Goal: Task Accomplishment & Management: Manage account settings

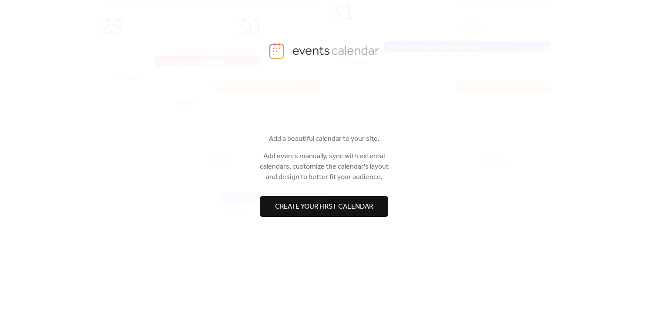
click at [309, 209] on span "Create your first calendar" at bounding box center [324, 207] width 98 height 10
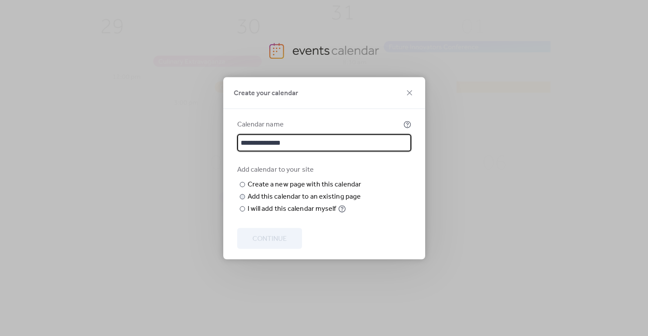
type input "**********"
click at [278, 202] on div "Add this calendar to an existing page" at bounding box center [305, 196] width 114 height 10
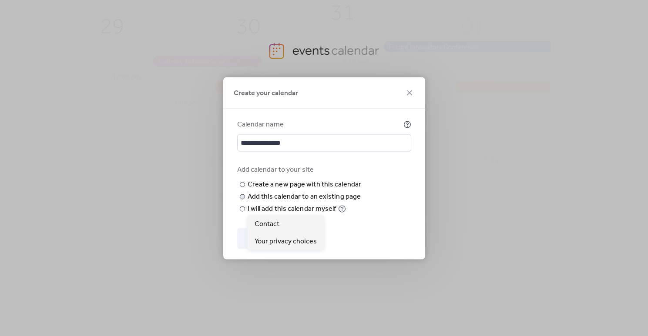
click at [0, 0] on span "Choose page" at bounding box center [0, 0] width 0 height 0
click at [283, 224] on div "Contact" at bounding box center [286, 223] width 76 height 17
click at [0, 0] on span "Contact" at bounding box center [0, 0] width 0 height 0
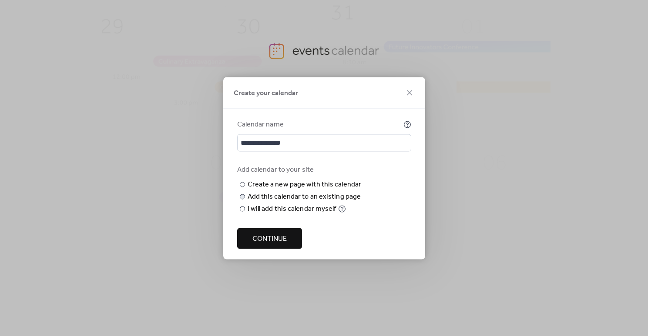
click at [0, 0] on span "Contact" at bounding box center [0, 0] width 0 height 0
click at [0, 0] on div "Choose existing page Contact" at bounding box center [0, 0] width 0 height 0
click at [289, 249] on button "Continue" at bounding box center [269, 238] width 65 height 21
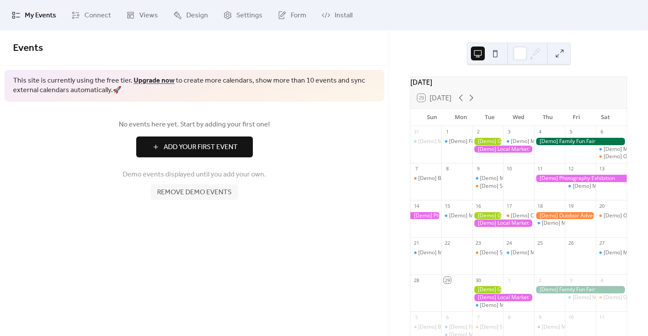
click at [195, 150] on span "Add Your First Event" at bounding box center [201, 147] width 74 height 10
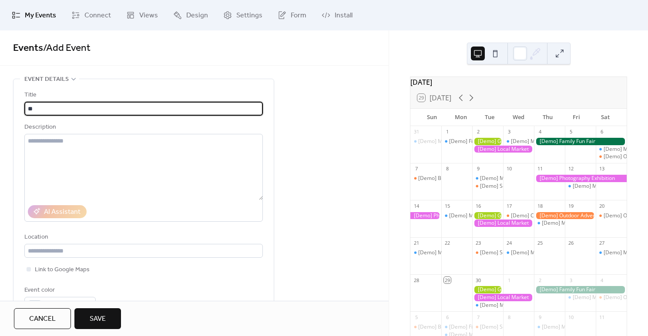
type input "*"
type input "**********"
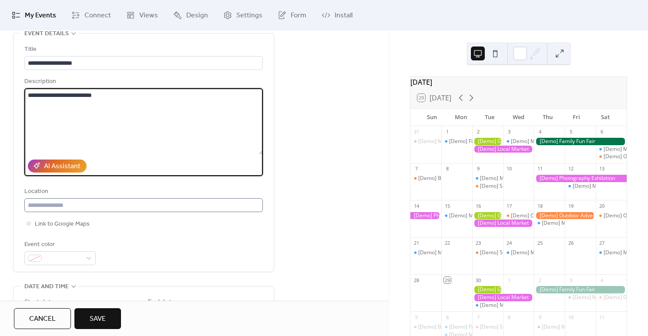
scroll to position [66, 0]
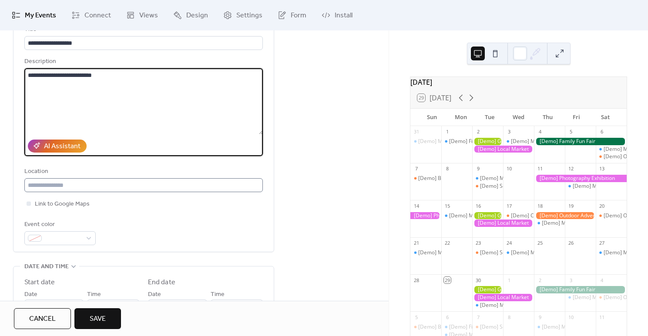
type textarea "**********"
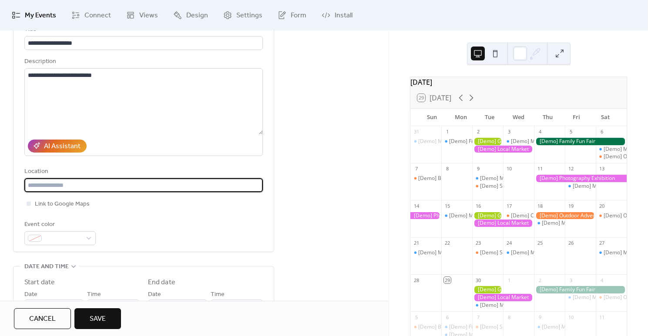
click at [139, 180] on input "text" at bounding box center [143, 185] width 238 height 14
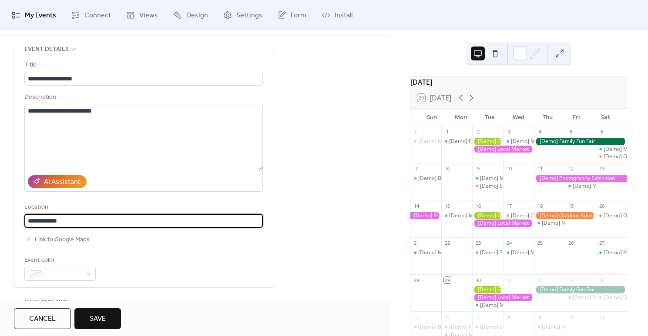
scroll to position [0, 0]
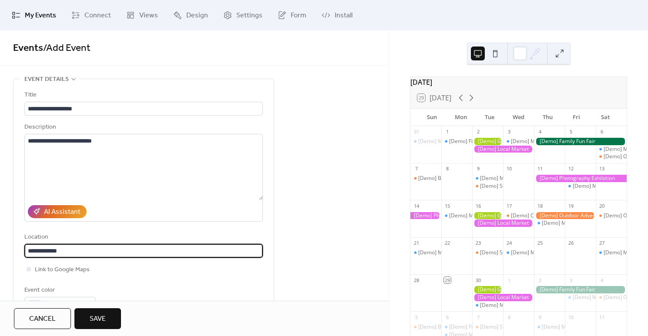
type input "**********"
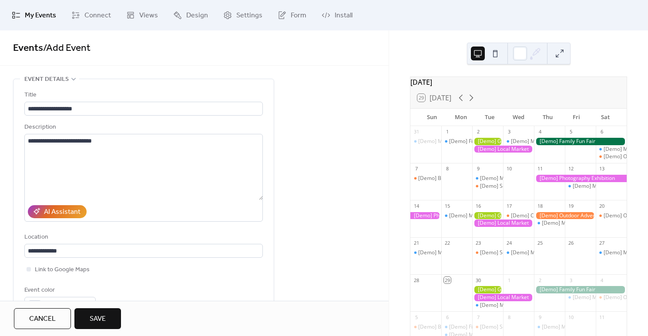
click at [91, 311] on button "Save" at bounding box center [97, 319] width 47 height 21
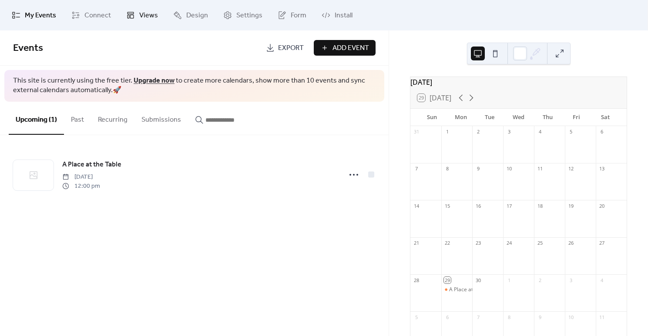
click at [144, 17] on span "Views" at bounding box center [148, 15] width 19 height 10
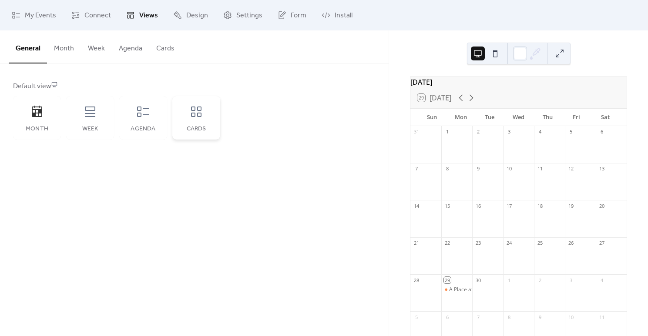
click at [189, 116] on div "Cards" at bounding box center [196, 118] width 48 height 44
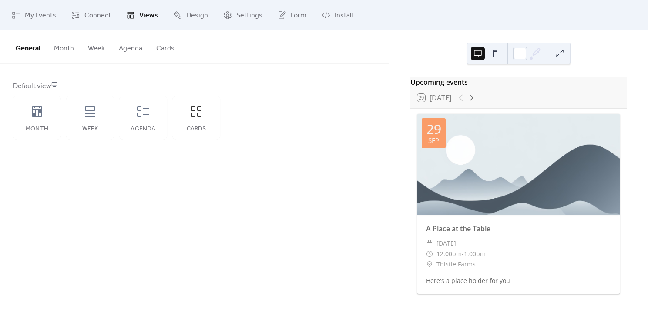
click at [58, 48] on button "Month" at bounding box center [64, 46] width 34 height 32
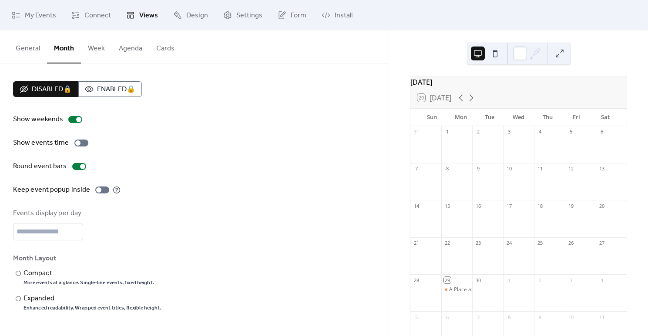
click at [87, 49] on button "Week" at bounding box center [96, 46] width 31 height 32
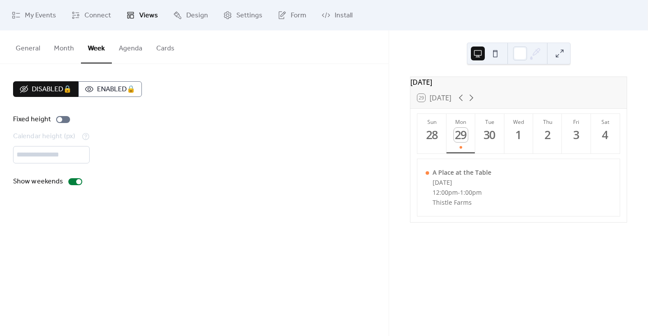
click at [14, 49] on button "General" at bounding box center [28, 46] width 38 height 32
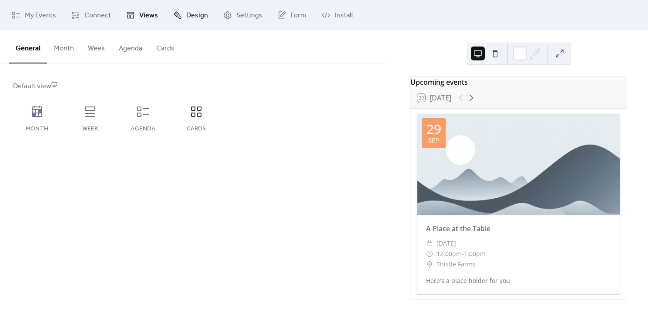
click at [198, 14] on span "Design" at bounding box center [197, 15] width 22 height 10
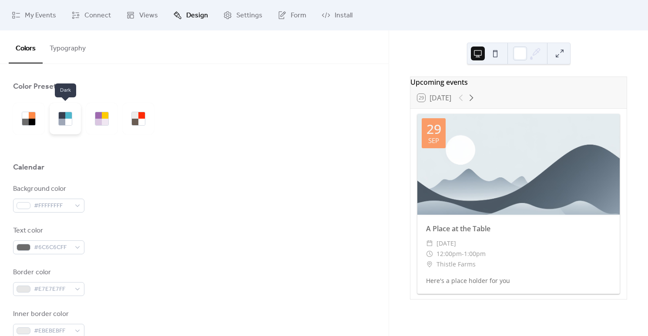
click at [66, 121] on div at bounding box center [68, 122] width 7 height 7
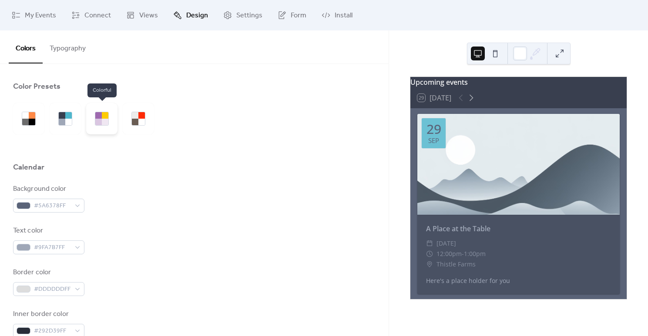
click at [102, 120] on div at bounding box center [105, 122] width 7 height 7
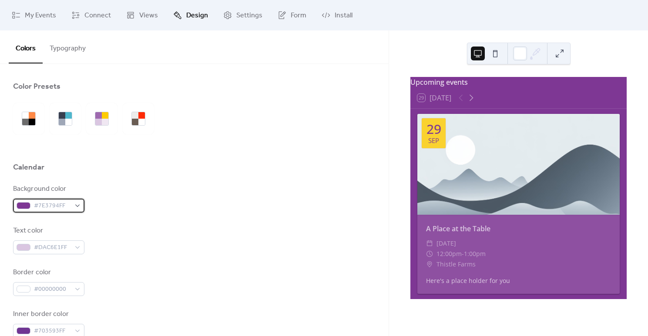
click at [71, 208] on div "#7E3794FF" at bounding box center [48, 206] width 71 height 14
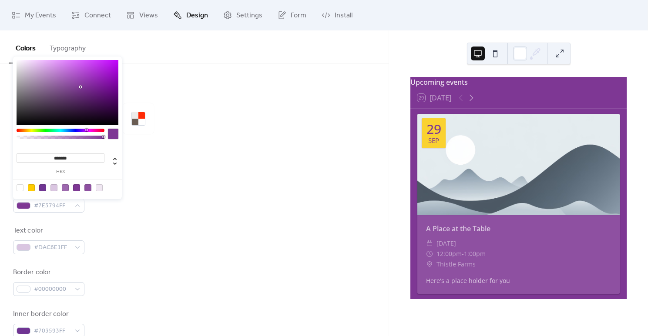
click at [153, 249] on div "Text color #DAC6E1FF" at bounding box center [194, 240] width 362 height 29
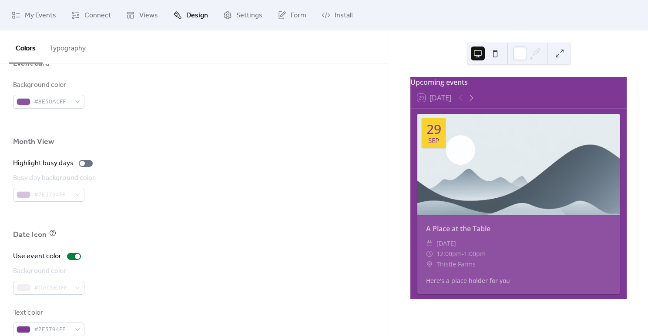
scroll to position [571, 0]
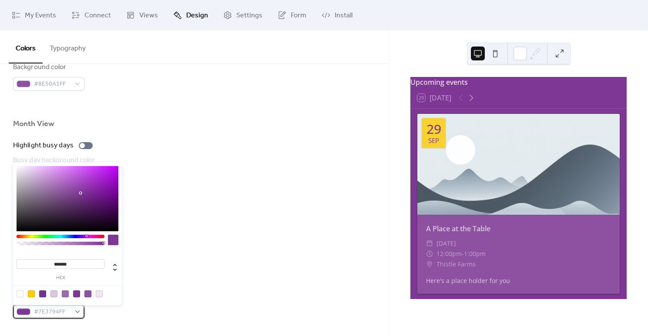
click at [77, 308] on div "#7E3794FF" at bounding box center [48, 312] width 71 height 14
click at [52, 294] on div at bounding box center [53, 294] width 7 height 7
click at [42, 293] on div at bounding box center [42, 294] width 7 height 7
type input "*******"
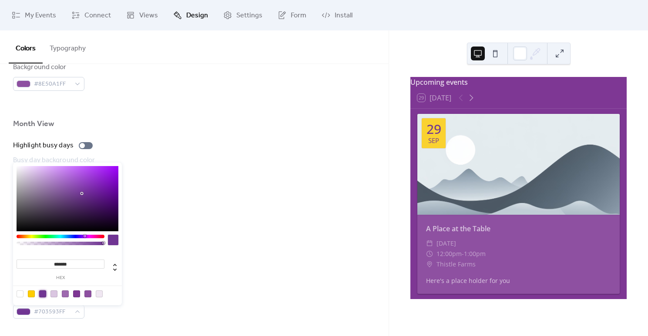
click at [215, 228] on div at bounding box center [194, 230] width 362 height 7
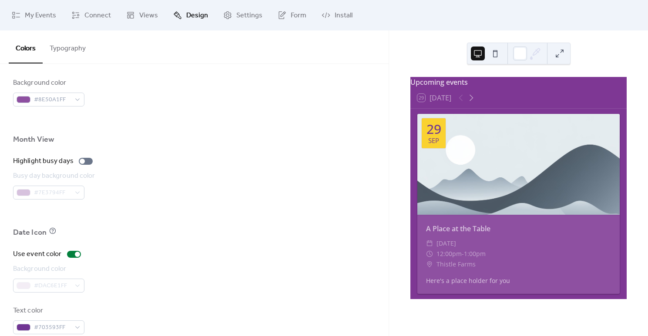
scroll to position [549, 0]
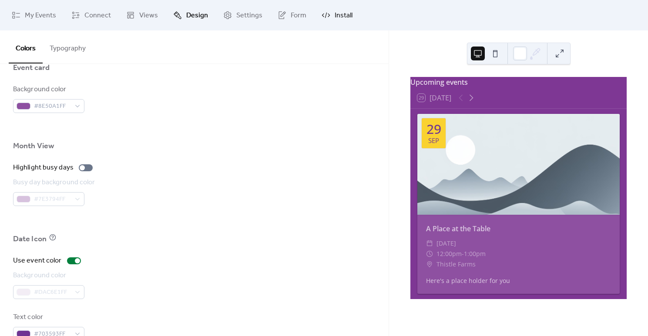
click at [336, 20] on span "Install" at bounding box center [344, 15] width 18 height 10
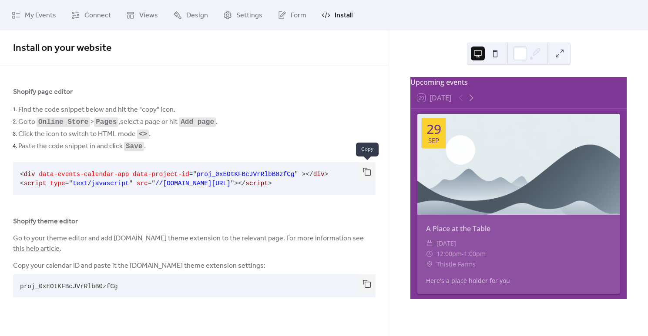
click at [367, 172] on button "button" at bounding box center [366, 171] width 17 height 19
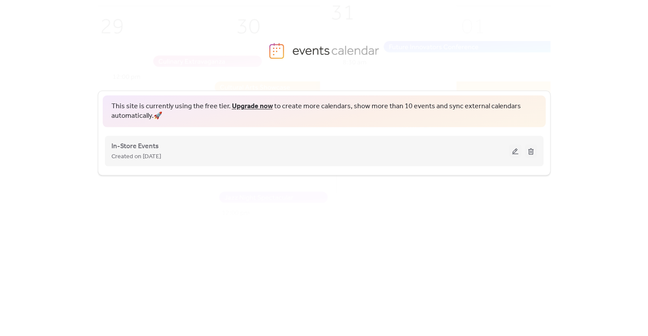
click at [511, 152] on button at bounding box center [515, 150] width 12 height 13
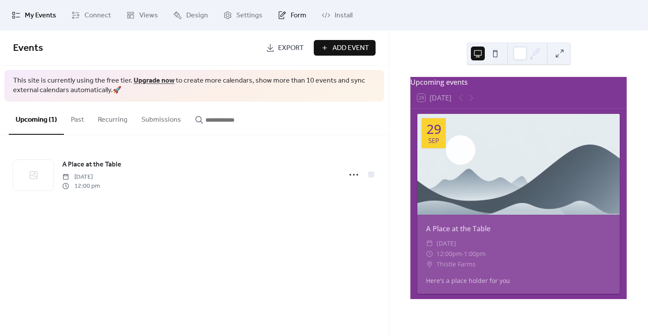
click at [287, 18] on link "Form" at bounding box center [292, 14] width 42 height 23
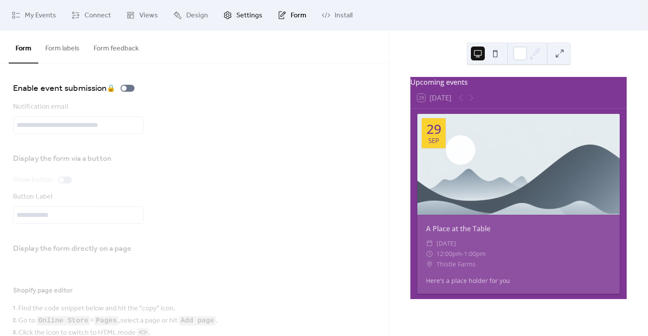
click at [249, 14] on span "Settings" at bounding box center [249, 15] width 26 height 10
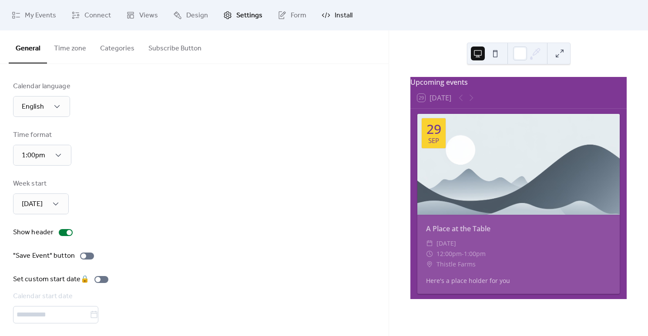
click at [322, 13] on icon at bounding box center [326, 15] width 9 height 9
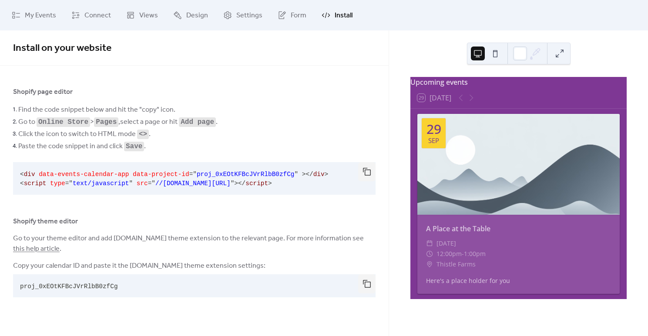
click at [130, 178] on span at bounding box center [131, 174] width 4 height 7
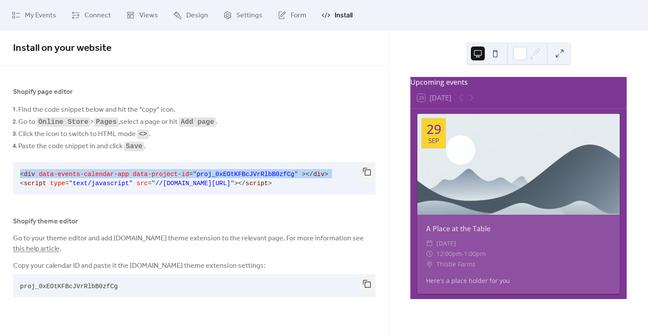
click at [130, 178] on span at bounding box center [131, 174] width 4 height 7
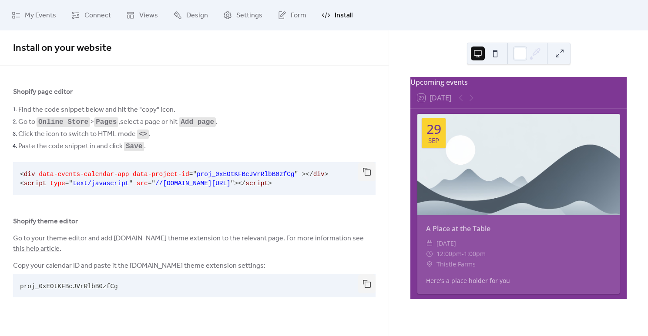
click at [101, 179] on pre "< div data-events-calendar-app data-project-id = " proj_0xEOtKFBcJVrRlbB0zfCg "…" at bounding box center [187, 178] width 349 height 33
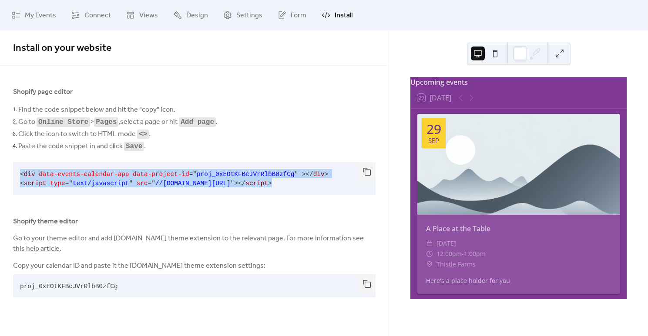
drag, startPoint x: 18, startPoint y: 174, endPoint x: 337, endPoint y: 189, distance: 318.9
click at [337, 189] on pre "< div data-events-calendar-app data-project-id = " proj_0xEOtKFBcJVrRlbB0zfCg "…" at bounding box center [187, 178] width 349 height 33
copy code "< div data-events-calendar-app data-project-id = " proj_0xEOtKFBcJVrRlbB0zfCg "…"
click at [364, 175] on button "button" at bounding box center [366, 171] width 17 height 19
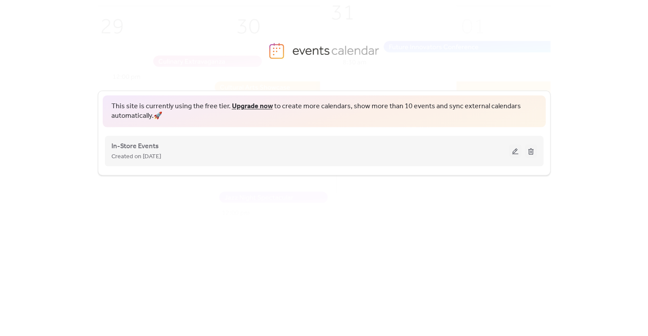
click at [514, 151] on button at bounding box center [515, 150] width 12 height 13
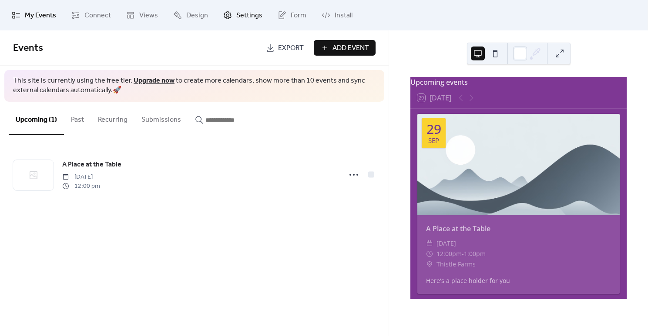
click at [231, 19] on link "Settings" at bounding box center [243, 14] width 52 height 23
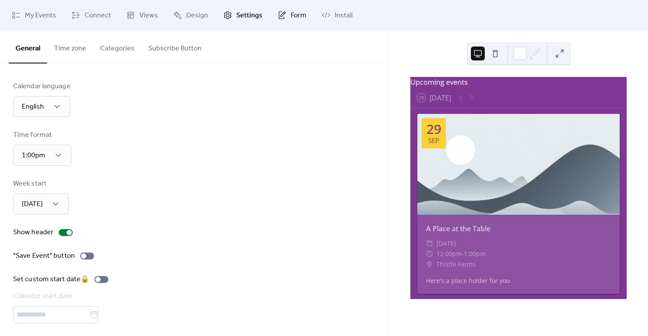
click at [291, 13] on span "Form" at bounding box center [299, 15] width 16 height 10
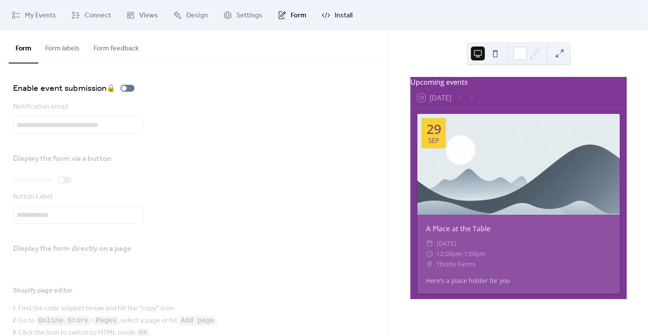
click at [335, 14] on span "Install" at bounding box center [344, 15] width 18 height 10
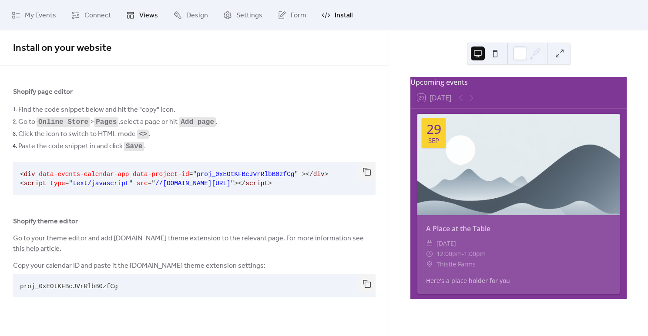
click at [140, 20] on span "Views" at bounding box center [148, 15] width 19 height 10
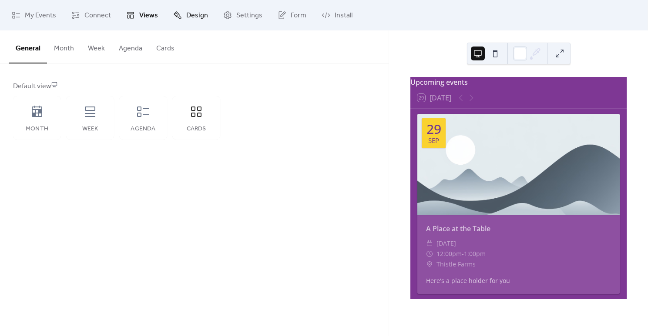
click at [188, 12] on span "Design" at bounding box center [197, 15] width 22 height 10
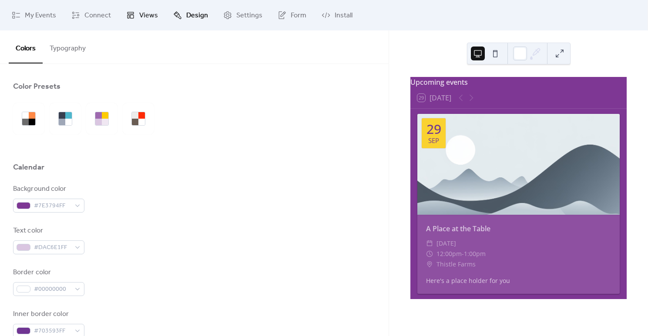
click at [149, 19] on span "Views" at bounding box center [148, 15] width 19 height 10
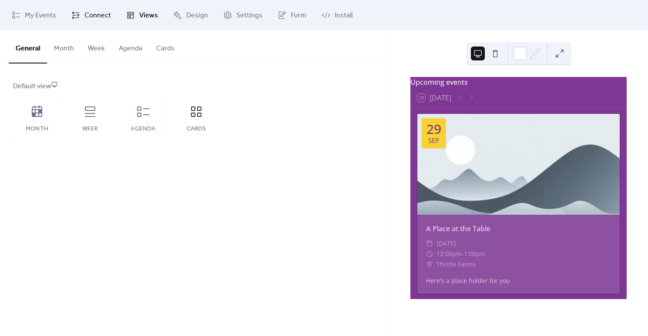
click at [88, 14] on span "Connect" at bounding box center [97, 15] width 27 height 10
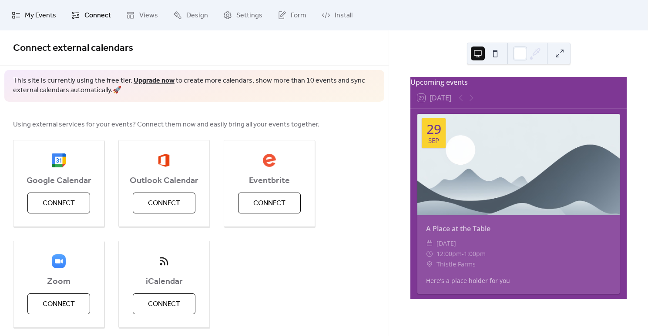
click at [45, 19] on span "My Events" at bounding box center [40, 15] width 31 height 10
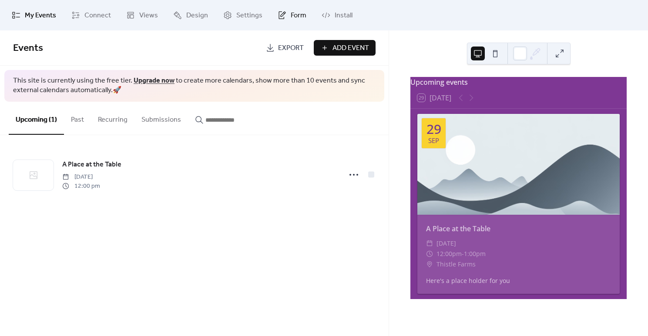
click at [278, 20] on link "Form" at bounding box center [292, 14] width 42 height 23
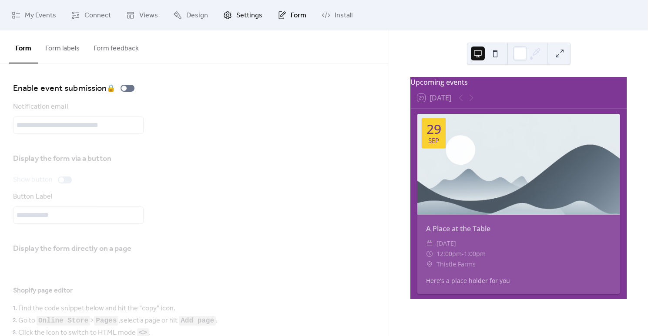
click at [245, 14] on span "Settings" at bounding box center [249, 15] width 26 height 10
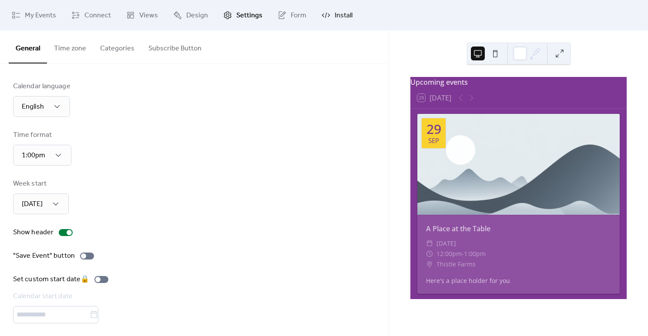
click at [335, 15] on span "Install" at bounding box center [344, 15] width 18 height 10
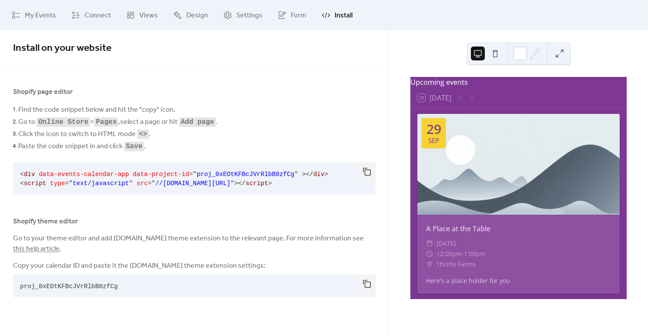
click at [39, 248] on link "this help article" at bounding box center [36, 248] width 47 height 13
click at [367, 284] on button "button" at bounding box center [366, 284] width 17 height 19
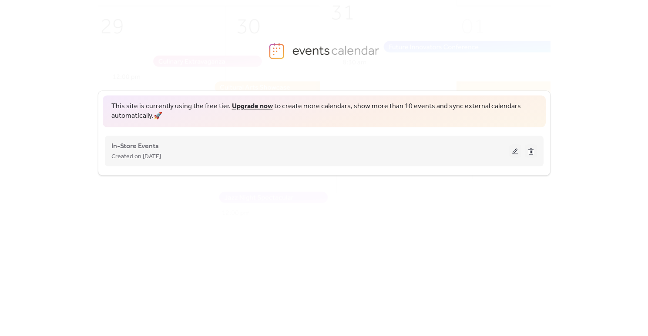
click at [512, 155] on button at bounding box center [515, 150] width 12 height 13
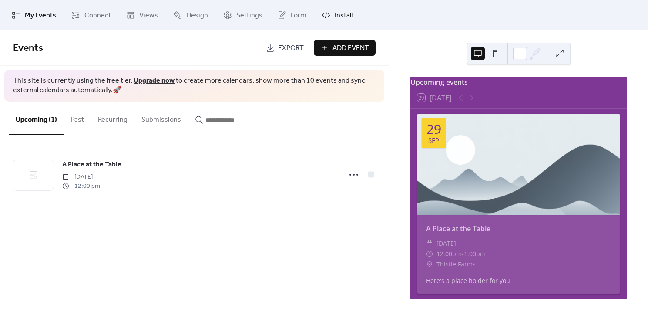
click at [338, 20] on span "Install" at bounding box center [344, 15] width 18 height 10
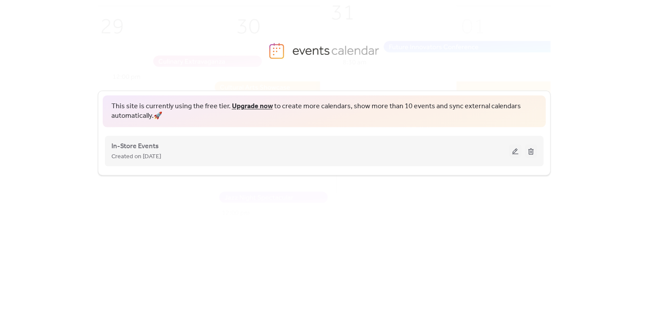
click at [514, 154] on button at bounding box center [515, 150] width 12 height 13
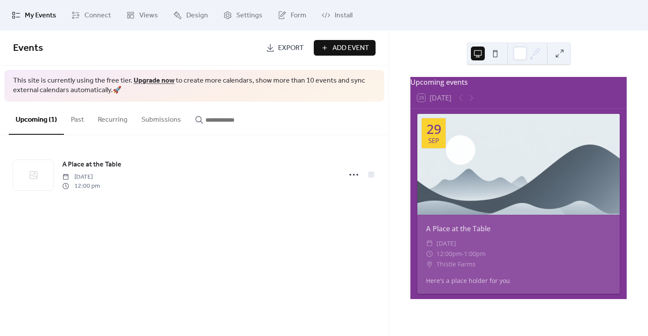
click at [77, 121] on button "Past" at bounding box center [77, 118] width 27 height 32
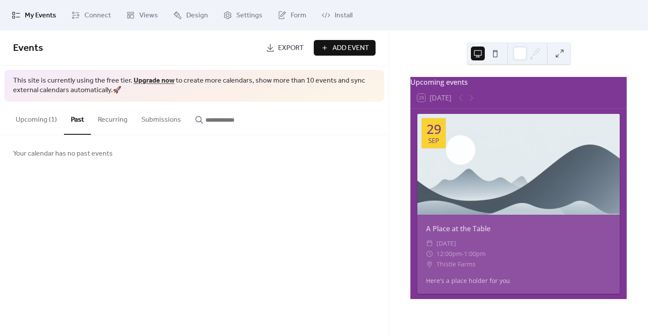
click at [40, 119] on button "Upcoming (1)" at bounding box center [36, 118] width 55 height 32
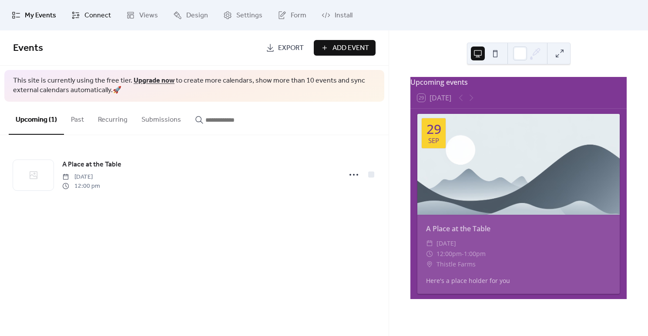
click at [101, 14] on span "Connect" at bounding box center [97, 15] width 27 height 10
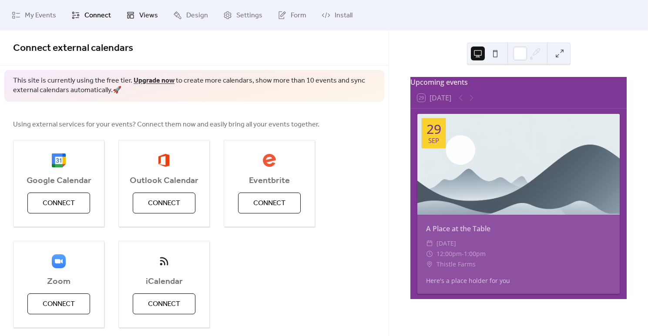
click at [137, 14] on link "Views" at bounding box center [142, 14] width 45 height 23
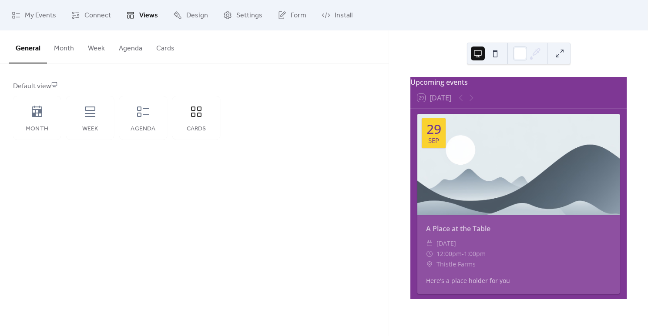
click at [67, 54] on button "Month" at bounding box center [64, 46] width 34 height 32
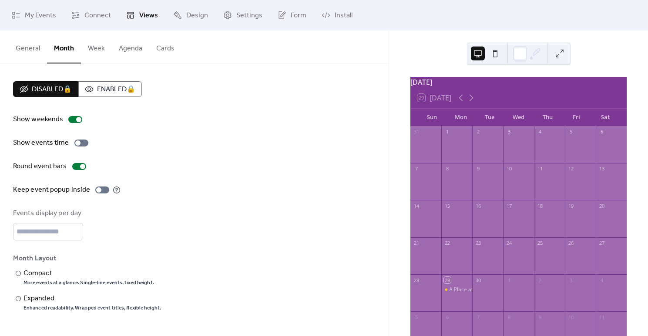
click at [34, 53] on button "General" at bounding box center [28, 46] width 38 height 32
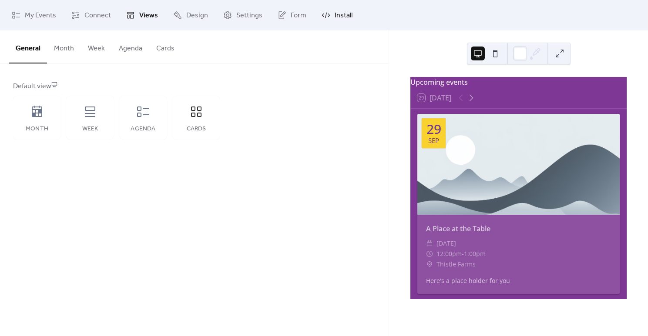
click at [335, 16] on span "Install" at bounding box center [344, 15] width 18 height 10
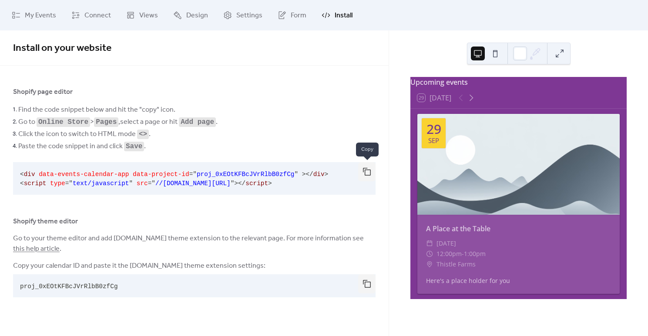
click at [368, 168] on button "button" at bounding box center [366, 171] width 17 height 19
click at [143, 21] on span "Views" at bounding box center [148, 15] width 19 height 10
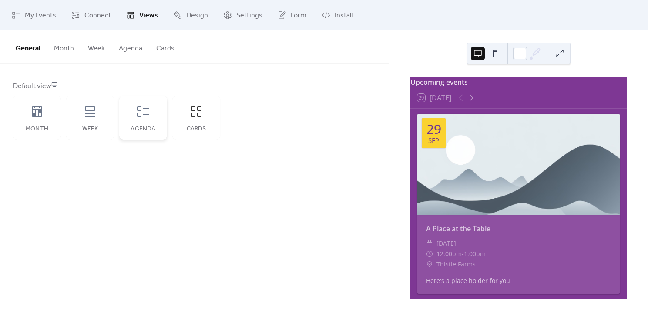
click at [149, 135] on div "Agenda" at bounding box center [143, 118] width 48 height 44
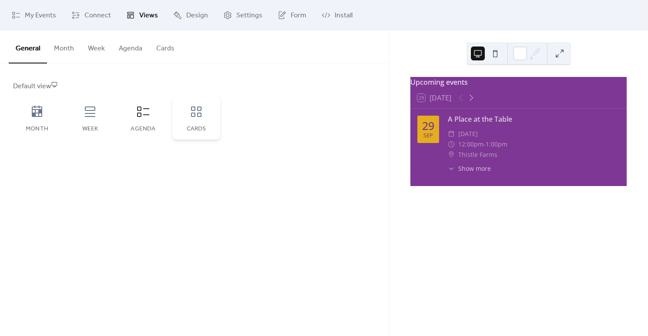
click at [200, 127] on div "Cards" at bounding box center [196, 129] width 30 height 7
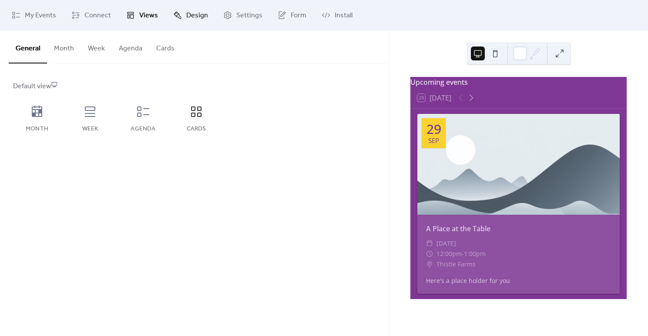
click at [189, 13] on span "Design" at bounding box center [197, 15] width 22 height 10
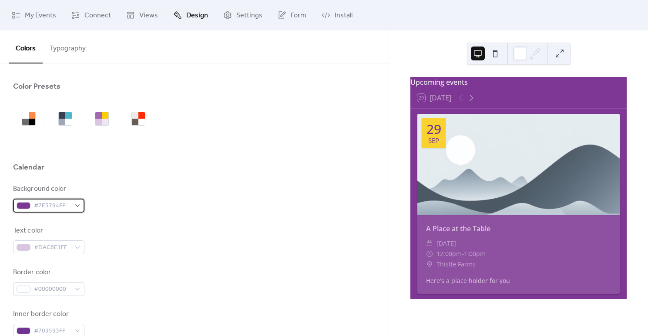
click at [54, 205] on span "#7E3794FF" at bounding box center [52, 206] width 37 height 10
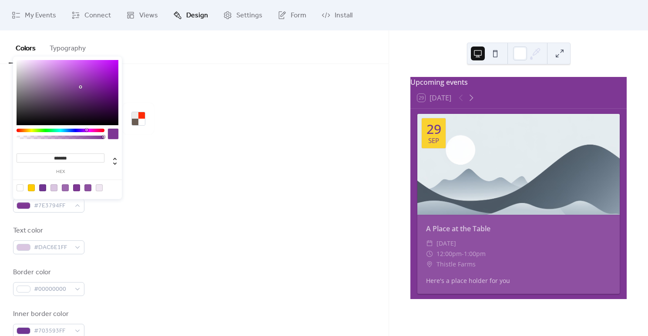
click at [18, 188] on div at bounding box center [20, 187] width 7 height 7
type input "*"
click at [21, 187] on div at bounding box center [20, 187] width 7 height 7
click at [192, 176] on div "Calendar" at bounding box center [194, 169] width 362 height 15
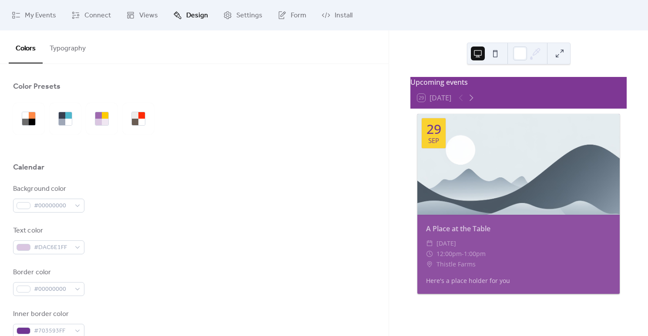
click at [513, 87] on div "Upcoming events" at bounding box center [518, 82] width 216 height 10
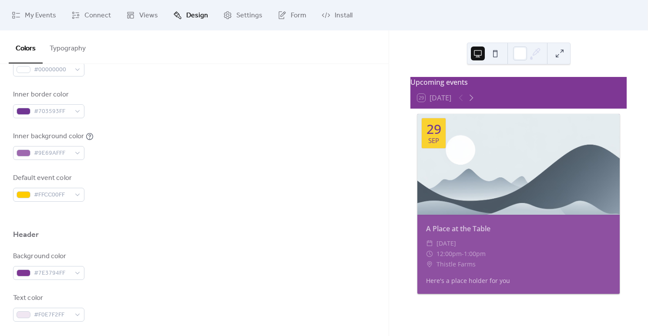
scroll to position [235, 0]
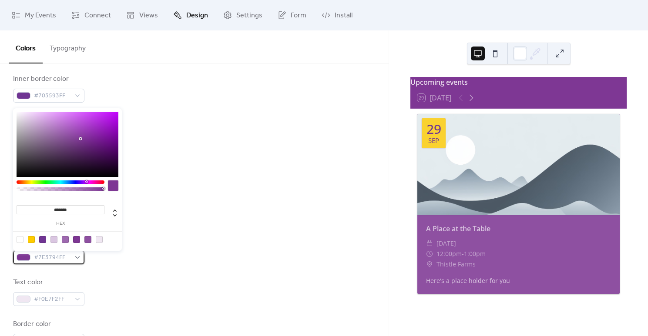
click at [73, 255] on div "#7E3794FF" at bounding box center [48, 258] width 71 height 14
click at [54, 240] on div at bounding box center [53, 239] width 7 height 7
type input "*******"
click at [125, 264] on div "Background color #DAC6E1FF" at bounding box center [194, 250] width 362 height 29
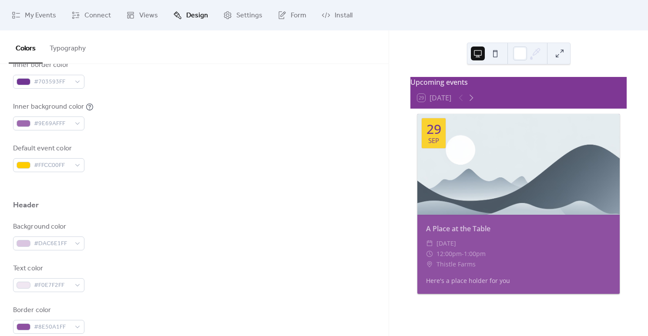
scroll to position [256, 0]
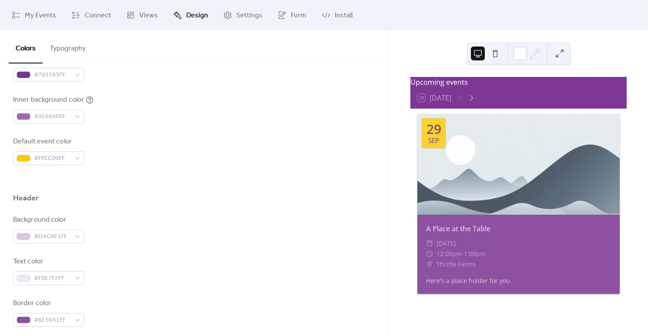
click at [496, 87] on div "Upcoming events" at bounding box center [518, 82] width 216 height 10
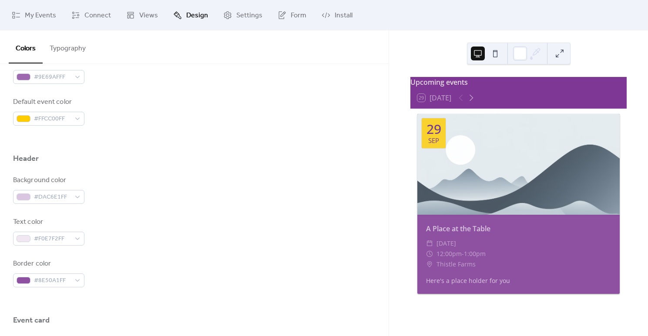
scroll to position [306, 0]
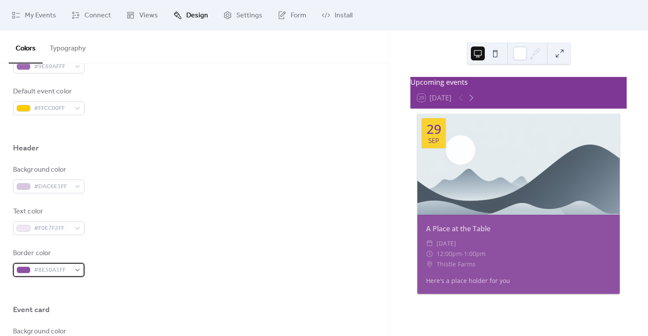
click at [63, 271] on span "#8E50A1FF" at bounding box center [52, 270] width 37 height 10
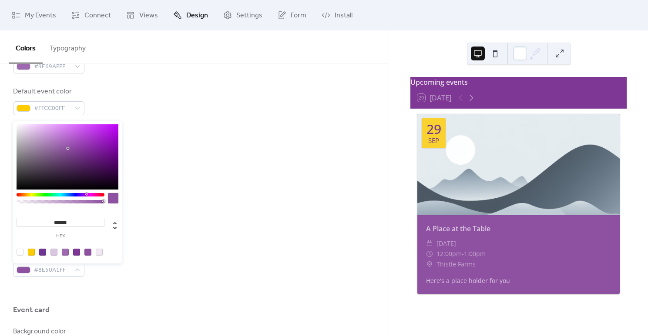
click at [51, 253] on div at bounding box center [53, 252] width 7 height 7
type input "*******"
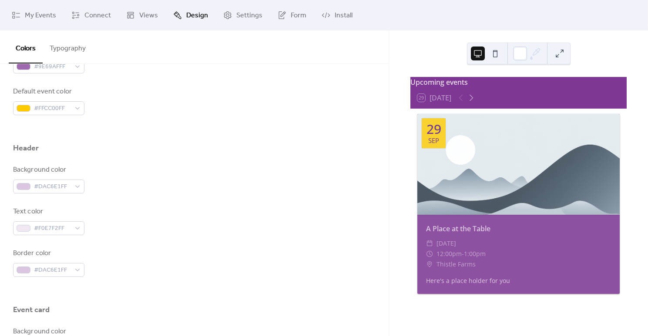
click at [174, 258] on div "Border color #DAC6E1FF" at bounding box center [194, 262] width 362 height 29
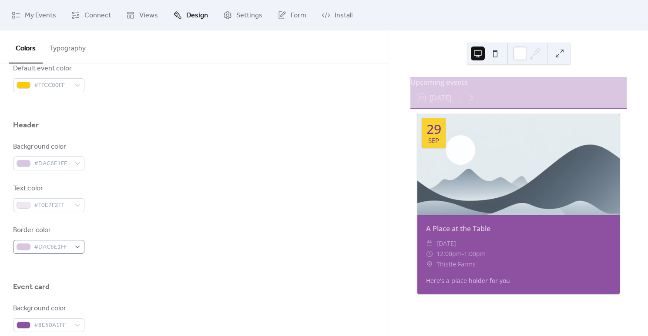
scroll to position [329, 0]
click at [73, 205] on div "#F0E7F2FF" at bounding box center [48, 206] width 71 height 14
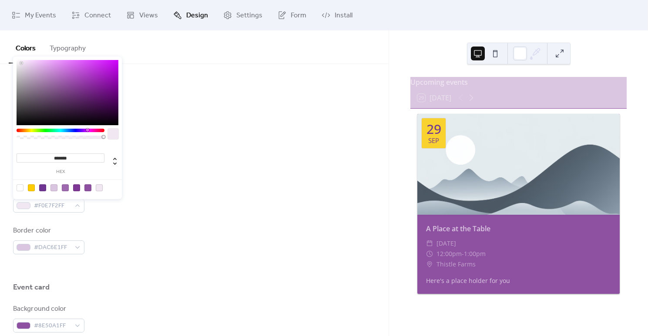
click at [75, 158] on input "*******" at bounding box center [61, 158] width 88 height 9
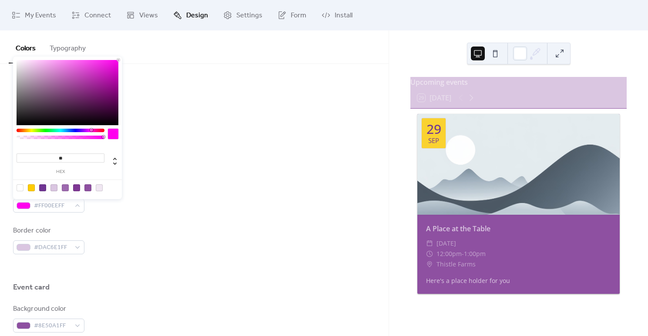
type input "*"
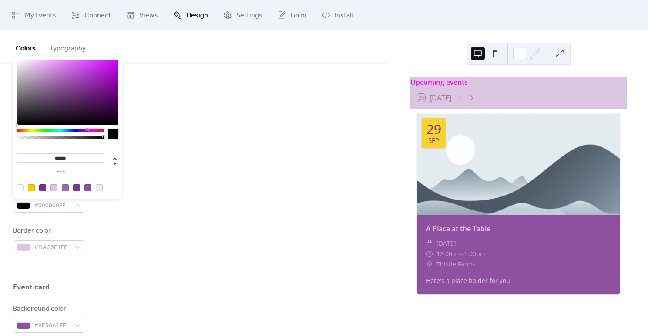
type input "*******"
click at [165, 173] on div "Background color #DAC6E1FF Text color #000000FF Border color #DAC6E1FF" at bounding box center [194, 198] width 362 height 112
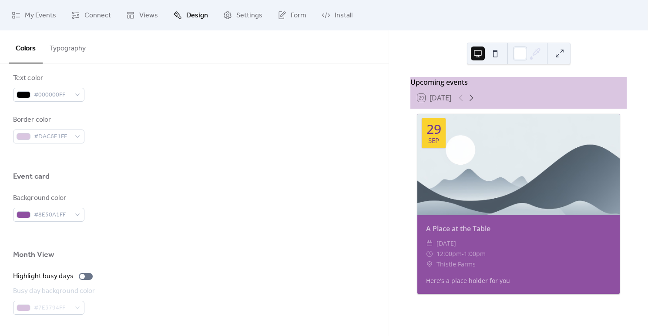
scroll to position [442, 0]
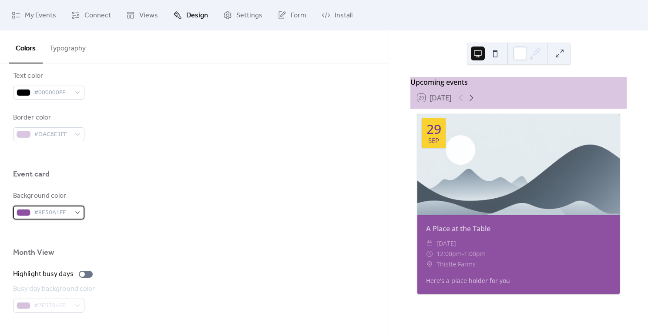
click at [69, 211] on span "#8E50A1FF" at bounding box center [52, 213] width 37 height 10
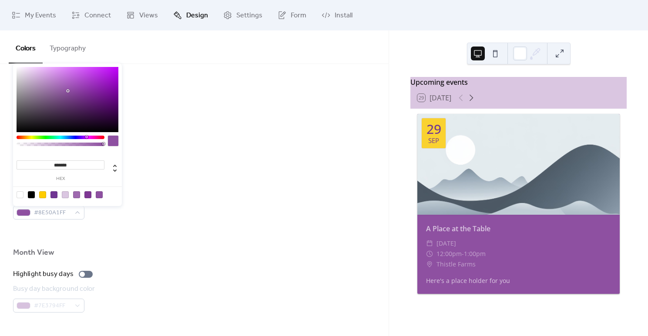
click at [63, 194] on div at bounding box center [65, 194] width 7 height 7
type input "*******"
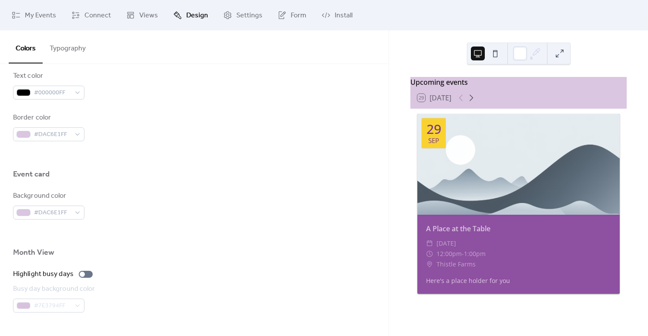
click at [134, 265] on div at bounding box center [194, 265] width 362 height 7
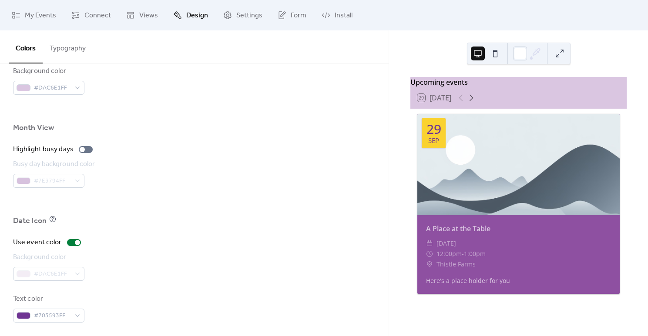
scroll to position [571, 0]
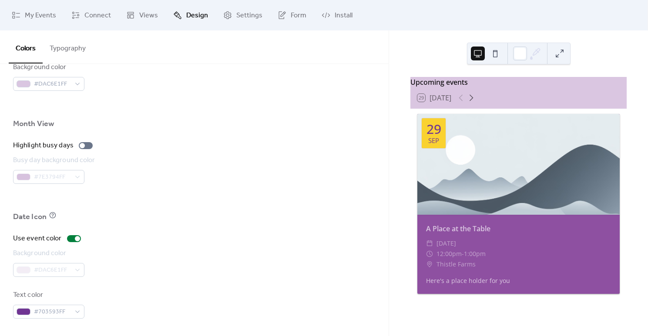
click at [292, 231] on div at bounding box center [194, 230] width 362 height 7
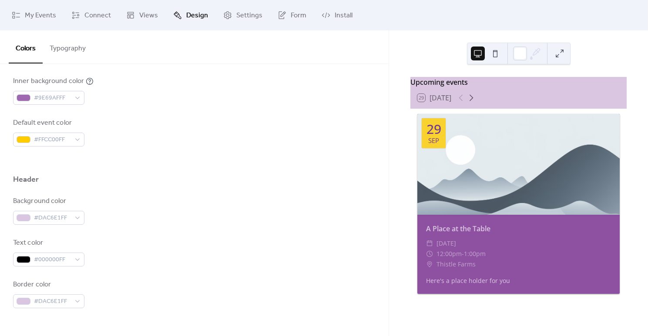
scroll to position [272, 0]
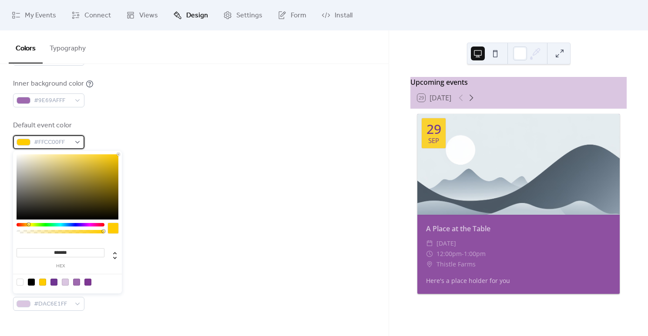
click at [55, 143] on span "#FFCC00FF" at bounding box center [52, 143] width 37 height 10
click at [54, 283] on div at bounding box center [53, 282] width 7 height 7
type input "*******"
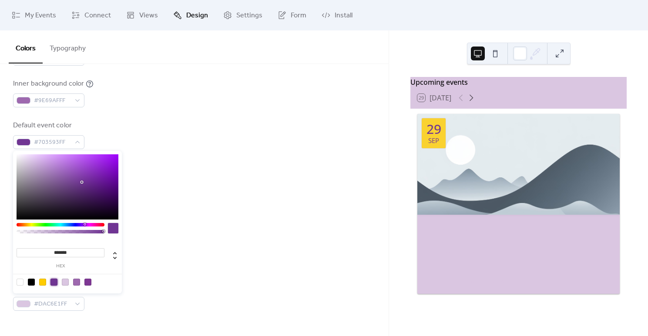
click at [188, 251] on div "Text color #000000FF" at bounding box center [194, 255] width 362 height 29
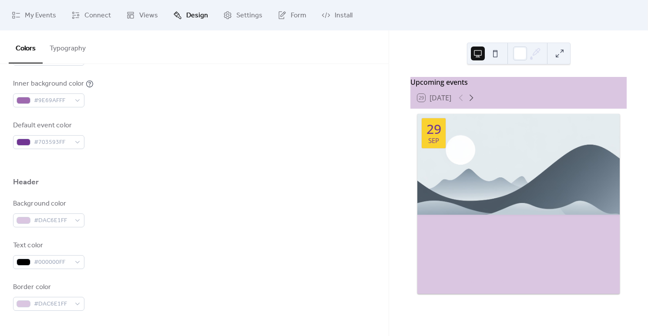
click at [441, 141] on div "29 Sep" at bounding box center [434, 133] width 24 height 30
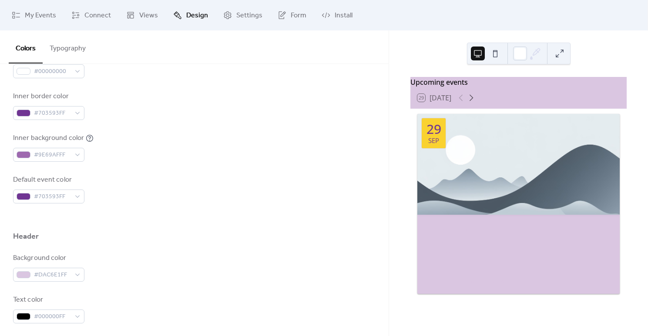
scroll to position [213, 0]
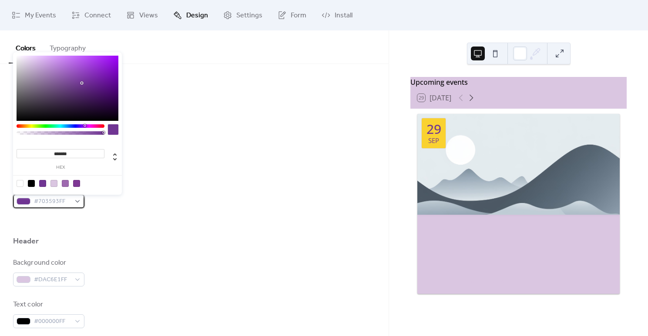
click at [57, 200] on span "#703593FF" at bounding box center [52, 202] width 37 height 10
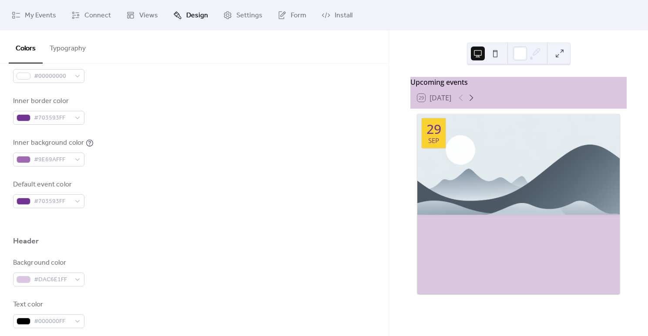
click at [160, 191] on div "Default event color #703593FF" at bounding box center [194, 194] width 362 height 29
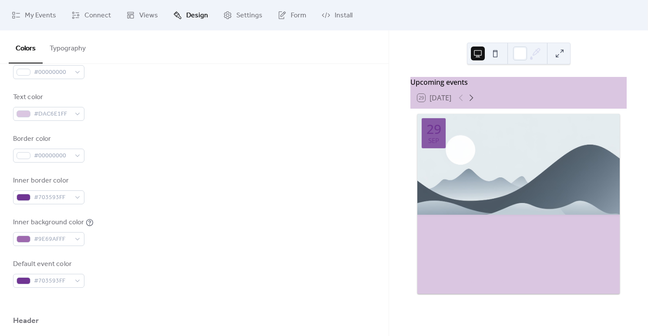
scroll to position [129, 0]
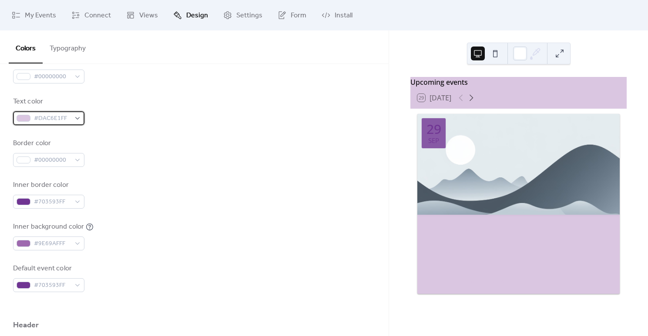
click at [50, 112] on div "#DAC6E1FF" at bounding box center [48, 118] width 71 height 14
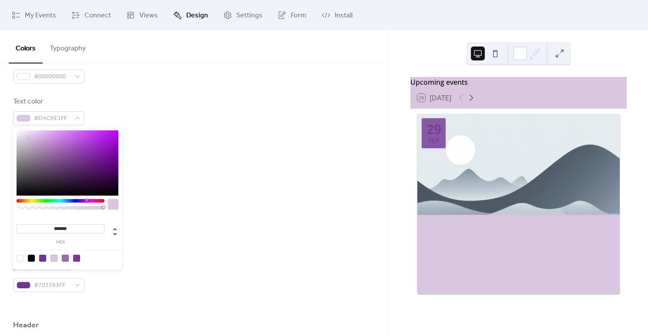
click at [20, 259] on div at bounding box center [20, 258] width 7 height 7
type input "*"
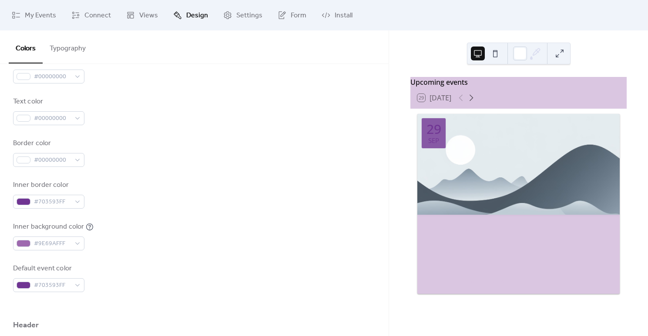
click at [271, 159] on div "Border color #00000000" at bounding box center [194, 152] width 362 height 29
click at [496, 190] on div at bounding box center [518, 164] width 202 height 101
click at [472, 265] on span "Thistle Farms" at bounding box center [455, 264] width 39 height 10
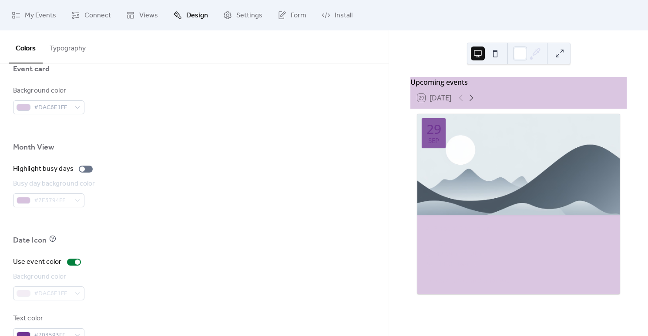
scroll to position [571, 0]
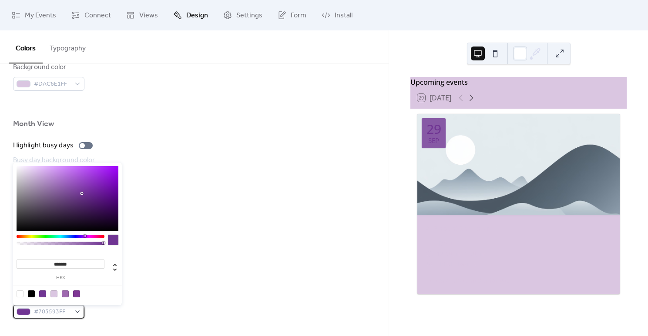
click at [63, 312] on span "#703593FF" at bounding box center [52, 312] width 37 height 10
click at [20, 293] on div at bounding box center [20, 294] width 7 height 7
type input "*"
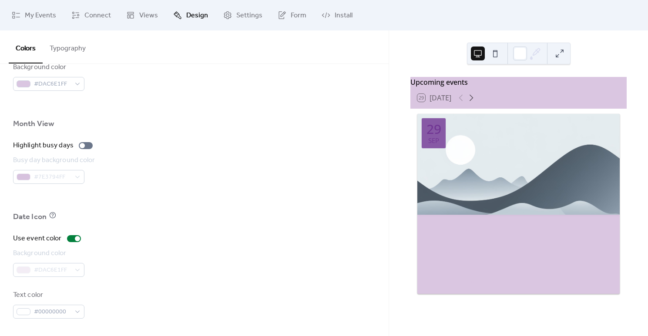
click at [201, 255] on div "Background color #DAC6E1FF" at bounding box center [194, 262] width 362 height 29
click at [495, 199] on div at bounding box center [518, 164] width 202 height 101
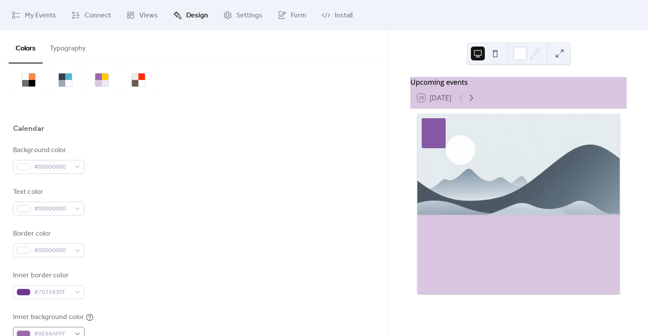
scroll to position [25, 0]
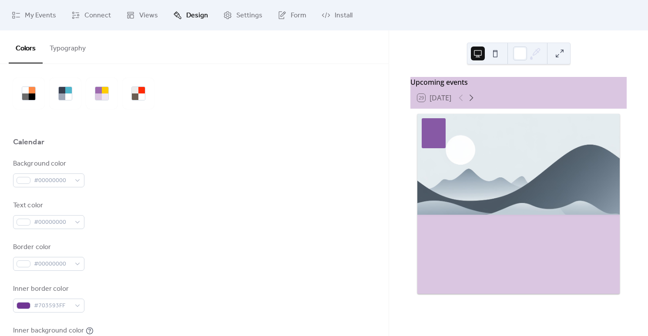
click at [557, 179] on div at bounding box center [518, 164] width 202 height 101
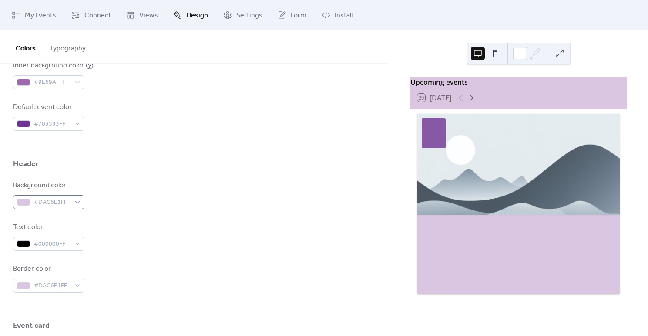
scroll to position [315, 0]
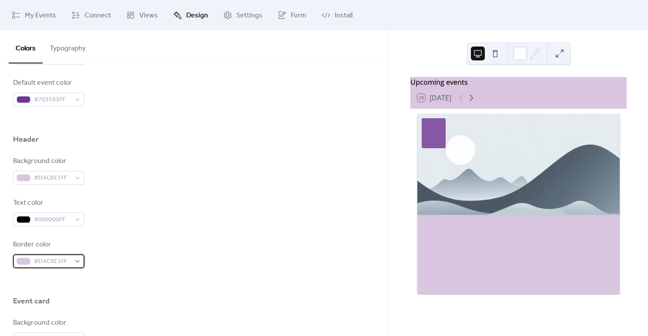
click at [49, 265] on span "#DAC6E1FF" at bounding box center [52, 262] width 37 height 10
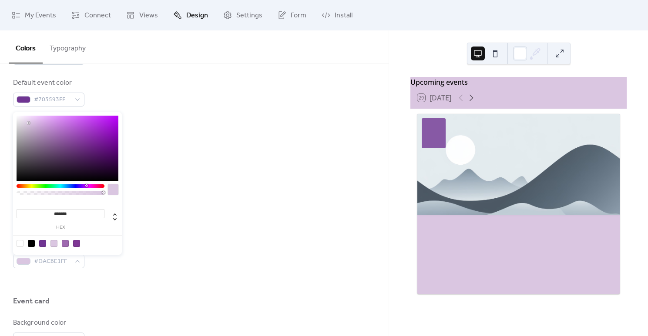
click at [33, 246] on div at bounding box center [31, 243] width 7 height 7
type input "*******"
click at [193, 228] on div "Background color #DAC6E1FF Text color #000000FF Border color #000000FF" at bounding box center [194, 212] width 362 height 112
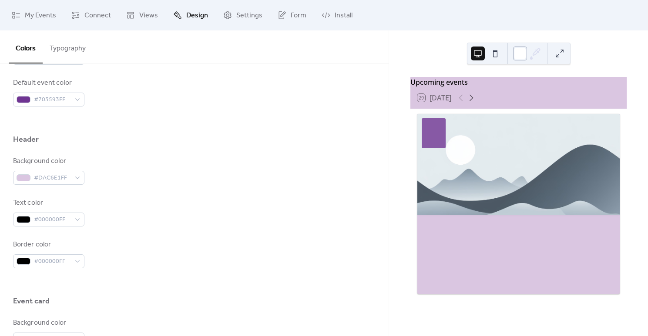
click at [523, 53] on div at bounding box center [520, 54] width 14 height 14
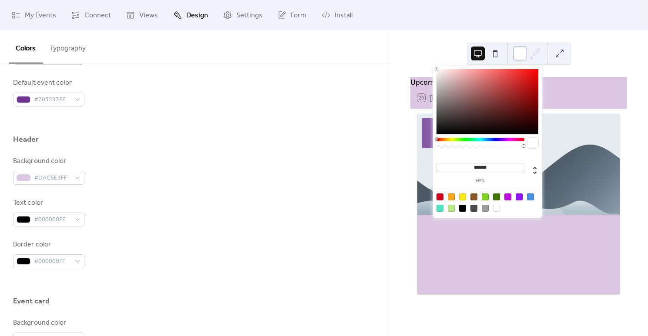
click at [523, 53] on div at bounding box center [520, 54] width 14 height 14
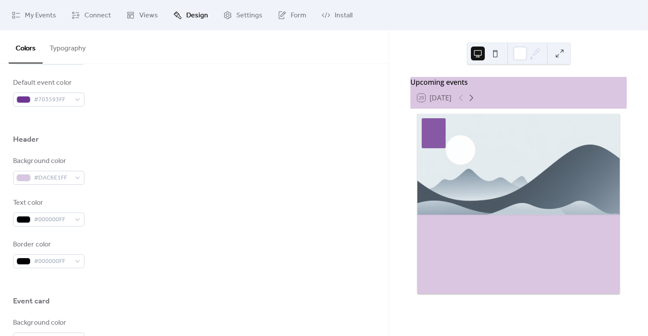
click at [494, 52] on button at bounding box center [495, 54] width 14 height 14
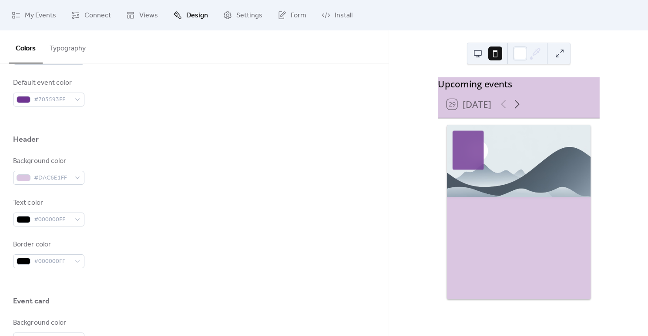
click at [476, 53] on button at bounding box center [478, 54] width 14 height 14
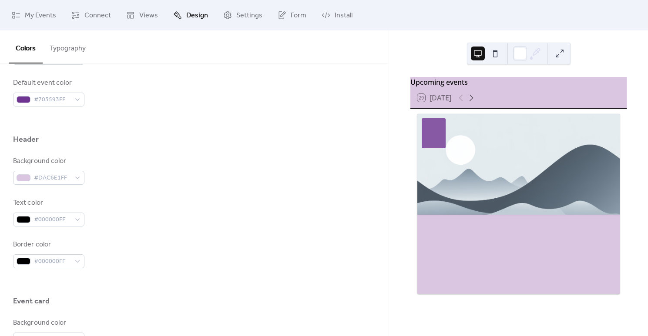
click at [448, 161] on div at bounding box center [518, 164] width 202 height 101
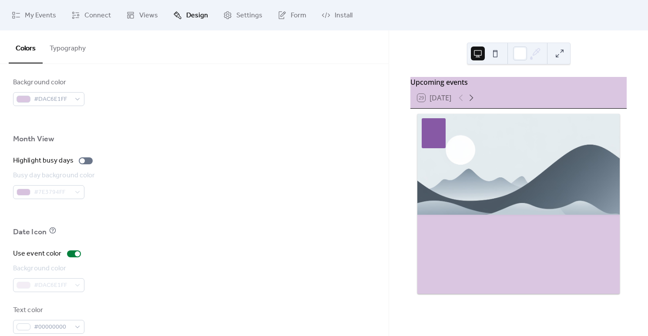
scroll to position [571, 0]
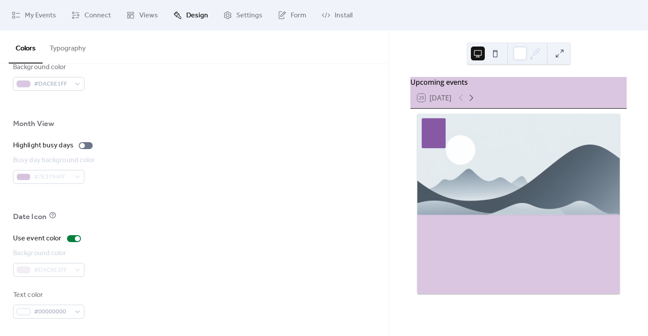
click at [64, 176] on div "#7E3794FF" at bounding box center [55, 177] width 84 height 14
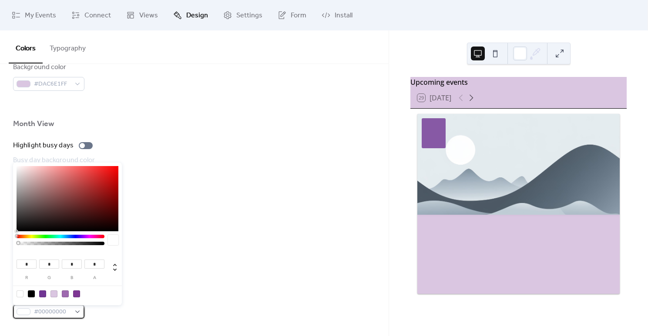
click at [65, 312] on span "#00000000" at bounding box center [52, 312] width 37 height 10
click at [130, 311] on div "Text color #00000000" at bounding box center [194, 304] width 362 height 29
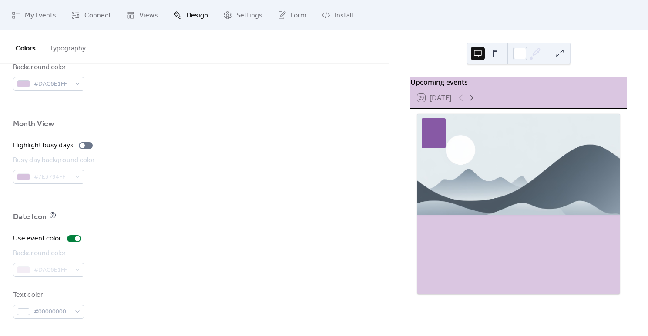
click at [77, 268] on div "#DAC6E1FF" at bounding box center [48, 270] width 71 height 14
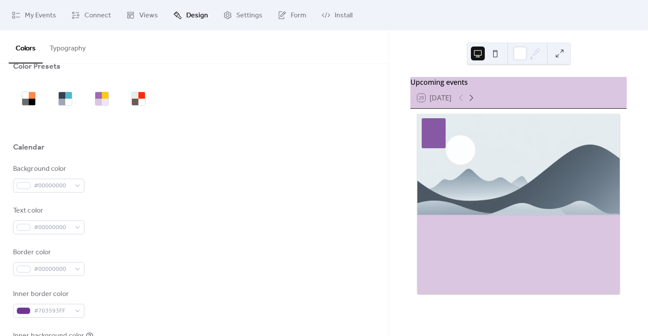
scroll to position [24, 0]
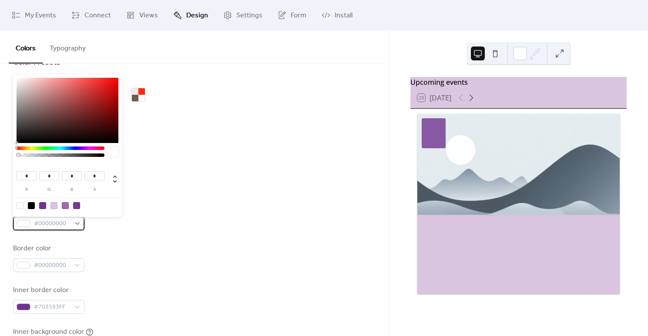
click at [68, 225] on span "#00000000" at bounding box center [52, 224] width 37 height 10
click at [31, 204] on div at bounding box center [31, 205] width 7 height 7
type input "*"
click at [141, 278] on div "Background color #00000000 Text color #000000FF Border color #00000000 Inner bo…" at bounding box center [194, 279] width 362 height 238
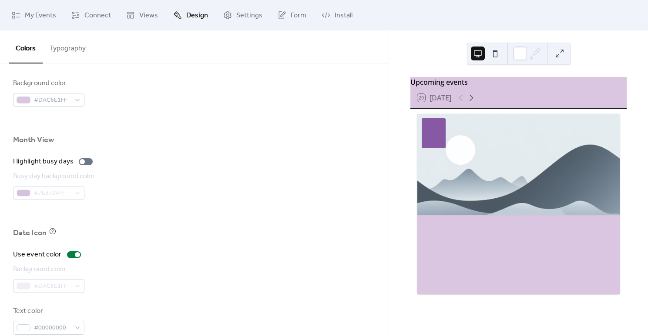
scroll to position [571, 0]
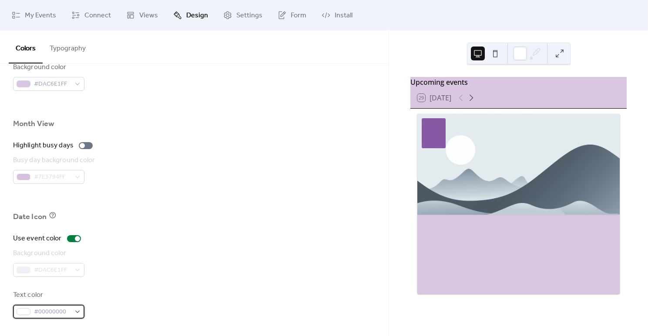
click at [67, 312] on span "#00000000" at bounding box center [52, 312] width 37 height 10
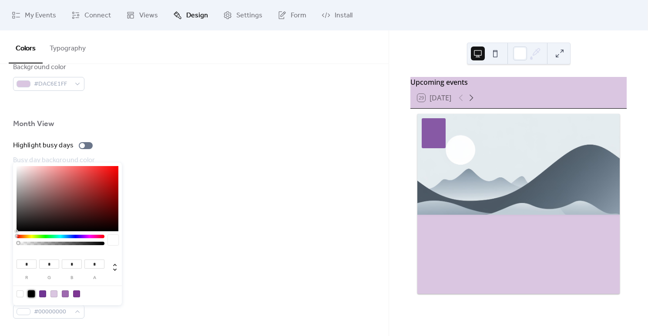
click at [29, 295] on div at bounding box center [31, 294] width 7 height 7
type input "*"
click at [233, 228] on div at bounding box center [194, 230] width 362 height 7
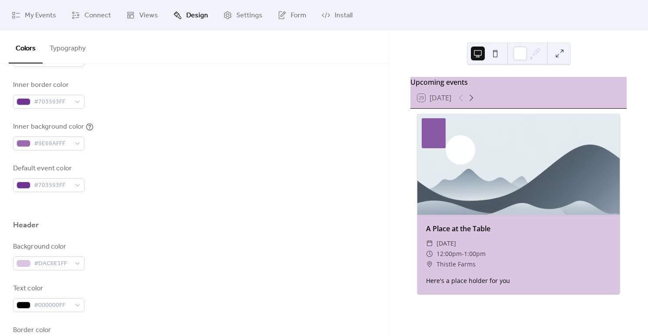
scroll to position [177, 0]
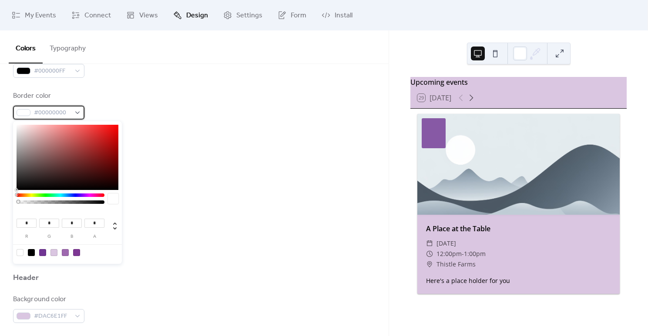
click at [60, 111] on span "#00000000" at bounding box center [52, 113] width 37 height 10
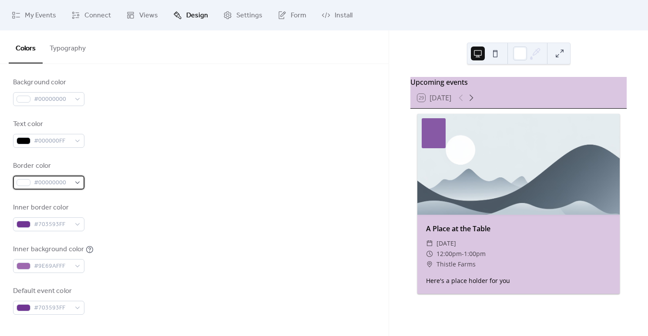
scroll to position [103, 0]
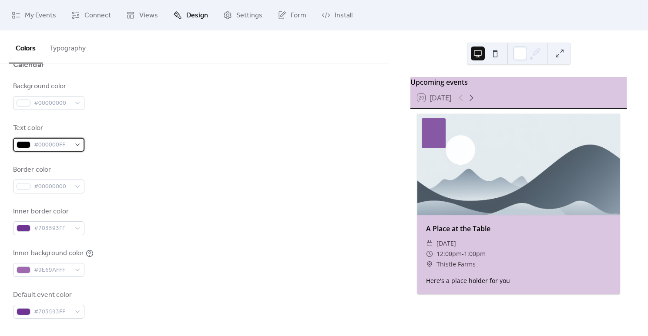
click at [64, 142] on span "#000000FF" at bounding box center [52, 145] width 37 height 10
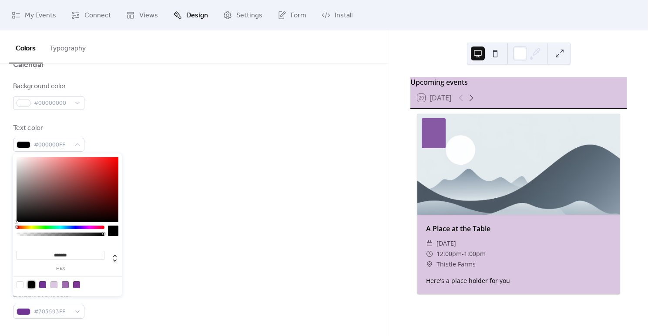
click at [31, 283] on div at bounding box center [31, 285] width 7 height 7
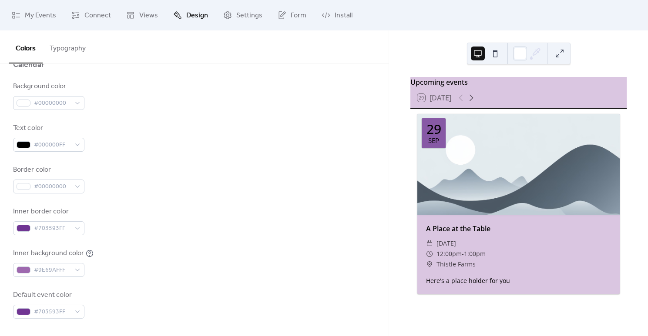
click at [167, 140] on div "Text color #000000FF" at bounding box center [194, 137] width 362 height 29
click at [243, 214] on div "Inner border color #703593FF" at bounding box center [194, 221] width 362 height 29
click at [438, 283] on div "Here's a place holder for you" at bounding box center [518, 280] width 202 height 9
click at [50, 20] on span "My Events" at bounding box center [40, 15] width 31 height 10
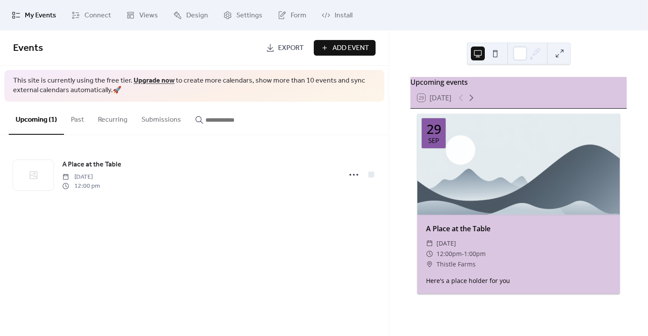
click at [335, 52] on span "Add Event" at bounding box center [350, 48] width 37 height 10
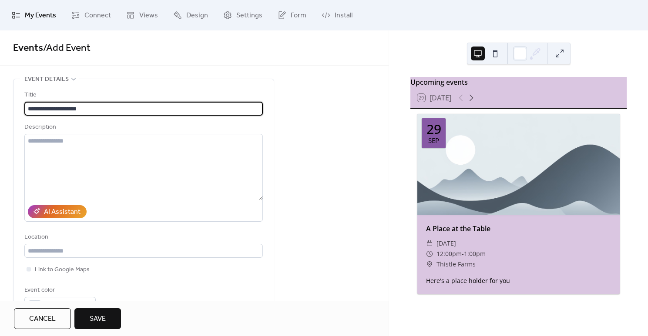
type input "**********"
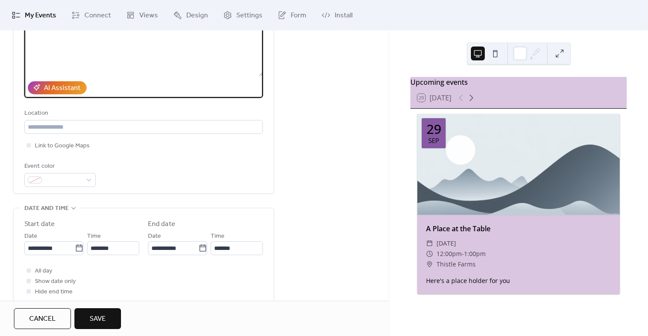
scroll to position [128, 0]
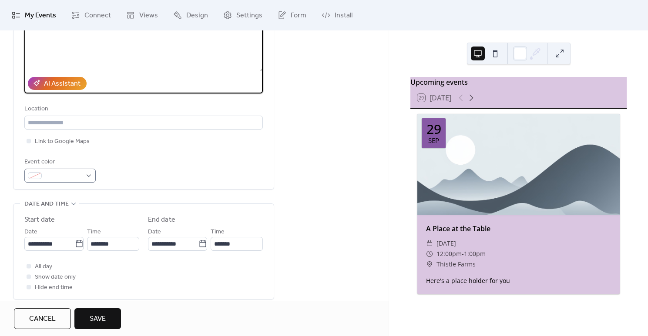
type textarea "**********"
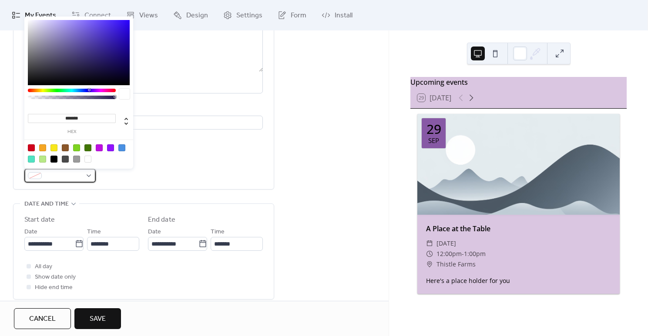
click at [87, 177] on div at bounding box center [59, 176] width 71 height 14
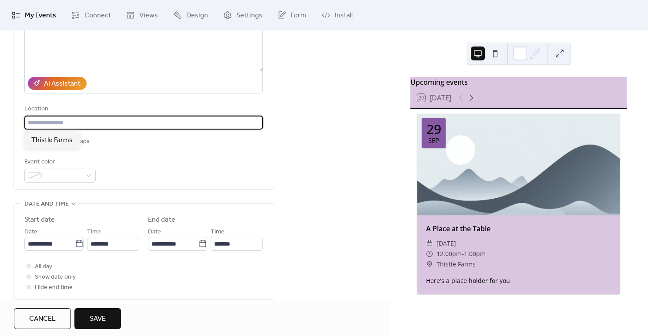
click at [222, 123] on input "text" at bounding box center [143, 123] width 238 height 14
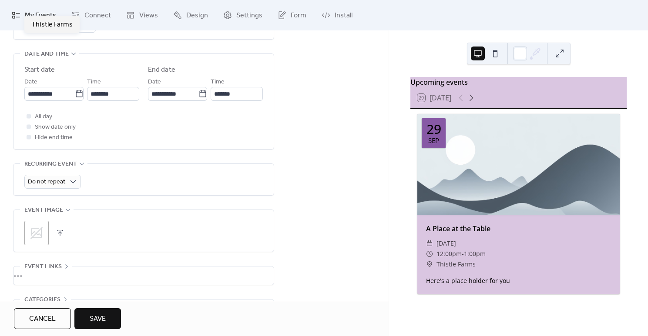
scroll to position [288, 0]
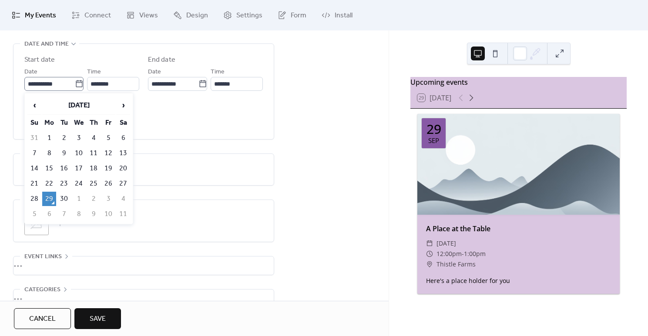
click at [79, 83] on icon at bounding box center [79, 84] width 9 height 9
click at [75, 83] on input "**********" at bounding box center [49, 84] width 50 height 14
click at [124, 102] on span "›" at bounding box center [123, 105] width 13 height 17
click at [64, 183] on td "18" at bounding box center [64, 184] width 14 height 14
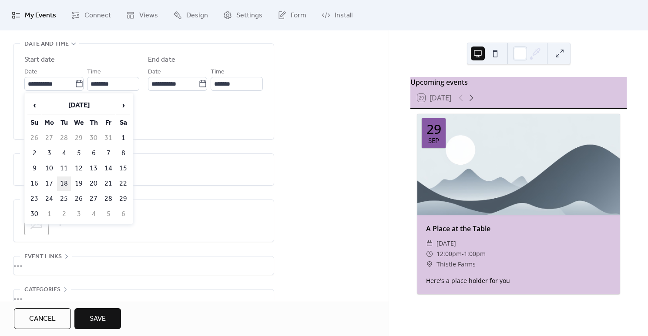
type input "**********"
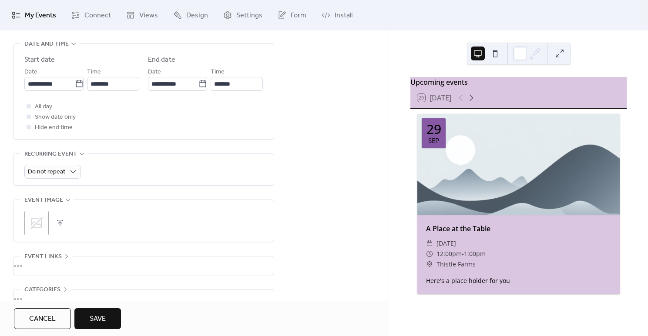
scroll to position [339, 0]
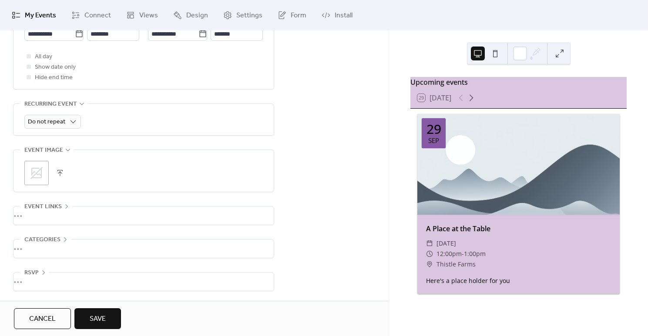
click at [101, 318] on span "Save" at bounding box center [98, 319] width 16 height 10
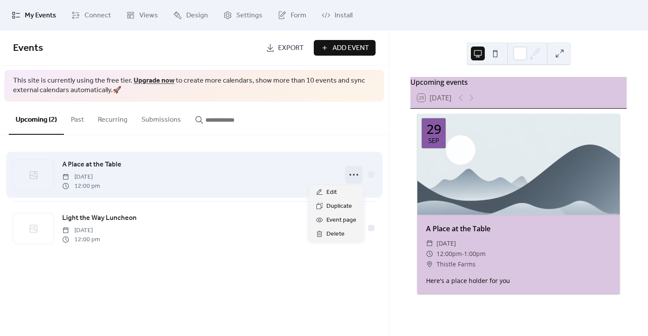
click at [353, 176] on icon at bounding box center [354, 175] width 14 height 14
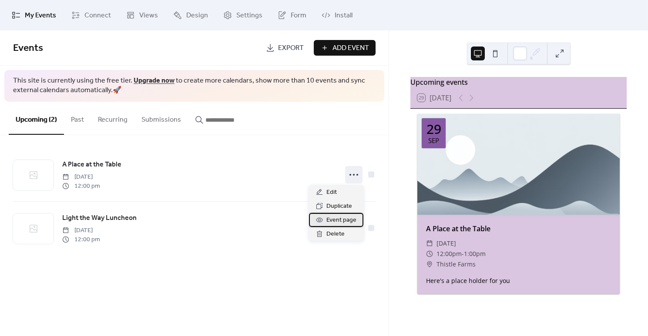
click at [342, 219] on span "Event page" at bounding box center [341, 220] width 30 height 10
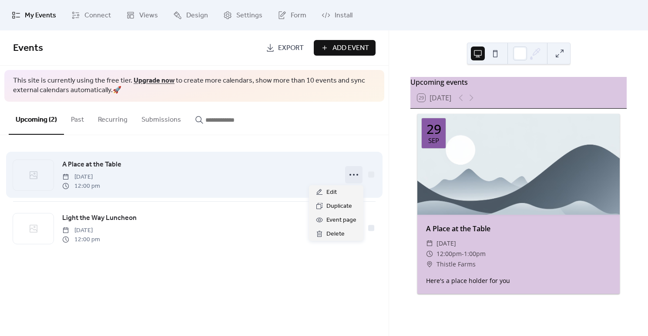
click at [356, 176] on icon at bounding box center [354, 175] width 14 height 14
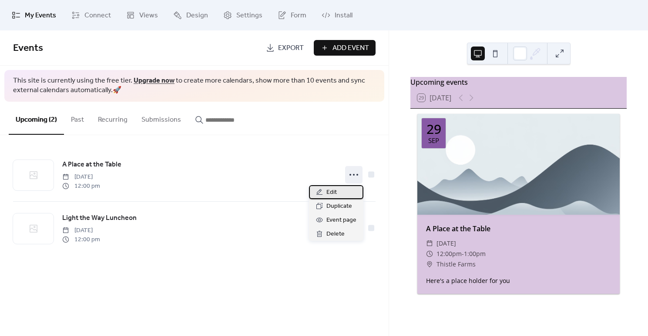
click at [348, 195] on div "Edit" at bounding box center [336, 192] width 54 height 14
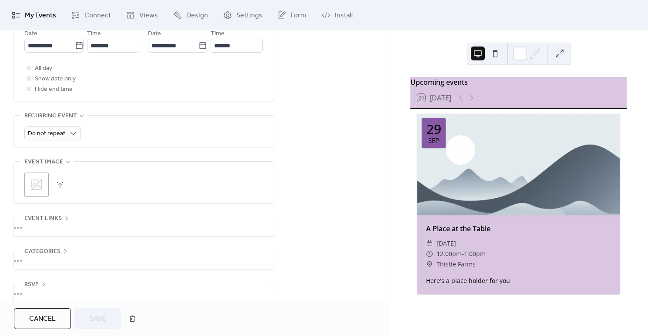
scroll to position [339, 0]
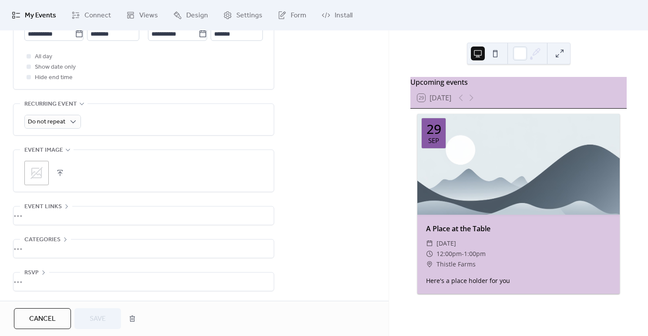
click at [56, 214] on div "•••" at bounding box center [143, 216] width 260 height 18
click at [54, 230] on input "text" at bounding box center [143, 235] width 238 height 14
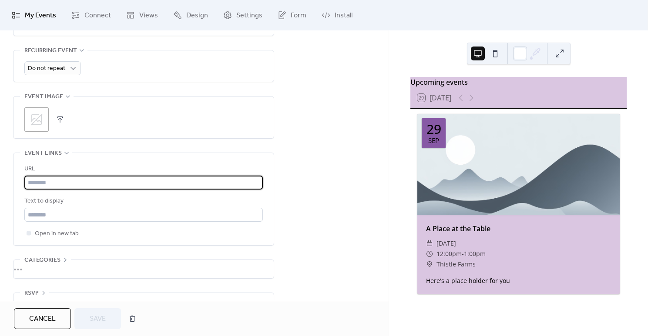
scroll to position [413, 0]
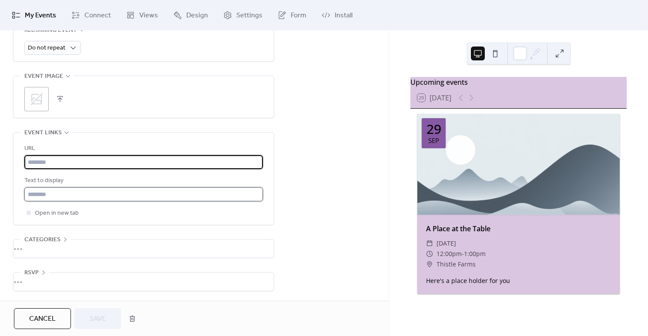
click at [55, 190] on input "text" at bounding box center [143, 195] width 238 height 14
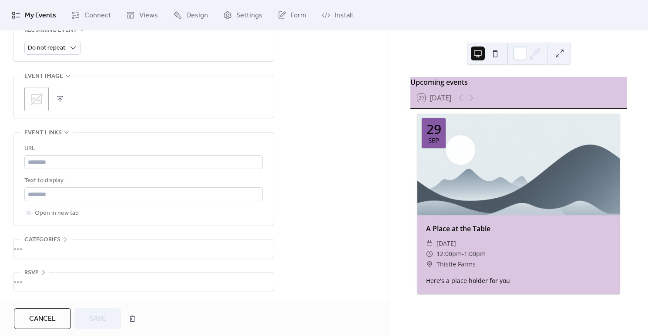
click at [45, 249] on div "•••" at bounding box center [143, 249] width 260 height 18
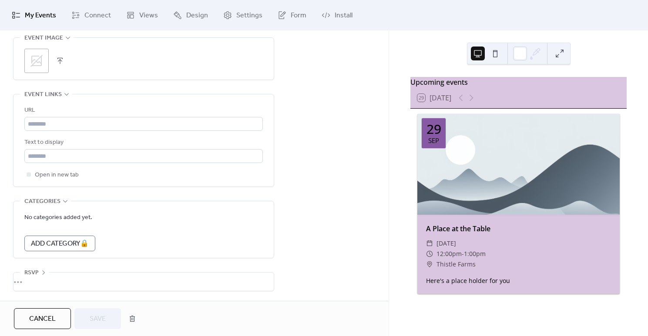
click at [47, 273] on div "•••" at bounding box center [143, 282] width 260 height 18
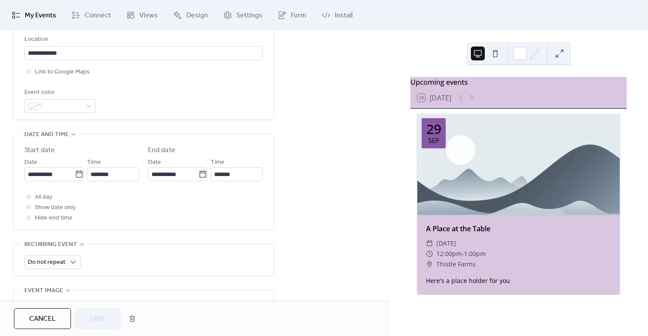
scroll to position [0, 0]
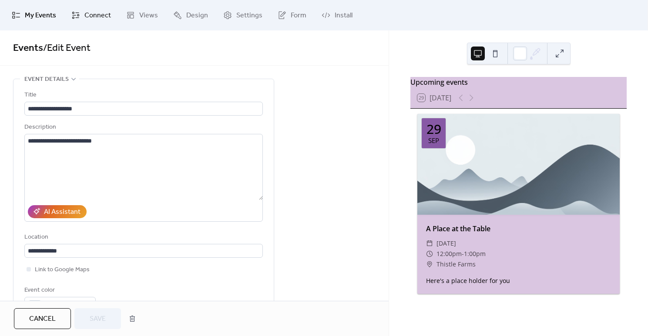
click at [81, 11] on link "Connect" at bounding box center [91, 14] width 53 height 23
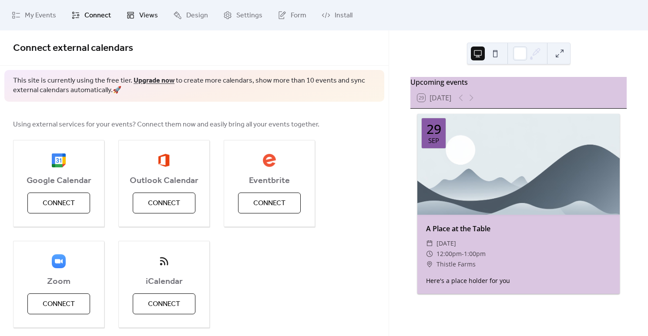
click at [142, 19] on span "Views" at bounding box center [148, 15] width 19 height 10
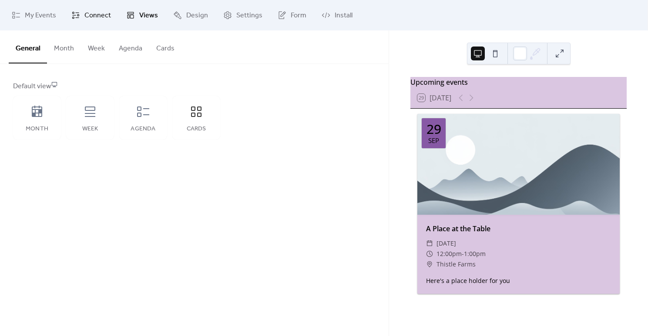
click at [92, 13] on span "Connect" at bounding box center [97, 15] width 27 height 10
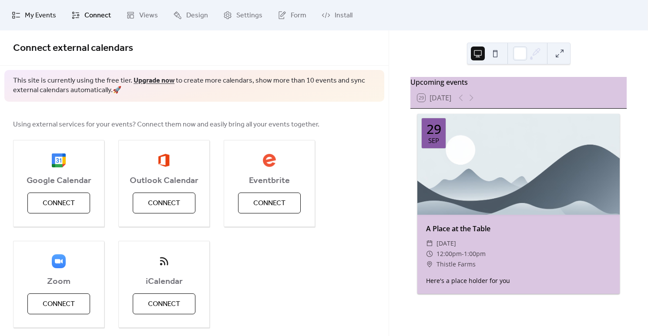
click at [35, 16] on span "My Events" at bounding box center [40, 15] width 31 height 10
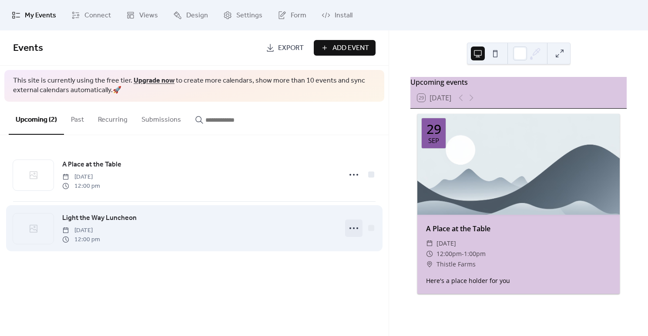
click at [356, 229] on icon at bounding box center [354, 228] width 14 height 14
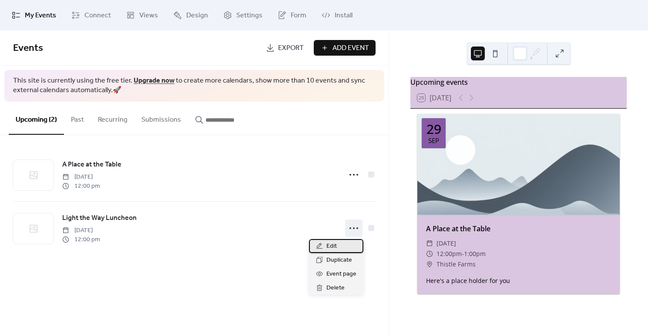
click at [347, 245] on div "Edit" at bounding box center [336, 246] width 54 height 14
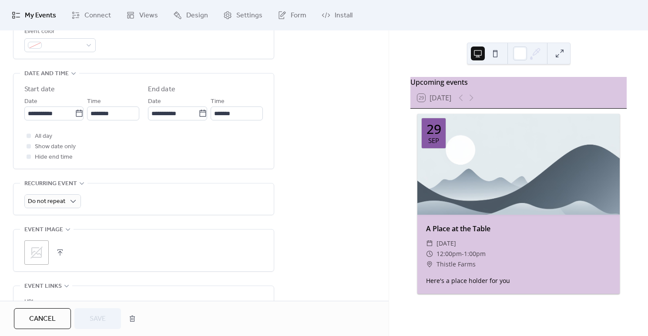
scroll to position [326, 0]
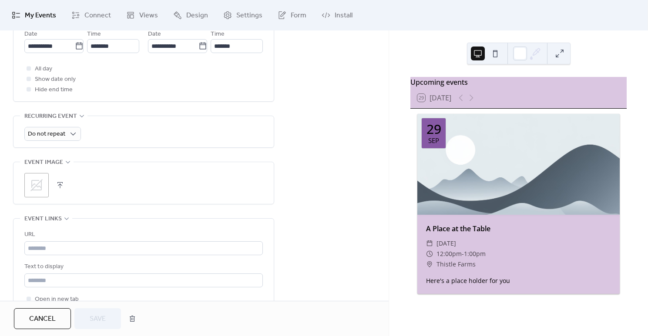
click at [34, 188] on icon at bounding box center [36, 185] width 12 height 12
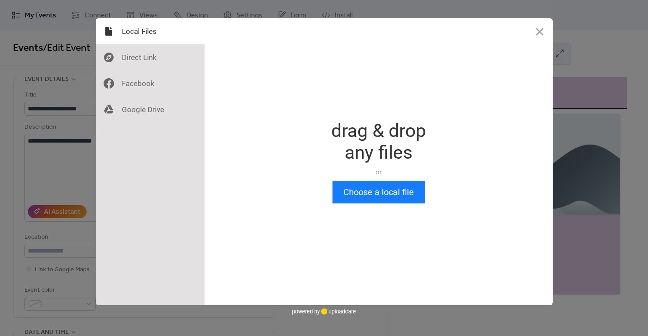
scroll to position [0, 0]
click at [367, 198] on button "Choose a local file" at bounding box center [378, 192] width 92 height 23
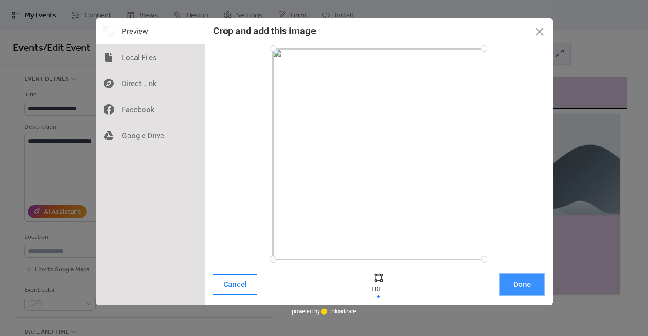
click at [532, 288] on button "Done" at bounding box center [522, 285] width 44 height 20
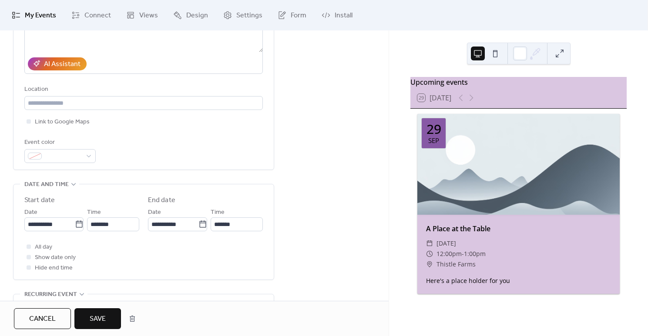
scroll to position [329, 0]
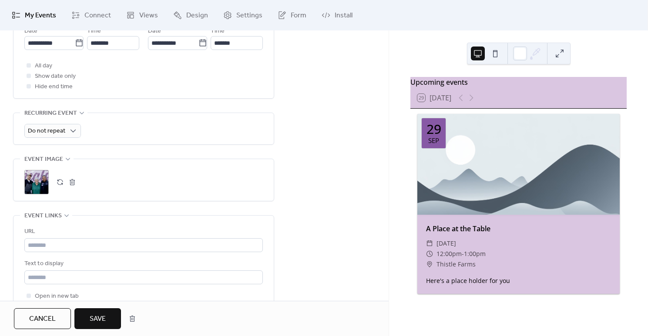
click at [59, 183] on button "button" at bounding box center [60, 182] width 12 height 12
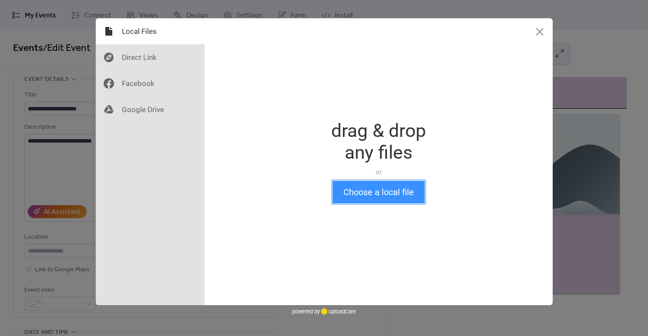
click at [386, 192] on button "Choose a local file" at bounding box center [378, 192] width 92 height 23
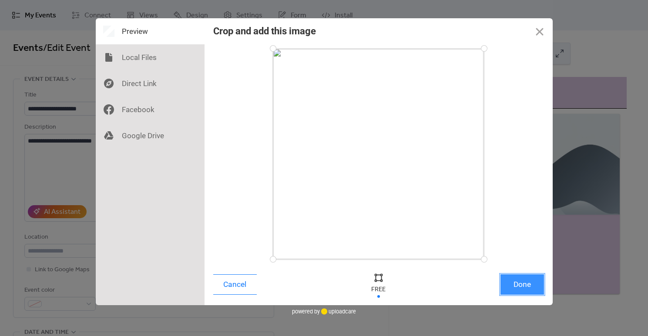
click at [514, 286] on button "Done" at bounding box center [522, 285] width 44 height 20
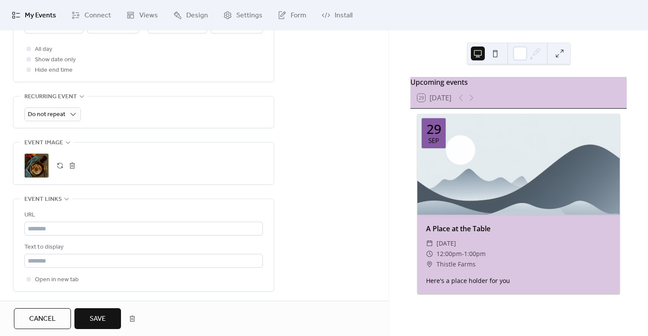
click at [109, 320] on button "Save" at bounding box center [97, 319] width 47 height 21
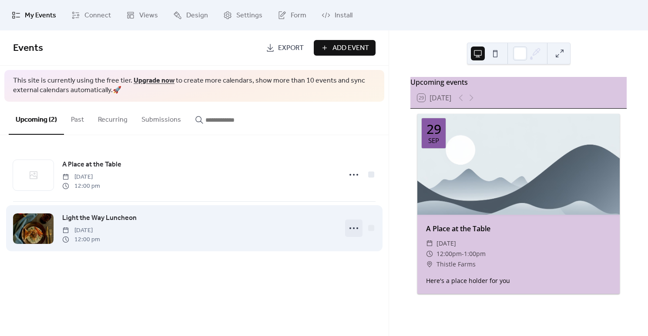
click at [356, 222] on icon at bounding box center [354, 228] width 14 height 14
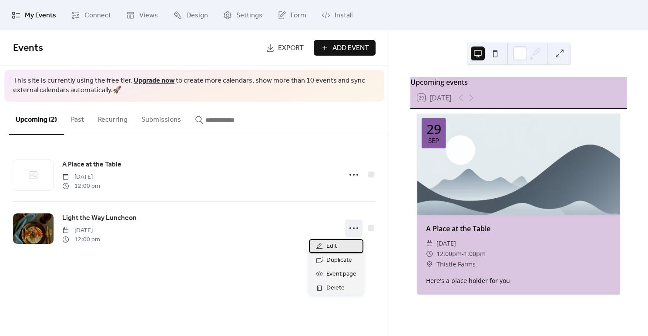
click at [337, 246] on div "Edit" at bounding box center [336, 246] width 54 height 14
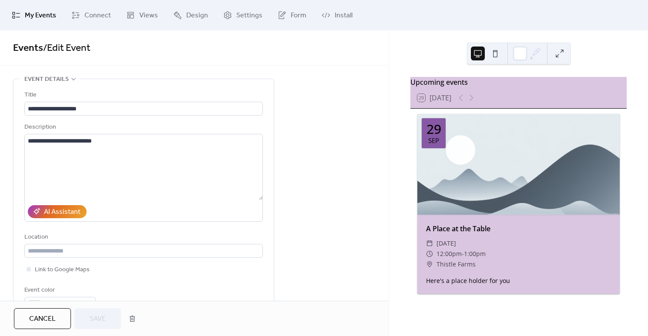
click at [41, 17] on span "My Events" at bounding box center [40, 15] width 31 height 10
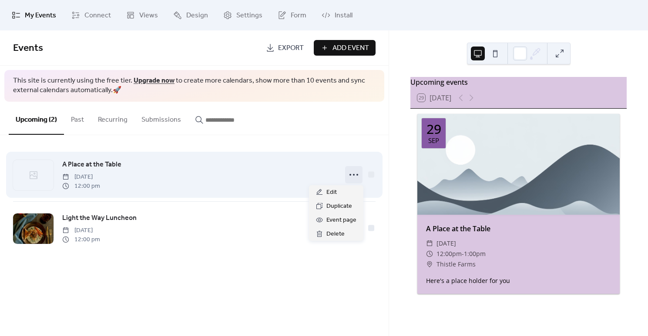
click at [349, 174] on icon at bounding box center [354, 175] width 14 height 14
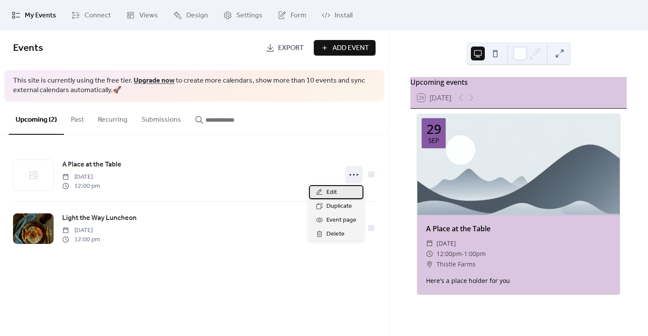
click at [339, 195] on div "Edit" at bounding box center [336, 192] width 54 height 14
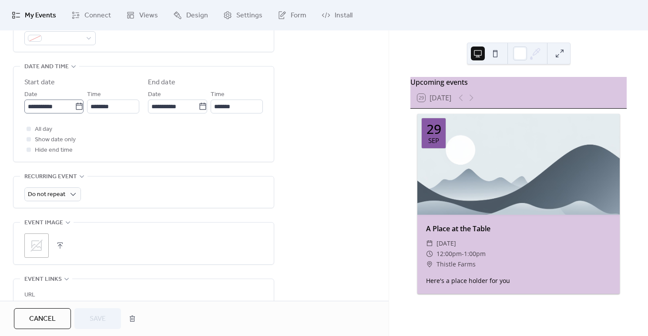
scroll to position [261, 0]
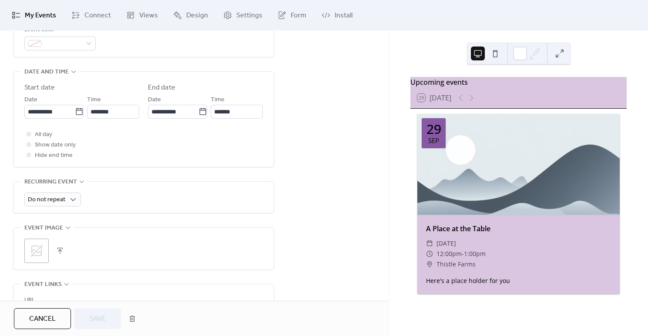
click at [40, 244] on icon at bounding box center [37, 251] width 14 height 14
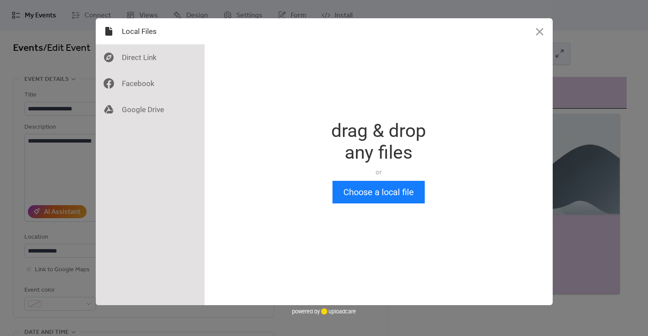
scroll to position [0, 0]
click at [399, 200] on button "Choose a local file" at bounding box center [378, 192] width 92 height 23
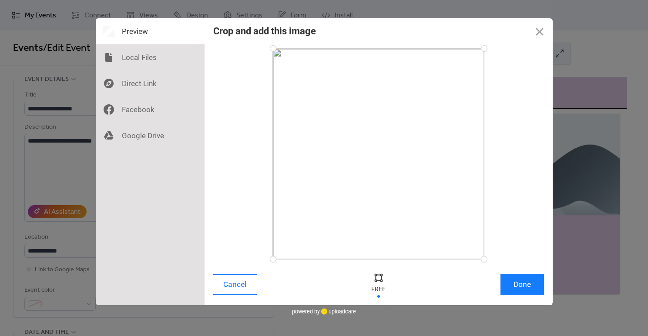
click at [550, 281] on div "Cancel Done" at bounding box center [379, 286] width 348 height 37
click at [530, 284] on button "Done" at bounding box center [522, 285] width 44 height 20
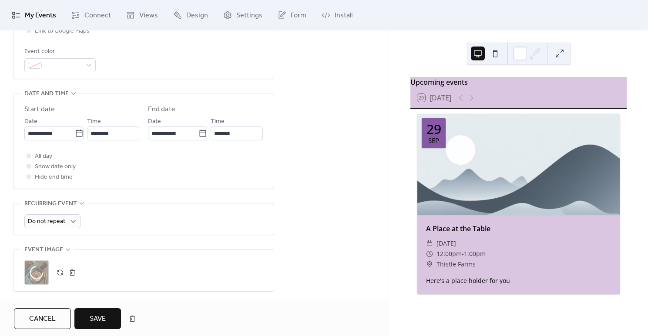
scroll to position [241, 0]
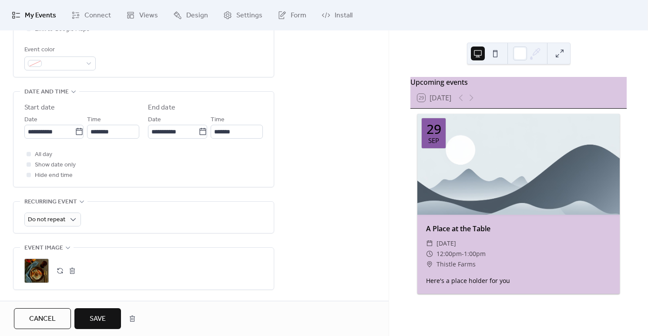
click at [99, 322] on span "Save" at bounding box center [98, 319] width 16 height 10
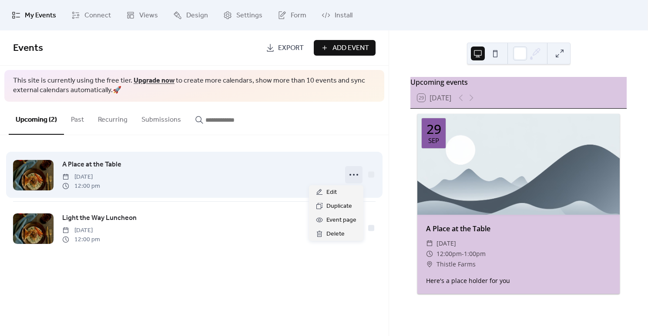
click at [347, 173] on icon at bounding box center [354, 175] width 14 height 14
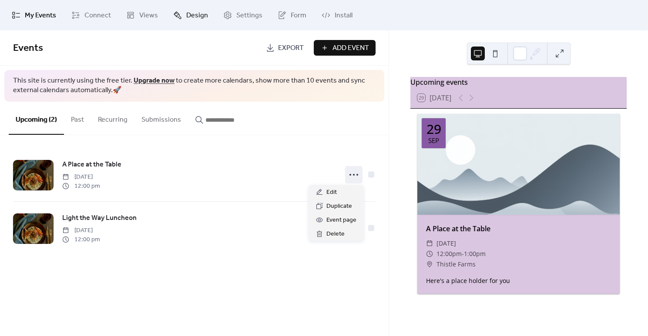
click at [191, 10] on span "Design" at bounding box center [197, 15] width 22 height 10
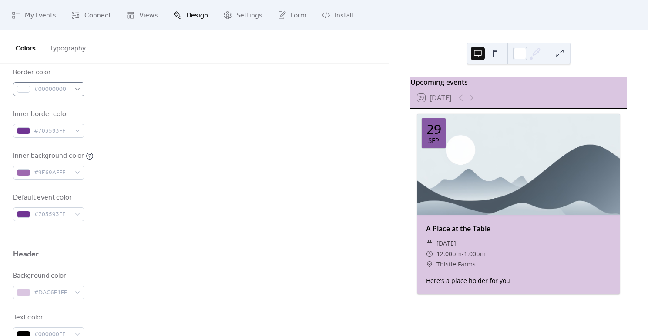
scroll to position [201, 0]
click at [70, 215] on span "#703593FF" at bounding box center [52, 214] width 37 height 10
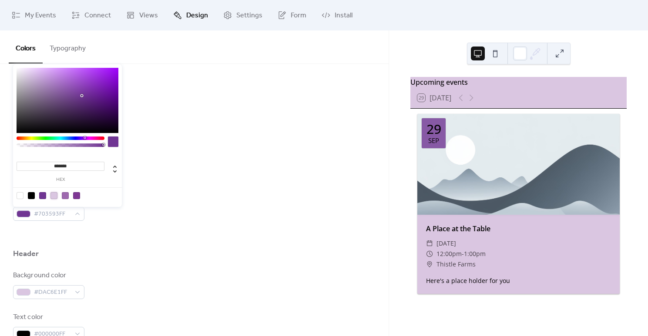
click at [52, 195] on div at bounding box center [53, 195] width 7 height 7
type input "*******"
click at [239, 213] on div "Default event color #DAC6E1FF" at bounding box center [194, 206] width 362 height 29
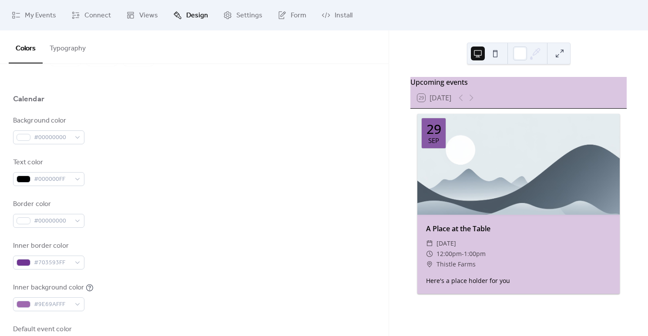
scroll to position [69, 0]
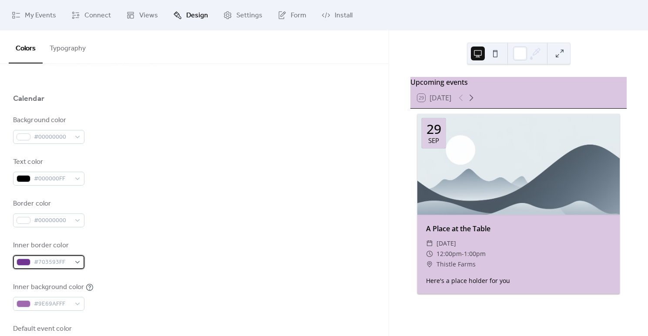
click at [37, 260] on span "#703593FF" at bounding box center [52, 263] width 37 height 10
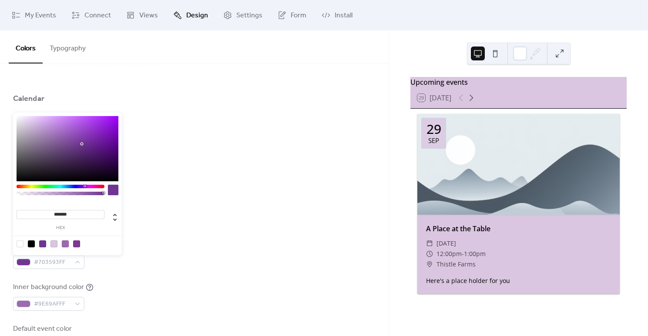
click at [63, 213] on input "*******" at bounding box center [61, 214] width 88 height 9
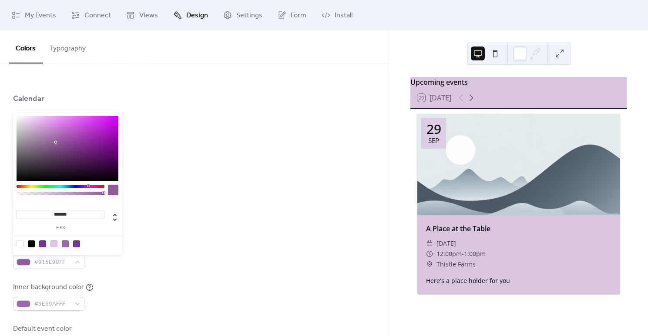
type input "*******"
click at [144, 245] on div "Inner border color #915E99FF" at bounding box center [194, 255] width 362 height 29
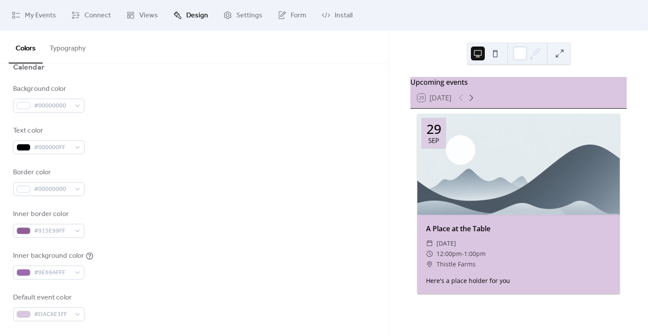
scroll to position [101, 0]
click at [44, 271] on span "#9E69AFFF" at bounding box center [52, 272] width 37 height 10
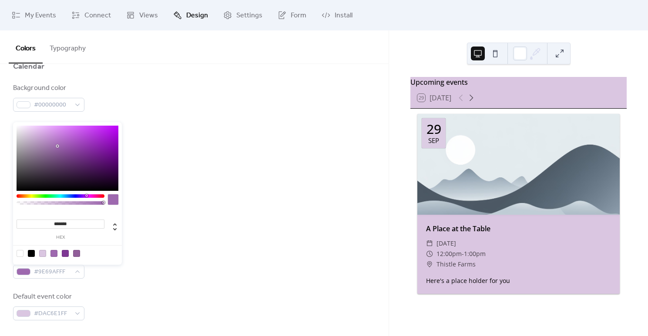
click at [200, 258] on div "Inner background color #9E69AFFF" at bounding box center [194, 264] width 362 height 29
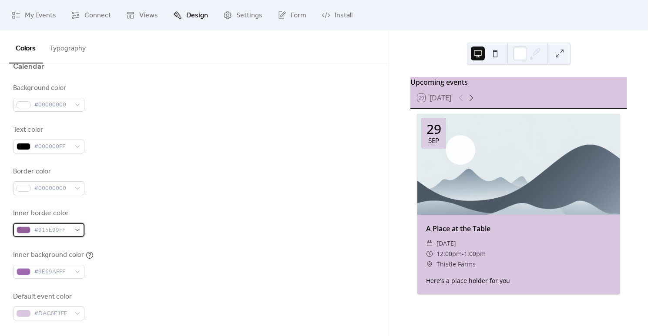
click at [46, 226] on span "#915E99FF" at bounding box center [52, 230] width 37 height 10
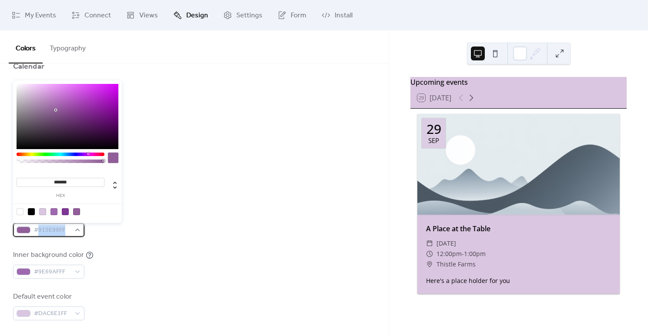
click at [46, 226] on span "#915E99FF" at bounding box center [52, 230] width 37 height 10
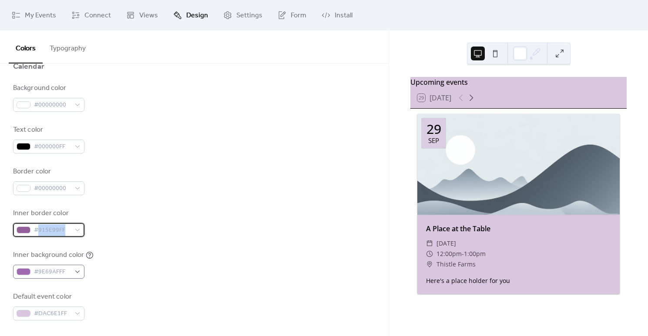
copy span "915E99FF"
click at [54, 271] on span "#9E69AFFF" at bounding box center [52, 272] width 37 height 10
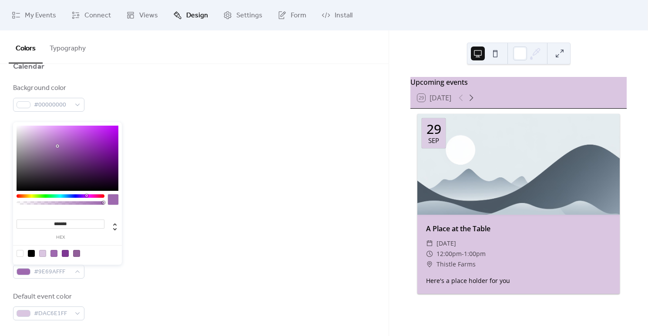
click at [57, 222] on input "*******" at bounding box center [61, 224] width 88 height 9
paste input "**"
type input "*********"
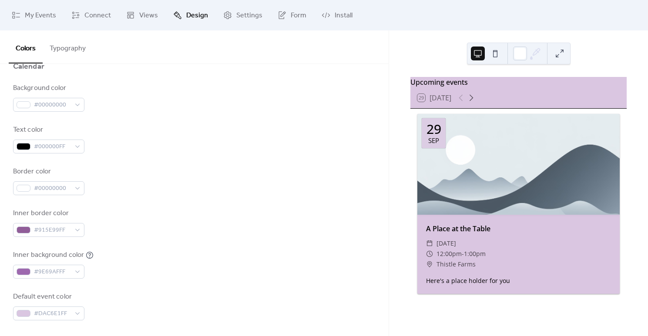
click at [252, 253] on div "Inner background color #9E69AFFF" at bounding box center [194, 264] width 362 height 29
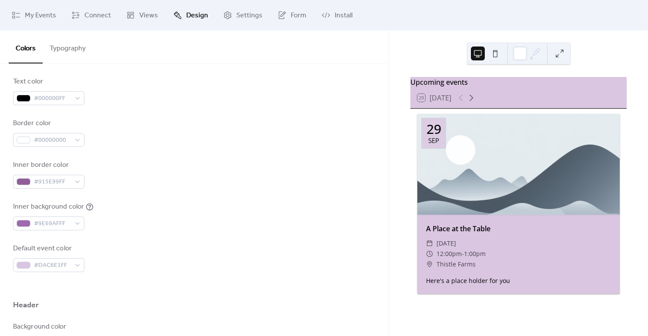
scroll to position [164, 0]
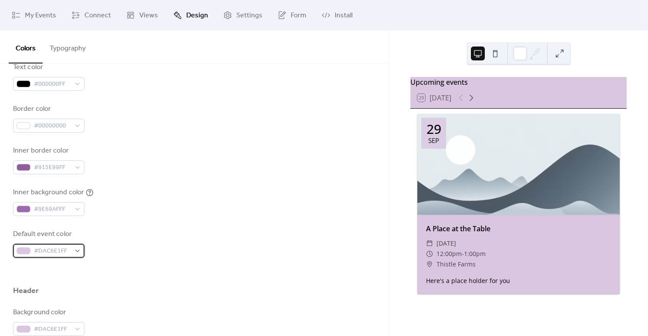
click at [42, 250] on span "#DAC6E1FF" at bounding box center [52, 251] width 37 height 10
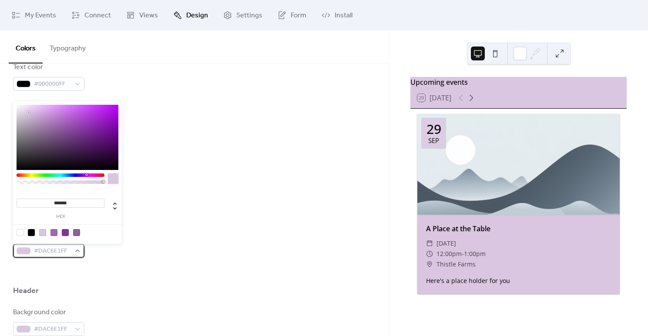
click at [46, 250] on span "#DAC6E1FF" at bounding box center [52, 251] width 37 height 10
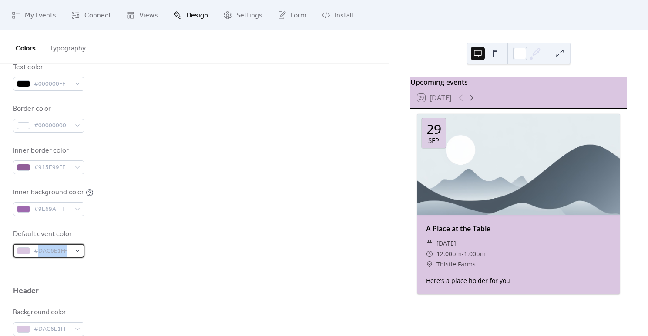
click at [46, 250] on span "#DAC6E1FF" at bounding box center [52, 251] width 37 height 10
copy div "#DAC6E1FF"
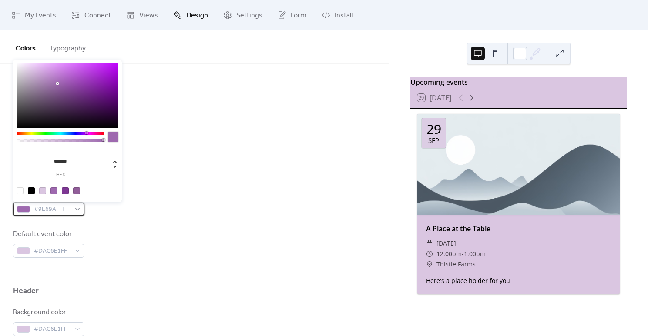
click at [49, 211] on span "#9E69AFFF" at bounding box center [52, 210] width 37 height 10
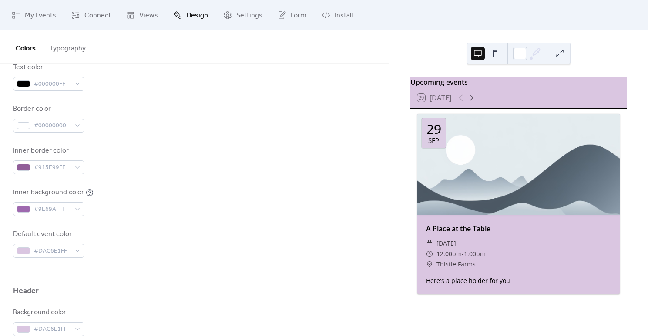
click at [155, 215] on div "Inner background color #9E69AFFF" at bounding box center [194, 202] width 362 height 29
click at [57, 166] on span "#915E99FF" at bounding box center [52, 168] width 37 height 10
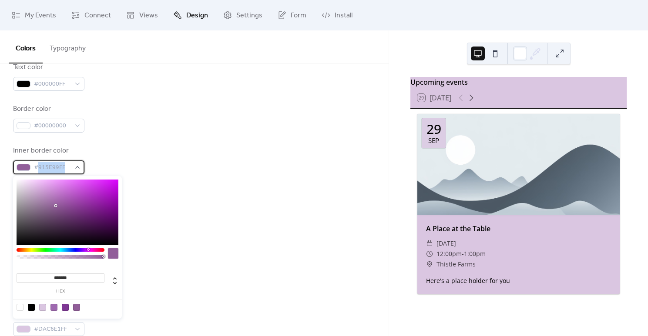
click at [57, 166] on span "#915E99FF" at bounding box center [52, 168] width 37 height 10
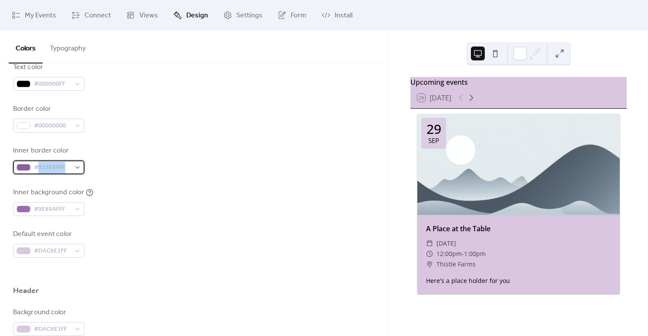
copy span "915E99FF"
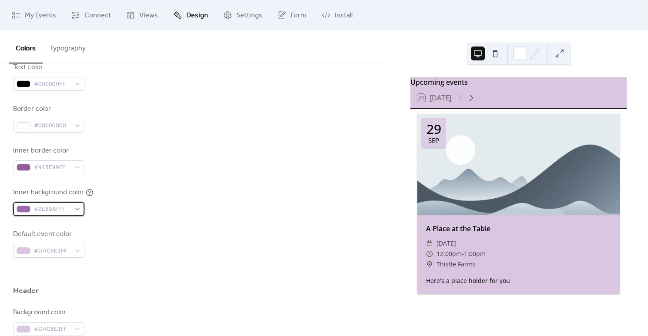
click at [54, 209] on span "#9E69AFFF" at bounding box center [52, 210] width 37 height 10
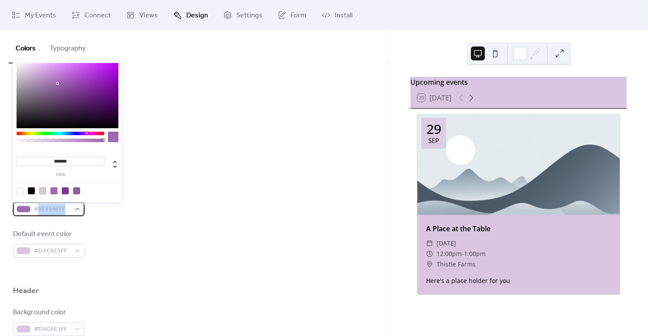
click at [54, 209] on span "#9E69AFFF" at bounding box center [52, 210] width 37 height 10
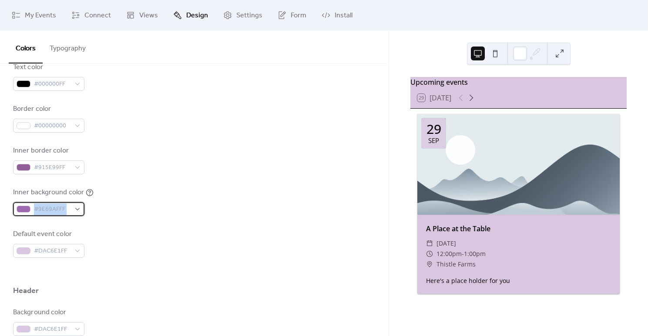
click at [54, 209] on span "#9E69AFFF" at bounding box center [52, 210] width 37 height 10
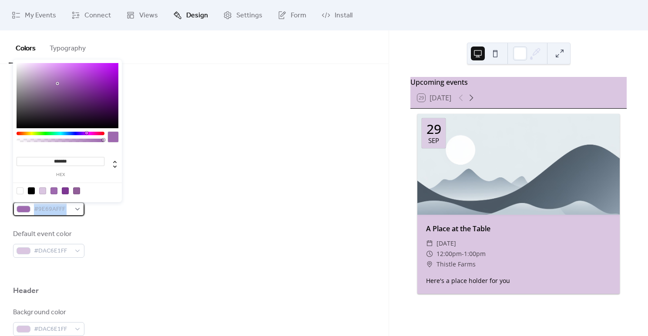
click at [54, 209] on span "#9E69AFFF" at bounding box center [52, 210] width 37 height 10
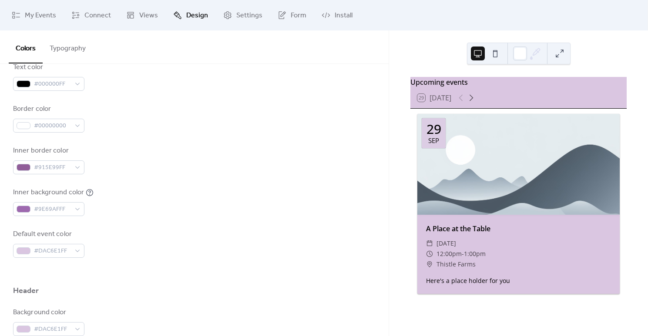
click at [144, 212] on div "Inner background color #9E69AFFF" at bounding box center [194, 202] width 362 height 29
click at [51, 164] on span "#915E99FF" at bounding box center [52, 168] width 37 height 10
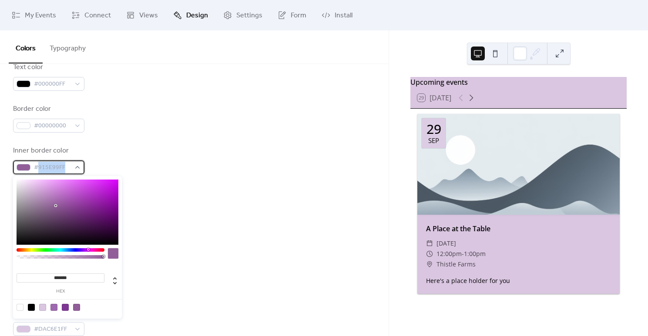
click at [51, 164] on span "#915E99FF" at bounding box center [52, 168] width 37 height 10
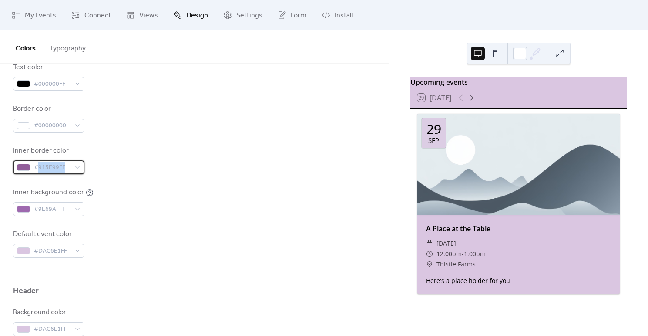
copy span "915E99FF"
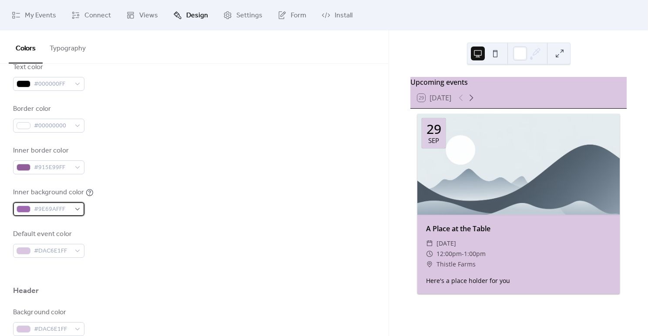
click at [45, 211] on span "#9E69AFFF" at bounding box center [52, 210] width 37 height 10
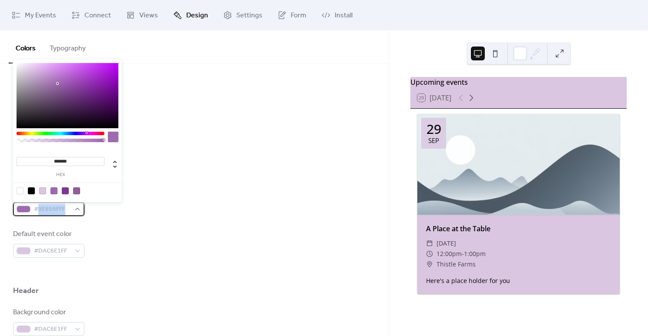
click at [45, 211] on span "#9E69AFFF" at bounding box center [52, 210] width 37 height 10
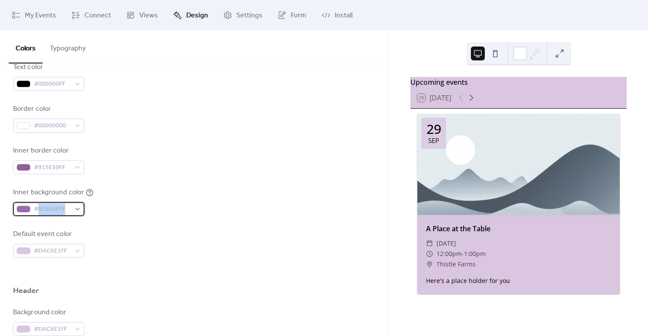
click at [49, 210] on span "#9E69AFFF" at bounding box center [52, 210] width 37 height 10
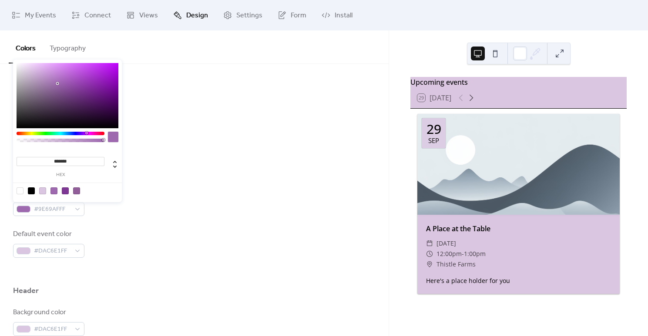
click at [60, 162] on input "*******" at bounding box center [61, 161] width 88 height 9
drag, startPoint x: 73, startPoint y: 161, endPoint x: 56, endPoint y: 161, distance: 17.4
click at [56, 161] on input "*******" at bounding box center [61, 161] width 88 height 9
type input "*******"
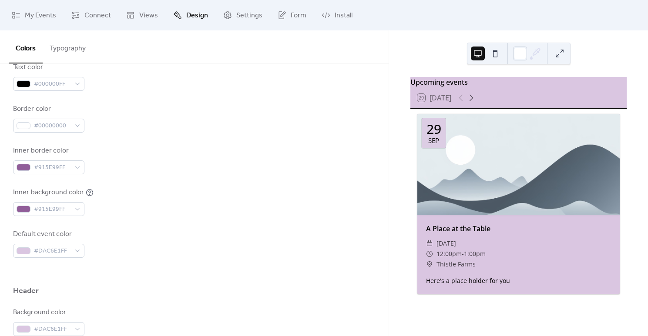
click at [143, 214] on div "Inner background color #915E99FF" at bounding box center [194, 202] width 362 height 29
click at [50, 250] on span "#DAC6E1FF" at bounding box center [52, 251] width 37 height 10
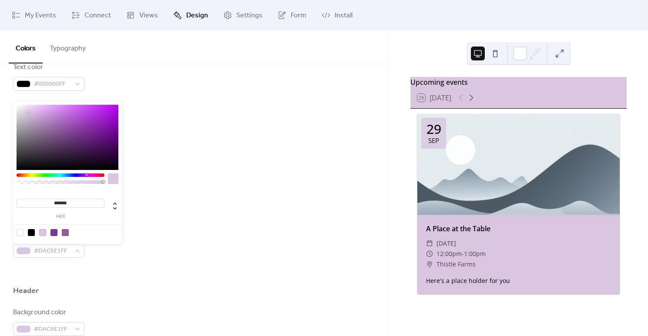
click at [60, 200] on input "*******" at bounding box center [61, 203] width 88 height 9
click at [64, 205] on input "*******" at bounding box center [61, 203] width 88 height 9
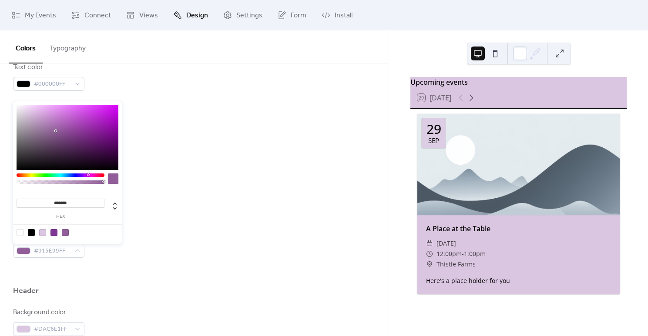
type input "*******"
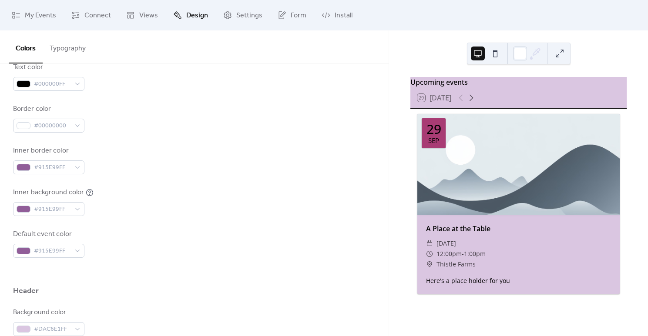
click at [162, 219] on div "Background color #00000000 Text color #000000FF Border color #00000000 Inner bo…" at bounding box center [194, 139] width 362 height 238
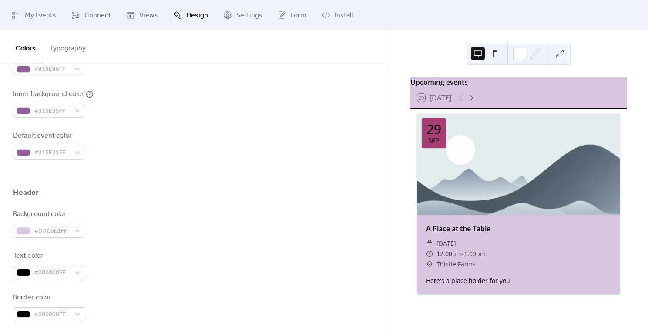
scroll to position [263, 0]
click at [41, 228] on span "#DAC6E1FF" at bounding box center [52, 230] width 37 height 10
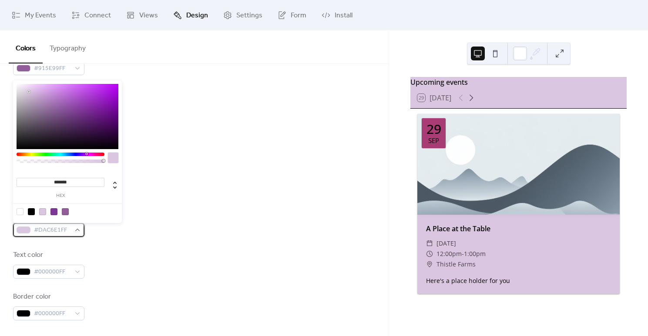
click at [48, 230] on span "#DAC6E1FF" at bounding box center [52, 230] width 37 height 10
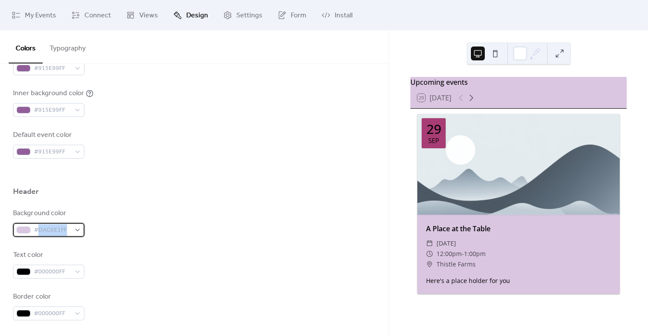
click at [48, 230] on span "#DAC6E1FF" at bounding box center [52, 230] width 37 height 10
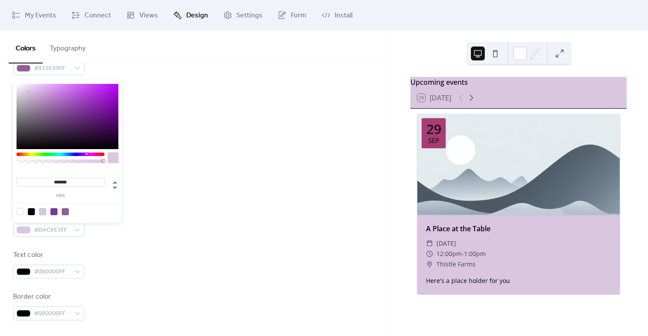
click at [59, 182] on input "*******" at bounding box center [61, 182] width 88 height 9
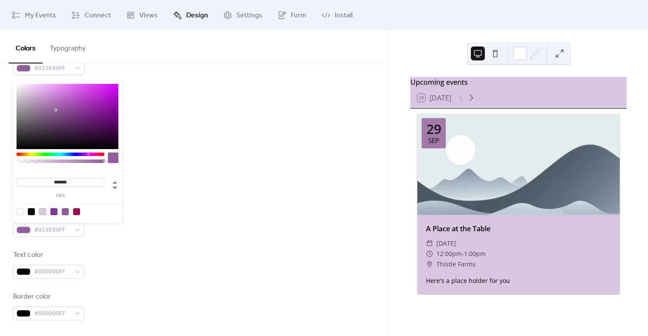
type input "*******"
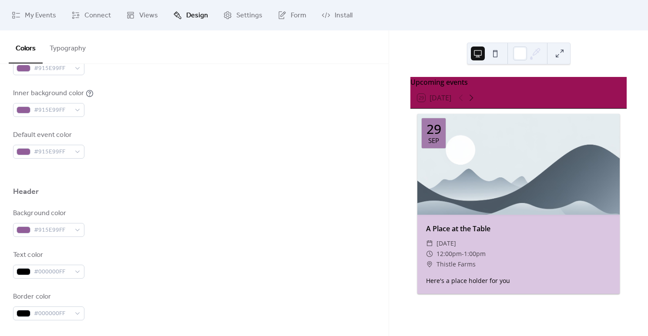
click at [137, 201] on div at bounding box center [194, 204] width 362 height 7
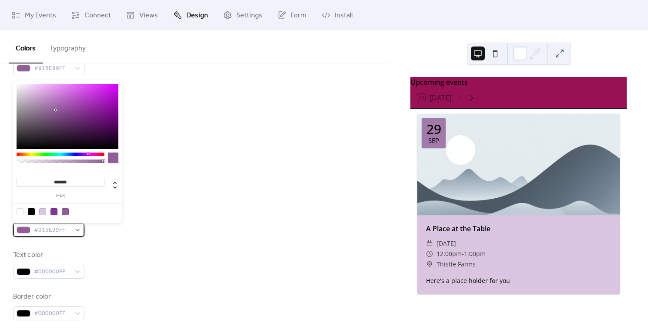
click at [44, 230] on span "#915E99FF" at bounding box center [52, 230] width 37 height 10
click at [203, 223] on div "Background color #915E99FF" at bounding box center [194, 222] width 362 height 29
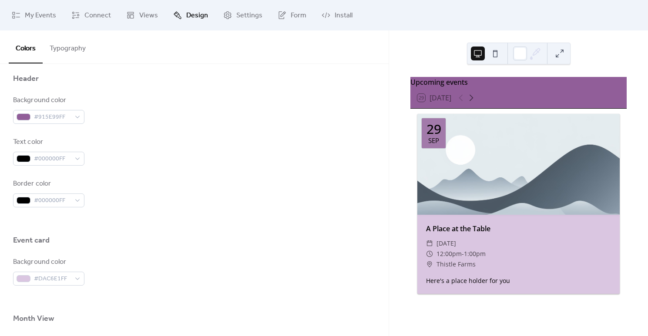
scroll to position [386, 0]
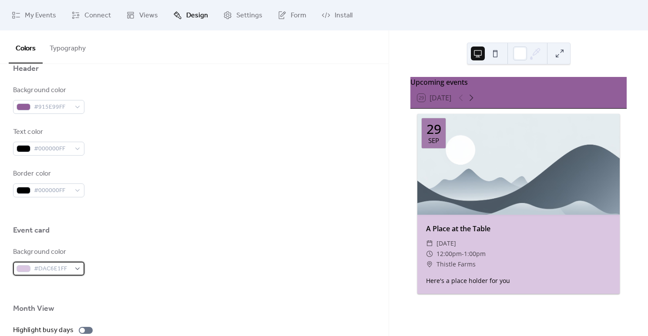
click at [47, 270] on span "#DAC6E1FF" at bounding box center [52, 269] width 37 height 10
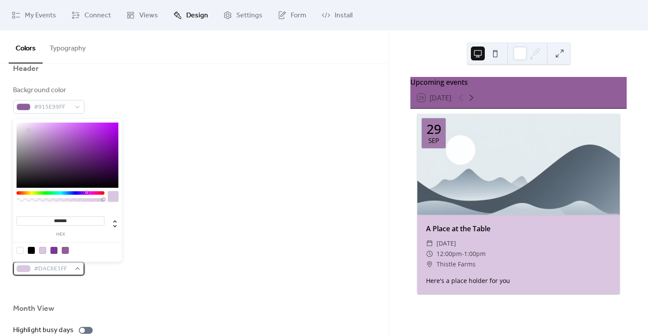
click at [47, 270] on span "#DAC6E1FF" at bounding box center [52, 269] width 37 height 10
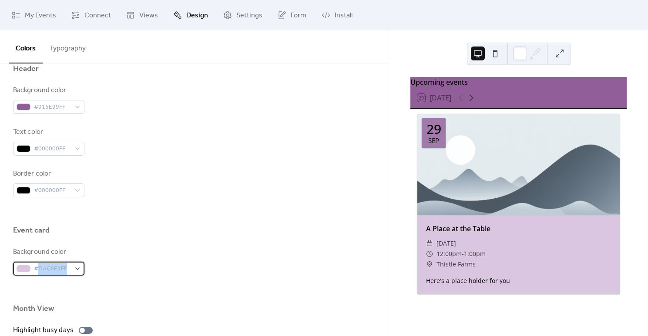
click at [47, 270] on span "#DAC6E1FF" at bounding box center [52, 269] width 37 height 10
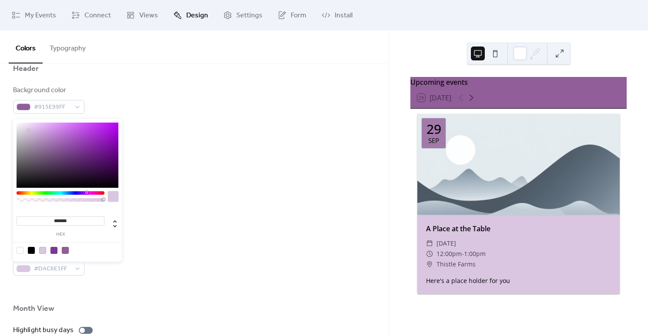
click at [60, 223] on input "*******" at bounding box center [61, 221] width 88 height 9
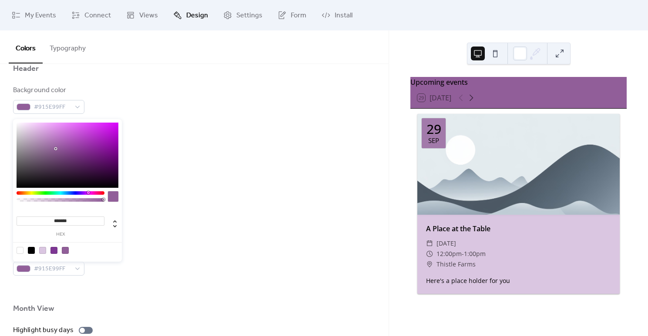
type input "*******"
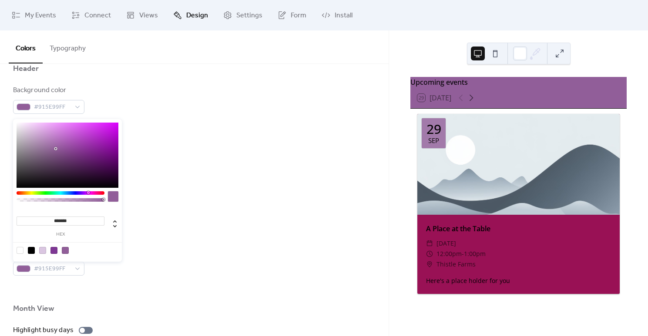
click at [157, 257] on div "Background color #915E99FF" at bounding box center [194, 261] width 362 height 29
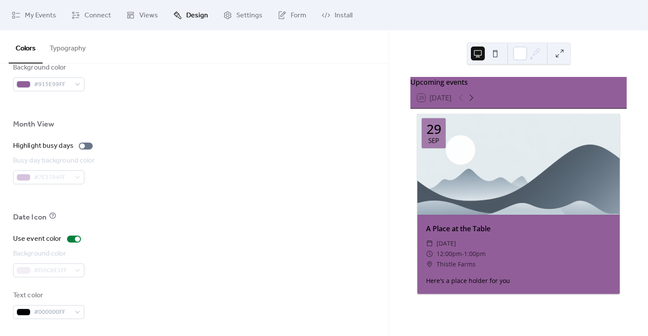
scroll to position [571, 0]
click at [47, 307] on span "#000000FF" at bounding box center [52, 312] width 37 height 10
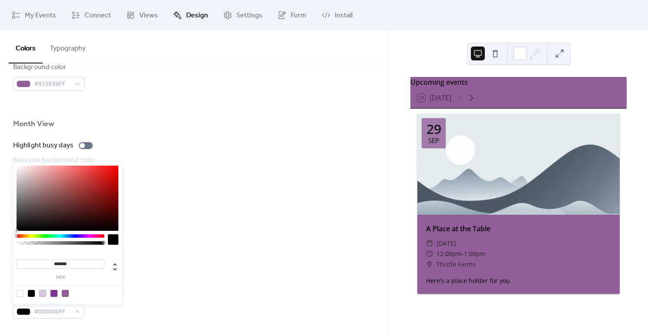
click at [58, 262] on input "*******" at bounding box center [61, 264] width 88 height 9
type input "*******"
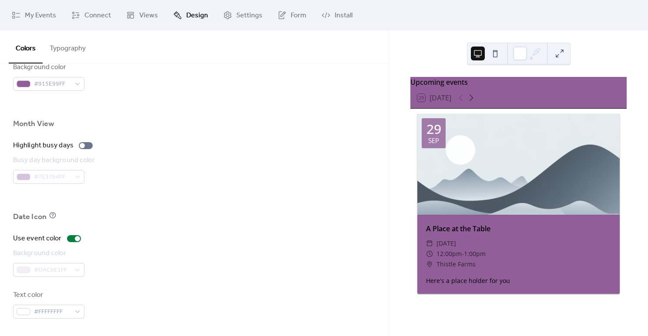
click at [475, 270] on div "​ Thistle Farms" at bounding box center [518, 264] width 185 height 10
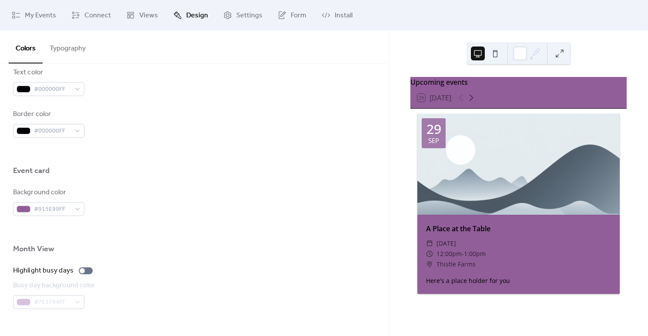
scroll to position [445, 0]
click at [45, 210] on span "#915E99FF" at bounding box center [52, 210] width 37 height 10
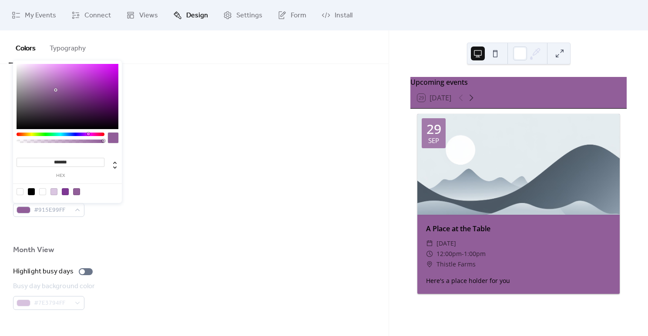
click at [57, 162] on input "*******" at bounding box center [61, 162] width 88 height 9
paste input
type input "*******"
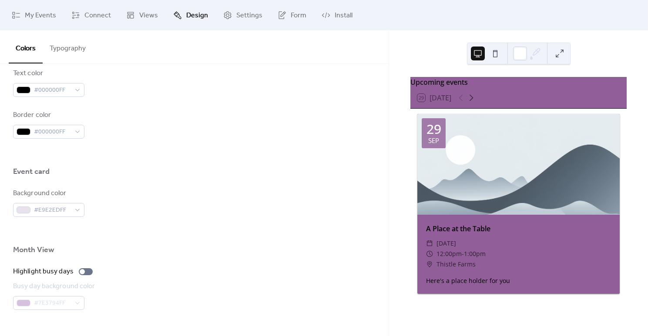
click at [197, 189] on div "Background color #E9E2EDFF" at bounding box center [194, 202] width 362 height 29
click at [281, 250] on div "Month View" at bounding box center [194, 252] width 362 height 15
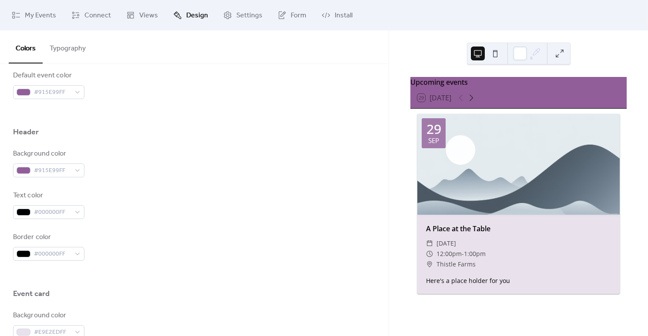
scroll to position [325, 0]
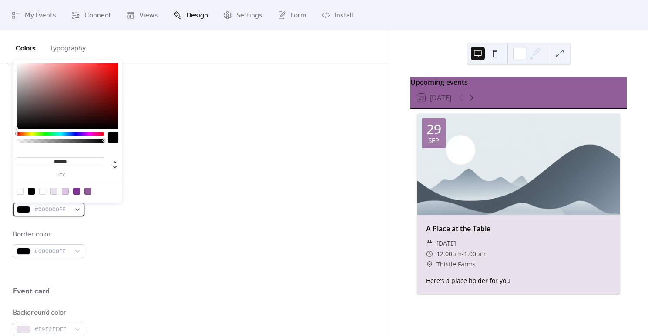
click at [58, 209] on span "#000000FF" at bounding box center [52, 210] width 37 height 10
click at [21, 191] on div at bounding box center [20, 191] width 7 height 7
type input "*"
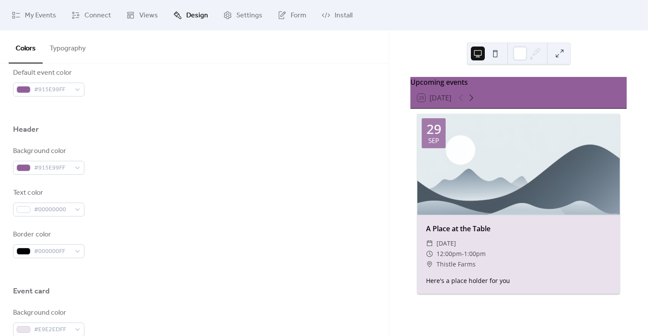
click at [189, 212] on div "Text color #00000000" at bounding box center [194, 202] width 362 height 29
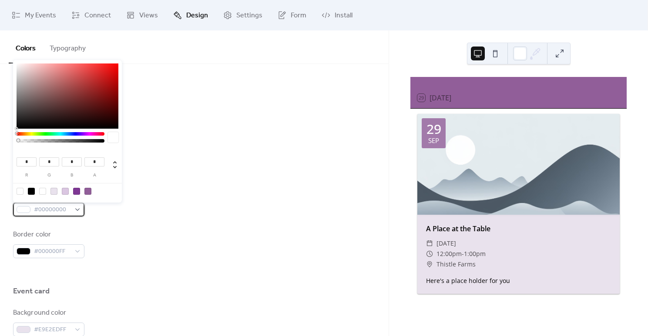
click at [61, 212] on span "#00000000" at bounding box center [52, 210] width 37 height 10
click at [54, 216] on div "Background color #915E99FF Text color #00000000 Border color #000000FF" at bounding box center [194, 202] width 362 height 112
click at [57, 209] on span "#00000000" at bounding box center [52, 210] width 37 height 10
click at [112, 164] on icon at bounding box center [115, 165] width 10 height 10
type input "**"
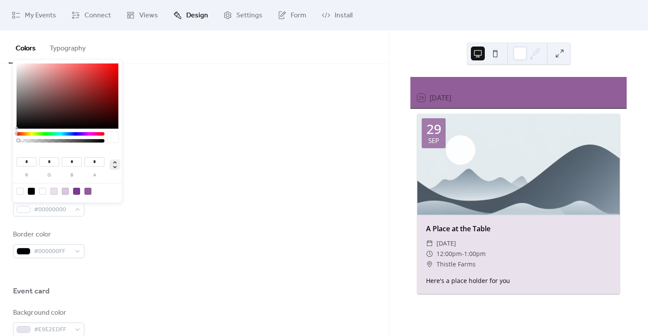
type input "**"
click at [62, 208] on span "#00000000" at bounding box center [52, 210] width 37 height 10
click at [60, 209] on span "#00000000" at bounding box center [52, 210] width 37 height 10
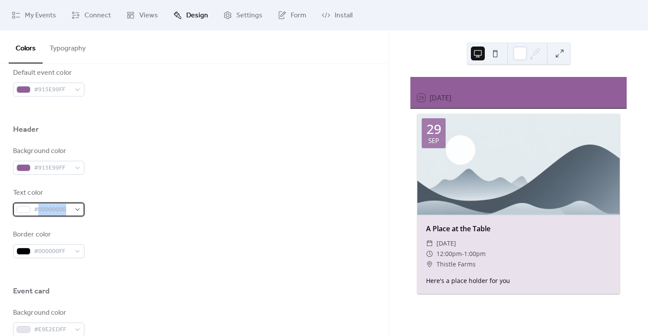
click at [60, 209] on span "#00000000" at bounding box center [52, 210] width 37 height 10
drag, startPoint x: 140, startPoint y: 214, endPoint x: 120, endPoint y: 218, distance: 19.9
click at [140, 214] on div "Text color #00000000" at bounding box center [194, 202] width 362 height 29
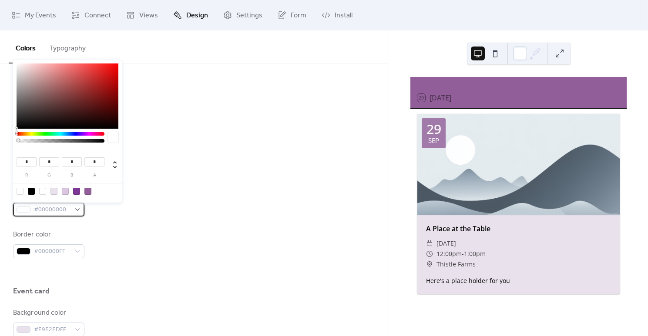
click at [76, 211] on div "#00000000" at bounding box center [48, 210] width 71 height 14
click at [26, 161] on input "*" at bounding box center [27, 162] width 20 height 9
click at [31, 161] on input "*" at bounding box center [27, 162] width 20 height 9
type input "*"
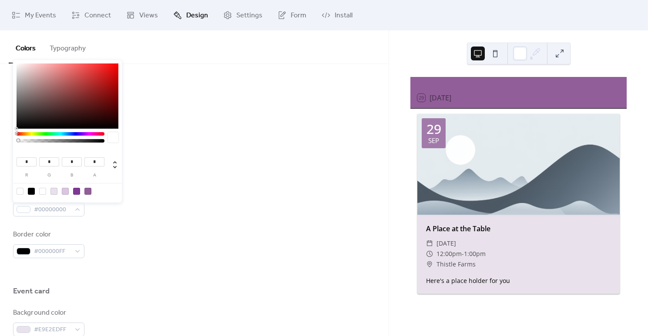
type input "*"
type input "***"
click at [51, 162] on input "*" at bounding box center [49, 162] width 20 height 9
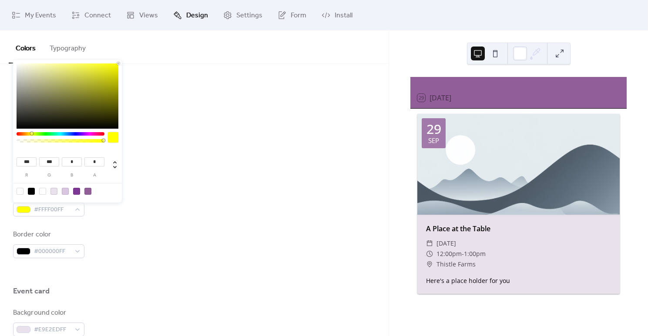
type input "***"
click at [73, 161] on input "*" at bounding box center [72, 162] width 20 height 9
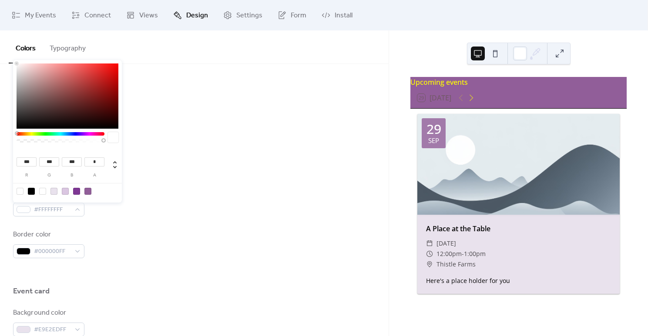
type input "***"
click at [95, 162] on input "*" at bounding box center [94, 162] width 20 height 9
type input "***"
click at [189, 181] on div "Background color #915E99FF Text color #FFFFFFFF Border color #000000FF" at bounding box center [194, 202] width 362 height 112
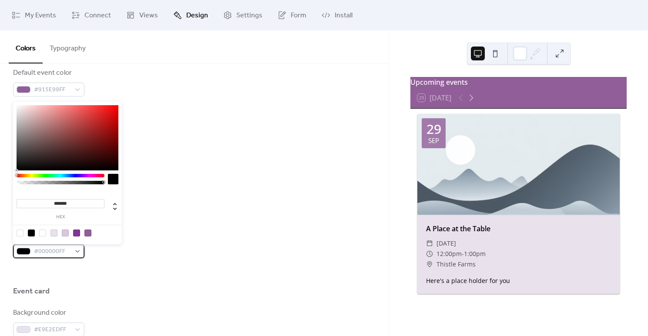
click at [46, 254] on span "#000000FF" at bounding box center [52, 252] width 37 height 10
click at [74, 205] on input "*******" at bounding box center [61, 203] width 88 height 9
click at [61, 207] on input "*******" at bounding box center [61, 203] width 88 height 9
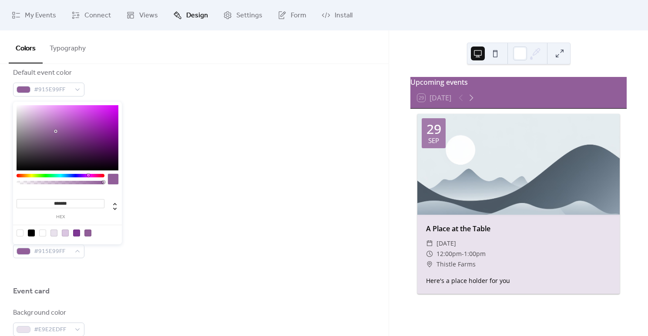
type input "*******"
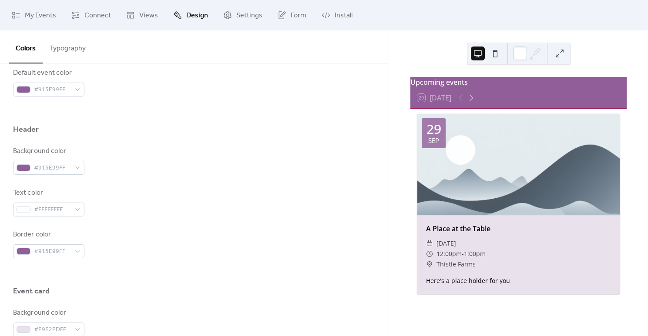
click at [228, 240] on div "Border color #915E99FF" at bounding box center [194, 244] width 362 height 29
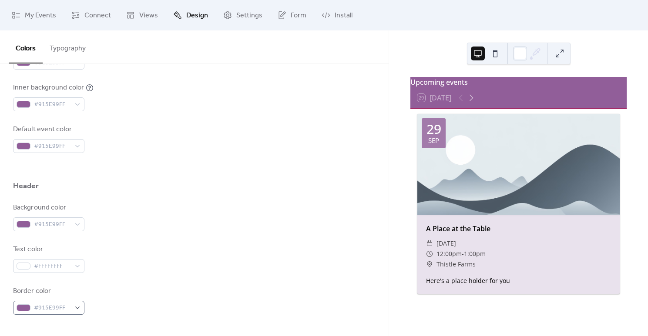
scroll to position [236, 0]
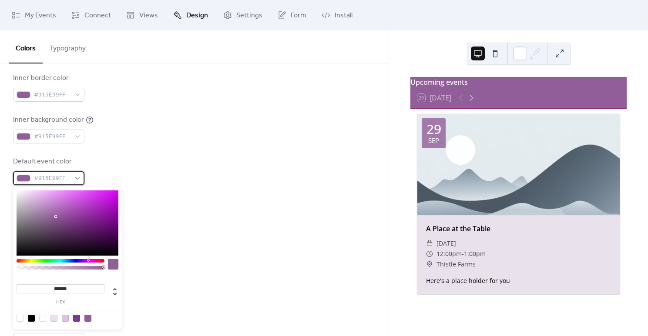
click at [46, 174] on span "#915E99FF" at bounding box center [52, 179] width 37 height 10
click at [70, 287] on input "*******" at bounding box center [61, 289] width 88 height 9
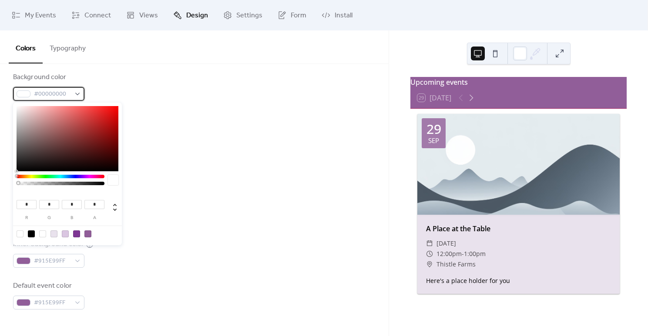
click at [49, 95] on span "#00000000" at bounding box center [52, 94] width 37 height 10
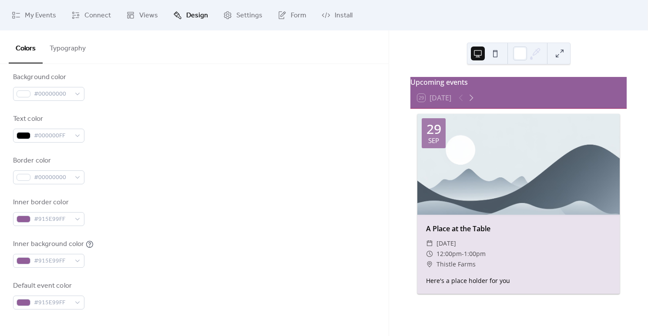
drag, startPoint x: 204, startPoint y: 124, endPoint x: 199, endPoint y: 123, distance: 4.4
click at [203, 124] on div "Text color #000000FF" at bounding box center [194, 128] width 362 height 29
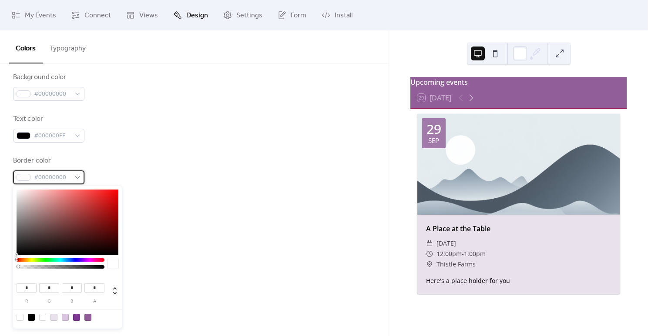
click at [59, 174] on span "#00000000" at bounding box center [52, 178] width 37 height 10
click at [25, 285] on input "*" at bounding box center [27, 288] width 20 height 9
type input "*"
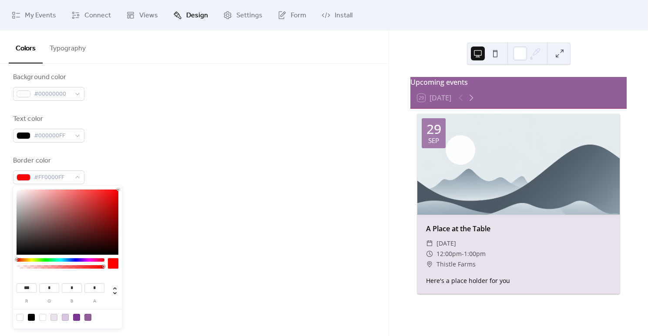
type input "***"
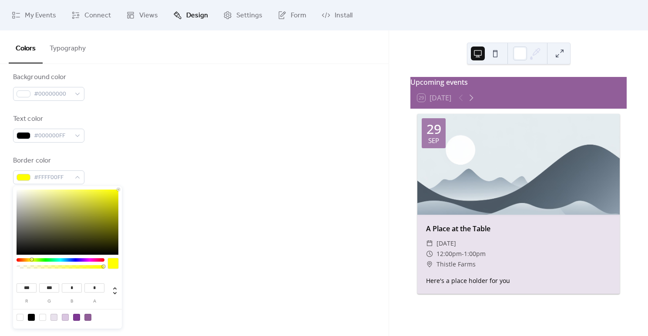
type input "***"
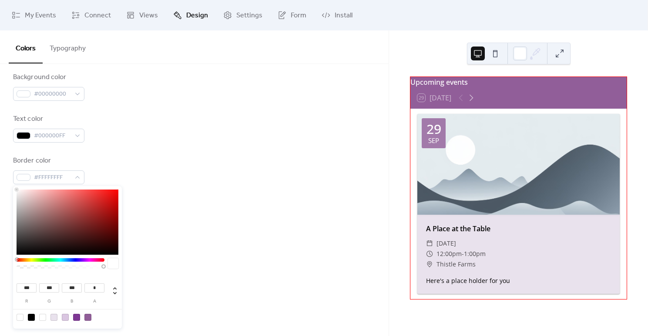
type input "***"
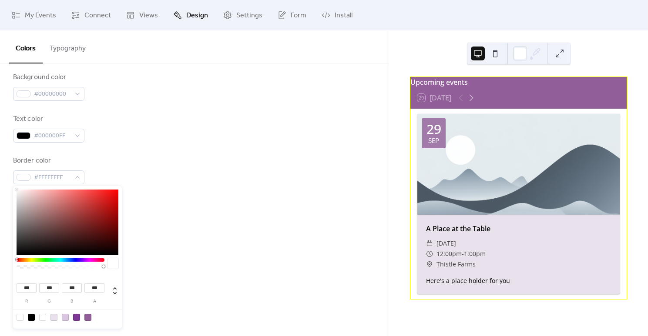
type input "***"
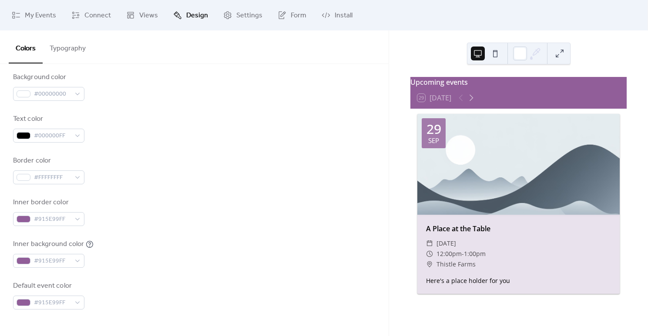
click at [256, 263] on div "Inner background color #915E99FF" at bounding box center [194, 253] width 362 height 29
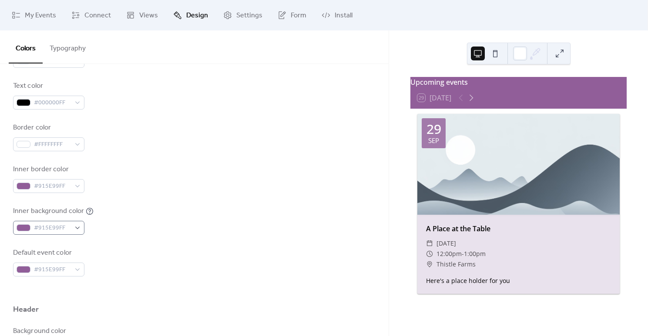
scroll to position [0, 0]
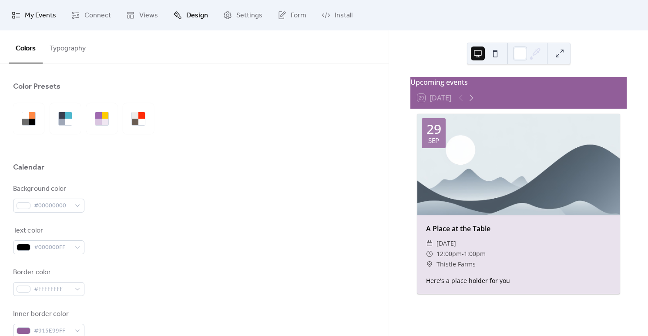
click at [33, 16] on span "My Events" at bounding box center [40, 15] width 31 height 10
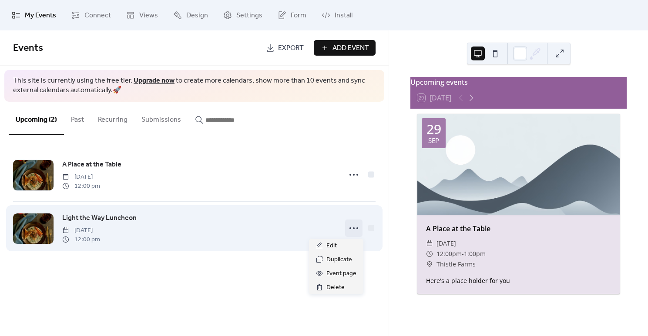
click at [351, 228] on circle at bounding box center [350, 229] width 2 height 2
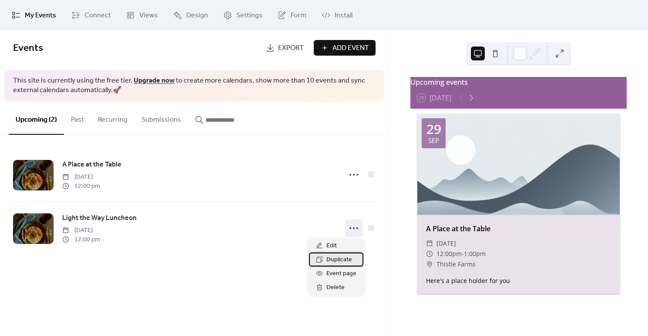
click at [347, 259] on span "Duplicate" at bounding box center [339, 260] width 26 height 10
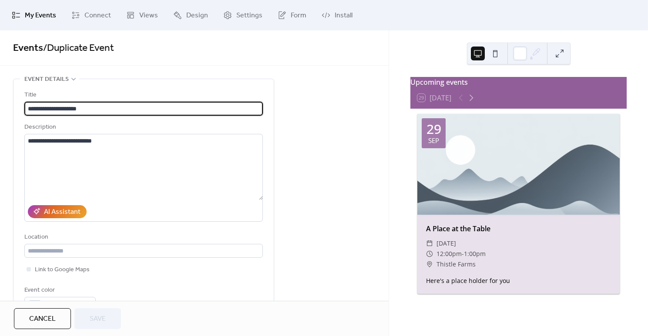
click at [75, 108] on input "**********" at bounding box center [143, 109] width 238 height 14
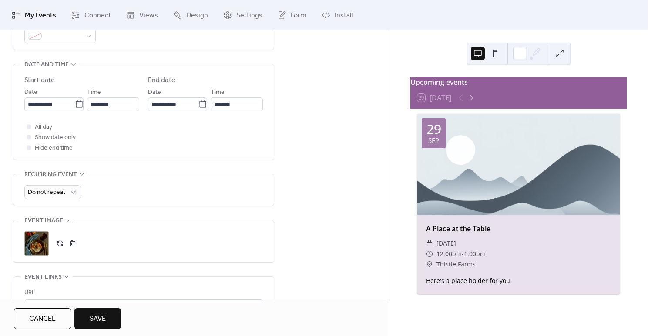
scroll to position [279, 0]
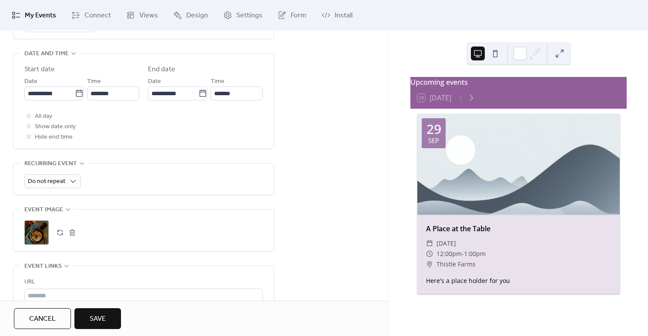
type input "*******"
click at [95, 315] on span "Save" at bounding box center [98, 319] width 16 height 10
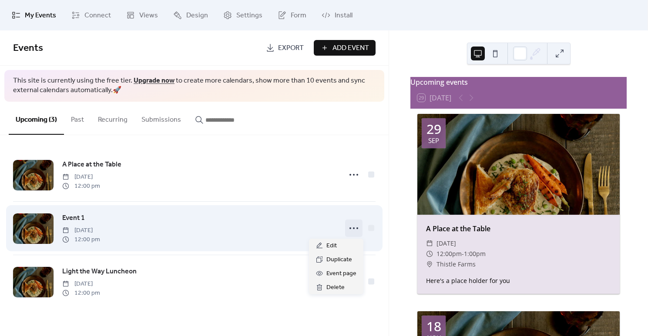
click at [355, 221] on icon at bounding box center [354, 228] width 14 height 14
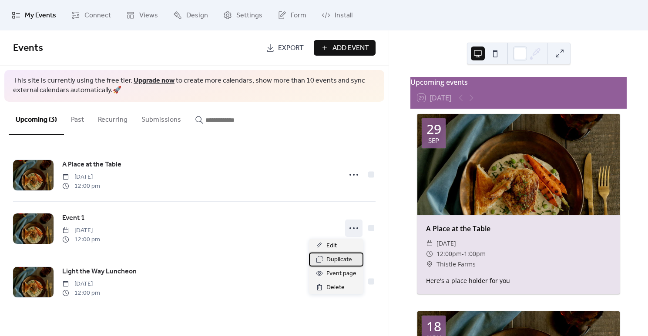
click at [348, 255] on span "Duplicate" at bounding box center [339, 260] width 26 height 10
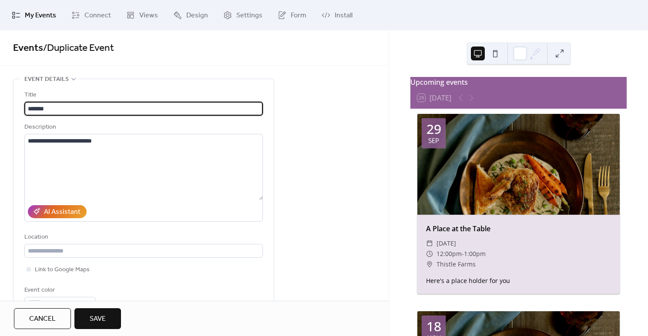
type input "*******"
click at [100, 312] on button "Save" at bounding box center [97, 319] width 47 height 21
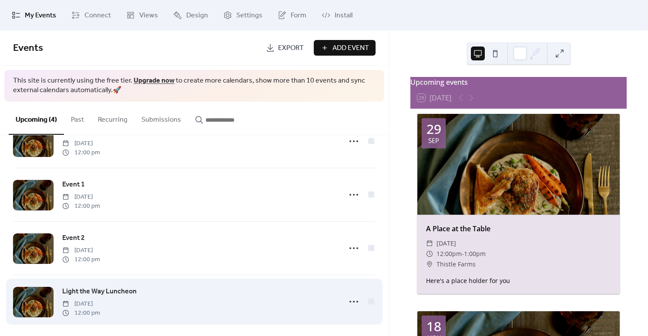
scroll to position [34, 0]
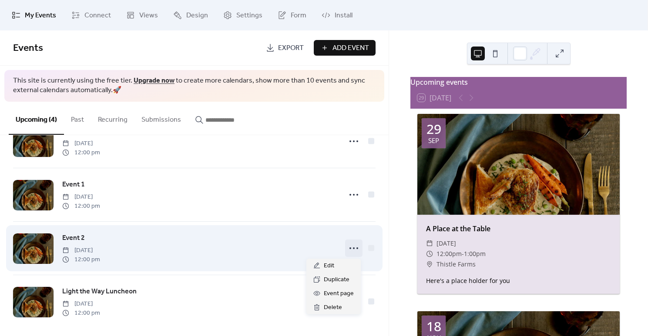
click at [352, 250] on icon at bounding box center [354, 248] width 14 height 14
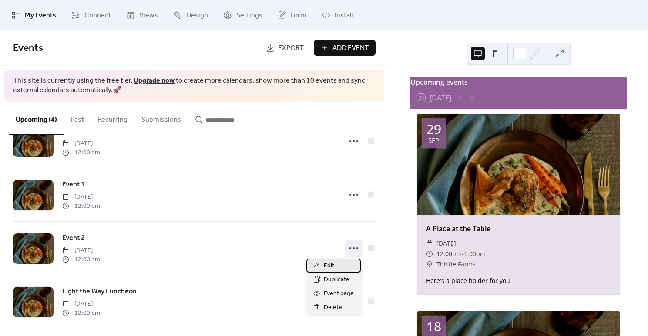
click at [342, 268] on div "Edit" at bounding box center [333, 266] width 54 height 14
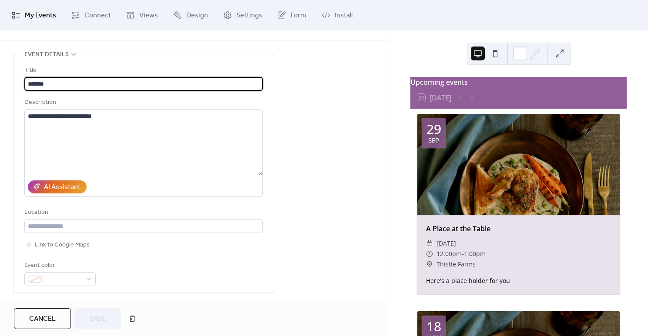
scroll to position [17, 0]
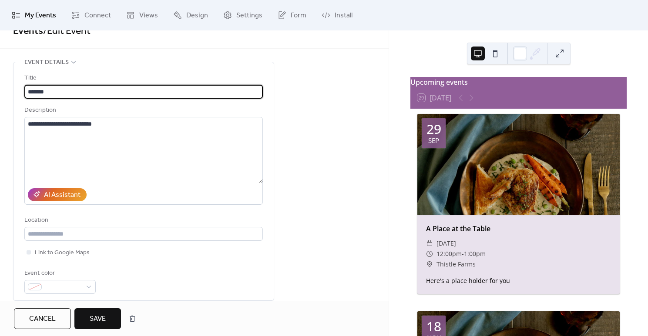
type input "*******"
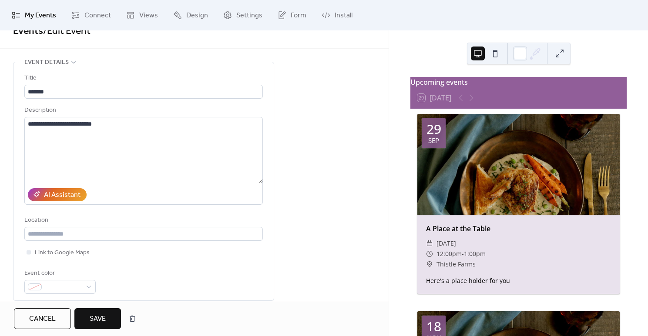
click at [117, 321] on button "Save" at bounding box center [97, 319] width 47 height 21
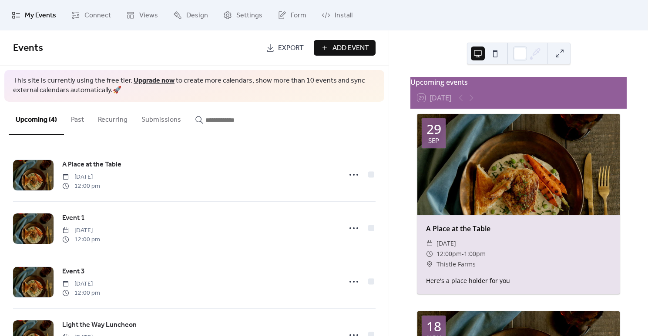
scroll to position [39, 0]
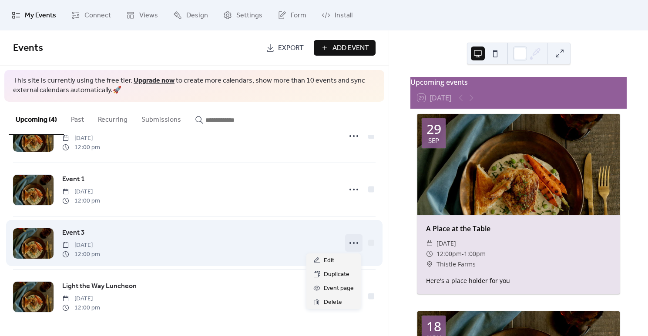
click at [350, 244] on icon at bounding box center [354, 243] width 14 height 14
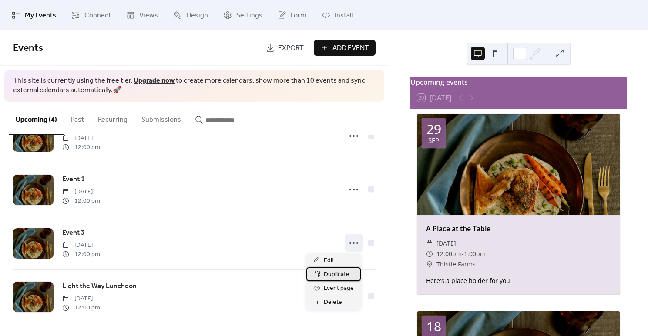
click at [347, 270] on span "Duplicate" at bounding box center [337, 275] width 26 height 10
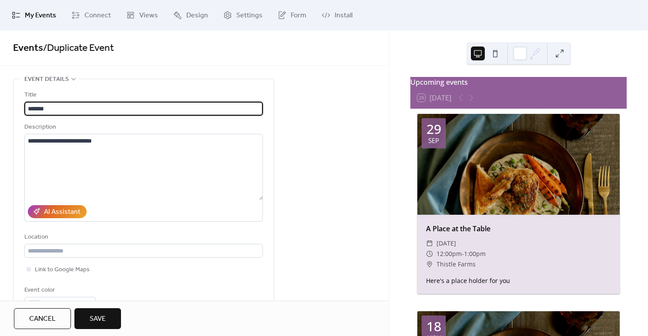
type input "*******"
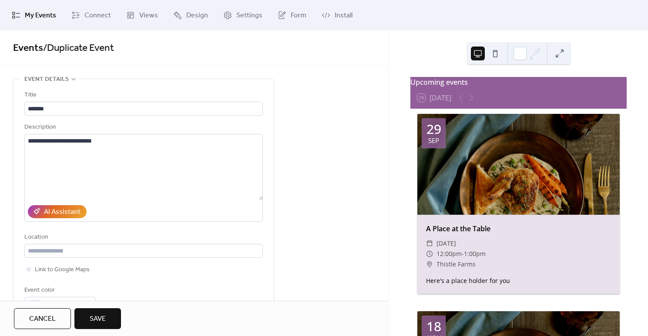
click at [99, 323] on span "Save" at bounding box center [98, 319] width 16 height 10
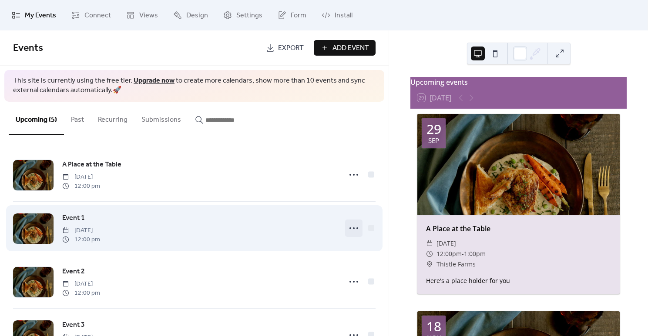
click at [347, 226] on icon at bounding box center [354, 228] width 14 height 14
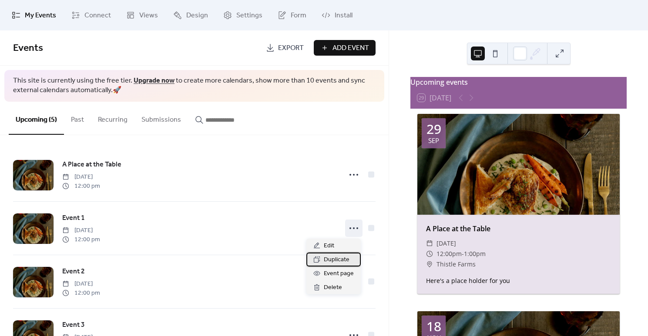
click at [333, 262] on span "Duplicate" at bounding box center [337, 260] width 26 height 10
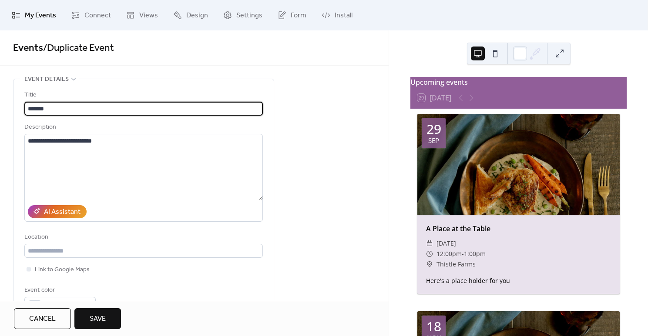
type input "*******"
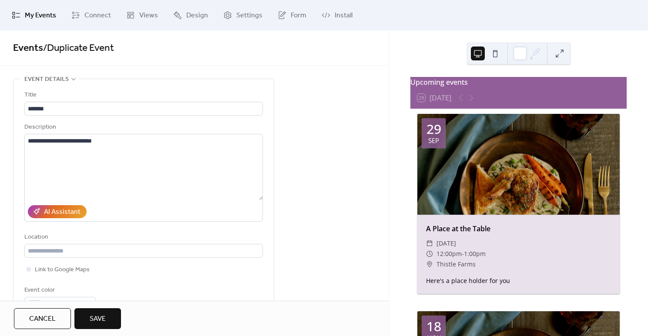
click at [113, 313] on button "Save" at bounding box center [97, 319] width 47 height 21
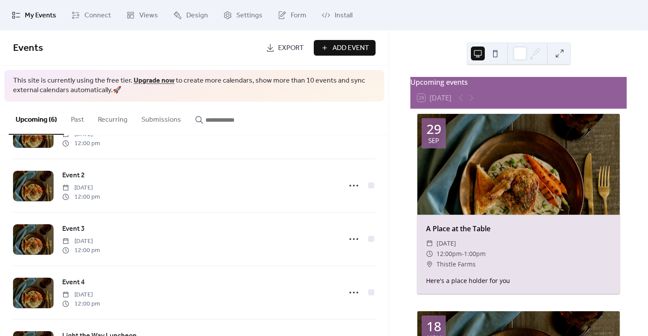
scroll to position [146, 0]
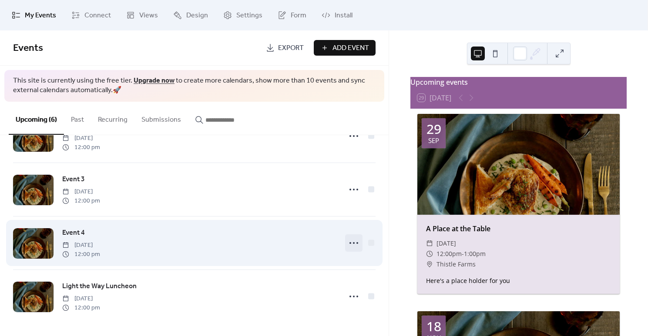
click at [356, 242] on circle at bounding box center [357, 243] width 2 height 2
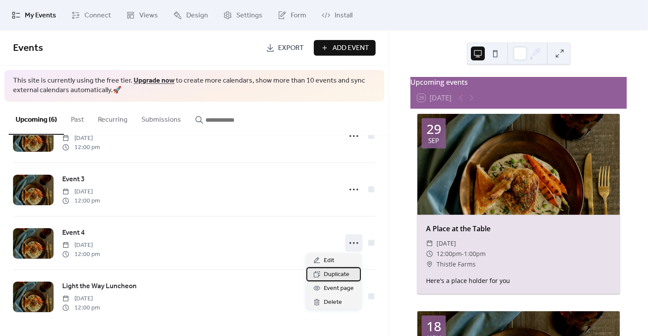
click at [343, 270] on span "Duplicate" at bounding box center [337, 275] width 26 height 10
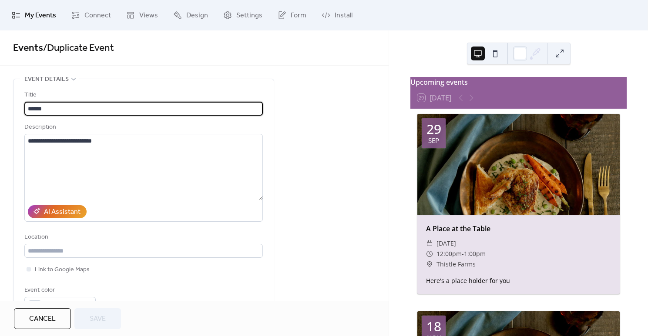
type input "*******"
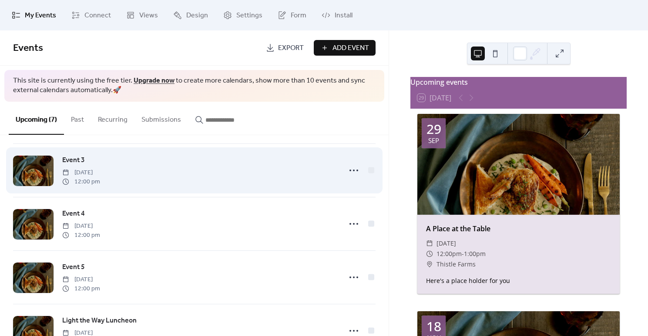
scroll to position [199, 0]
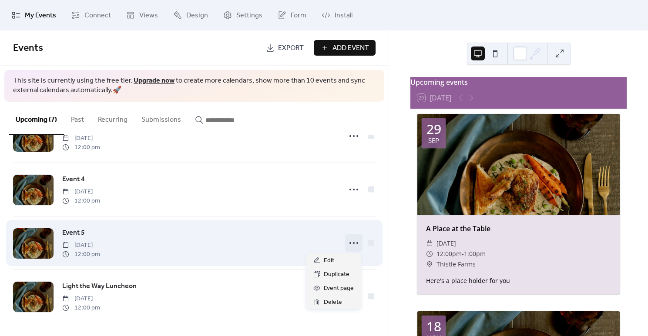
click at [357, 242] on icon at bounding box center [354, 243] width 14 height 14
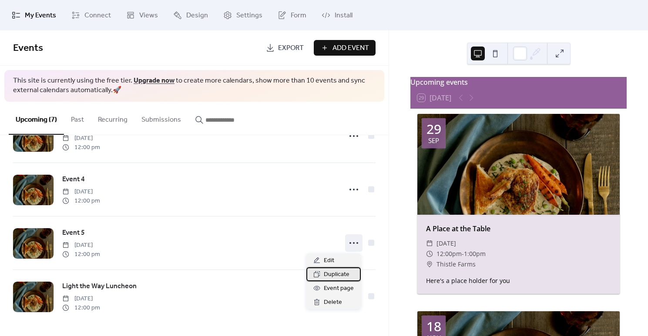
click at [339, 275] on span "Duplicate" at bounding box center [337, 275] width 26 height 10
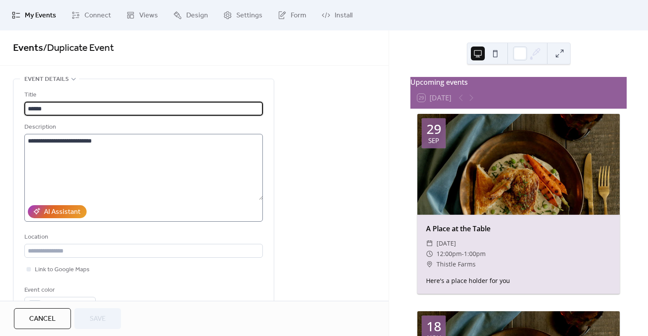
type input "*******"
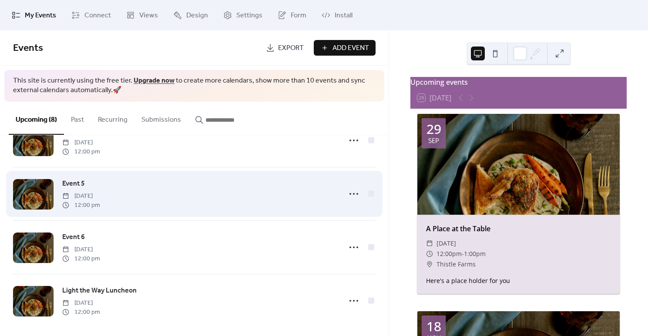
scroll to position [253, 0]
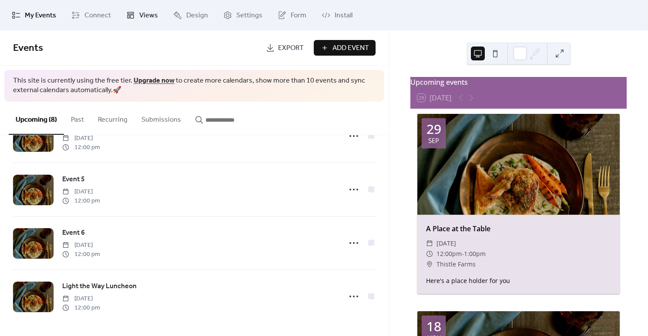
click at [143, 18] on span "Views" at bounding box center [148, 15] width 19 height 10
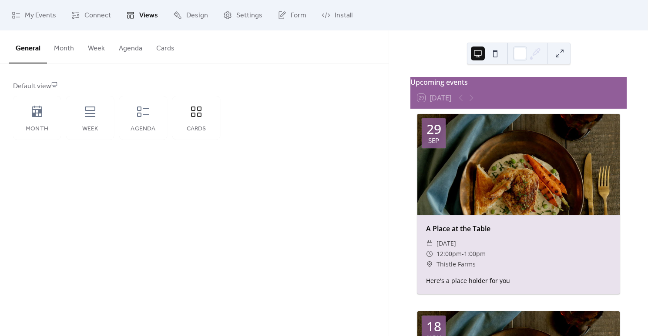
click at [493, 54] on button at bounding box center [495, 54] width 14 height 14
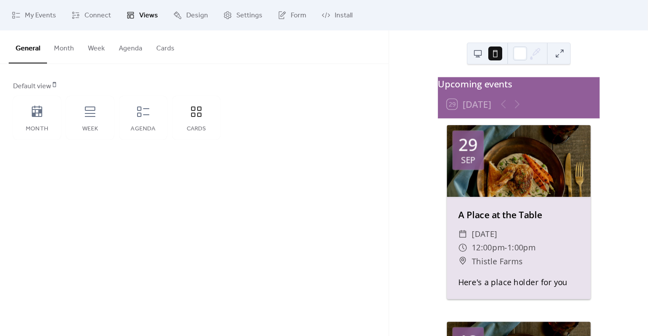
click at [480, 53] on button at bounding box center [478, 54] width 14 height 14
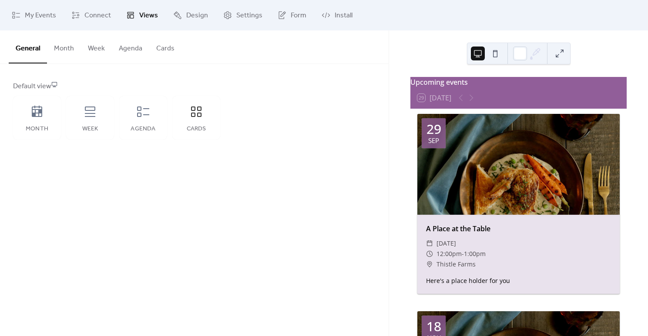
click at [105, 47] on button "Week" at bounding box center [96, 46] width 31 height 32
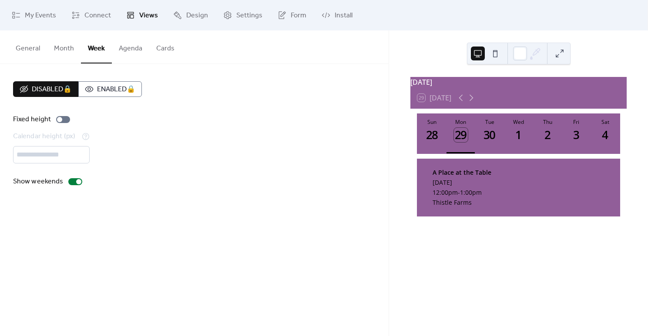
click at [129, 48] on button "Agenda" at bounding box center [130, 46] width 37 height 32
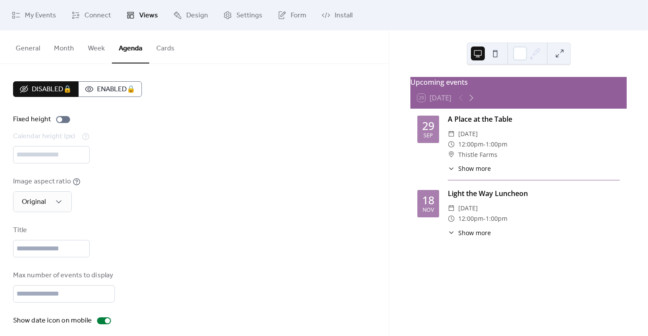
click at [156, 50] on button "Cards" at bounding box center [165, 46] width 32 height 32
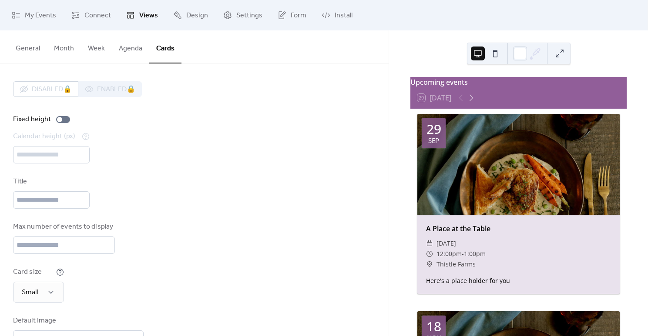
click at [22, 53] on button "General" at bounding box center [28, 46] width 38 height 32
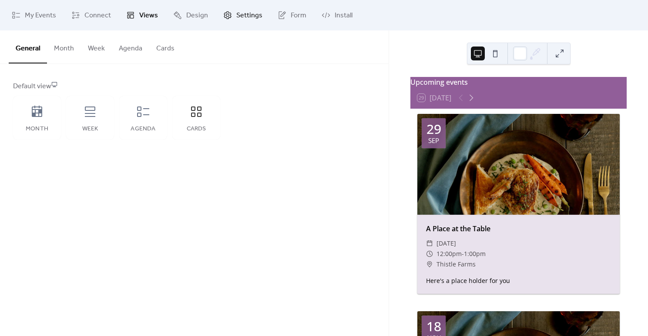
click at [238, 15] on span "Settings" at bounding box center [249, 15] width 26 height 10
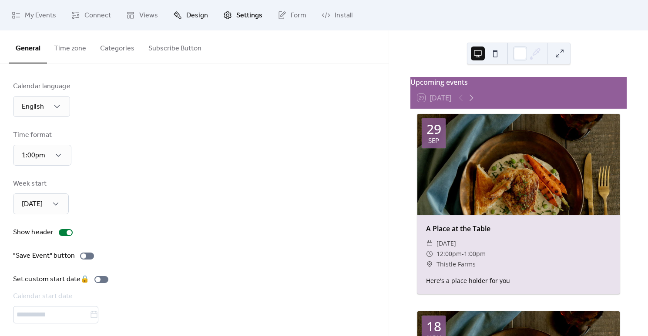
click at [200, 17] on span "Design" at bounding box center [197, 15] width 22 height 10
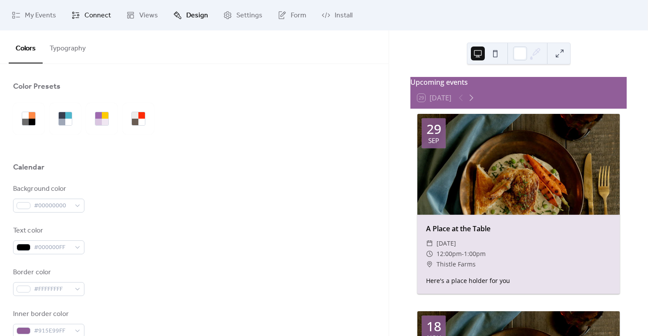
click at [98, 16] on span "Connect" at bounding box center [97, 15] width 27 height 10
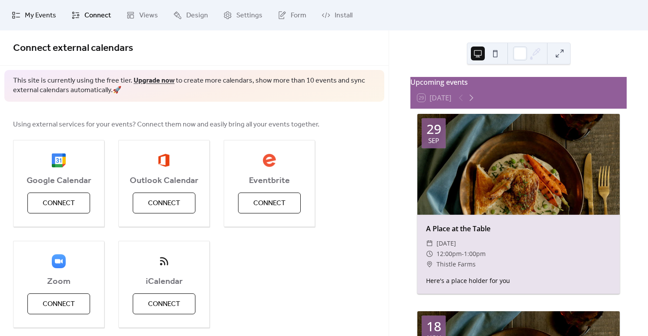
click at [34, 20] on span "My Events" at bounding box center [40, 15] width 31 height 10
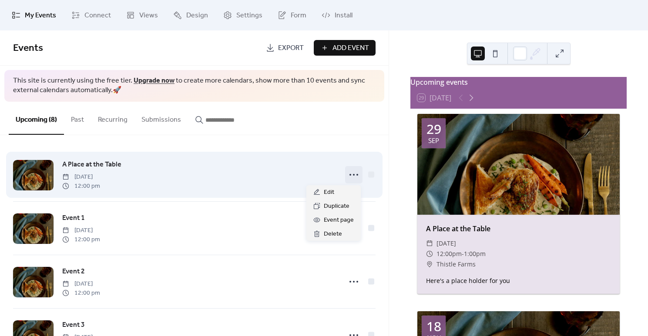
click at [353, 175] on circle at bounding box center [354, 175] width 2 height 2
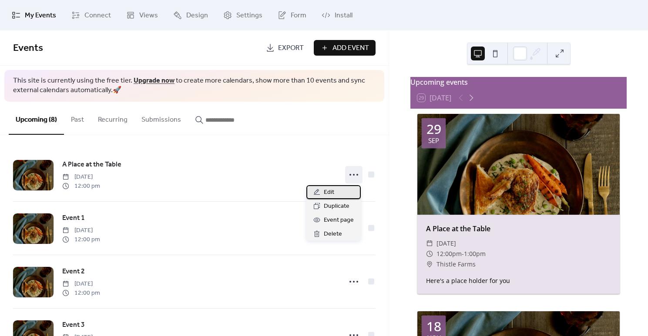
click at [343, 193] on div "Edit" at bounding box center [333, 192] width 54 height 14
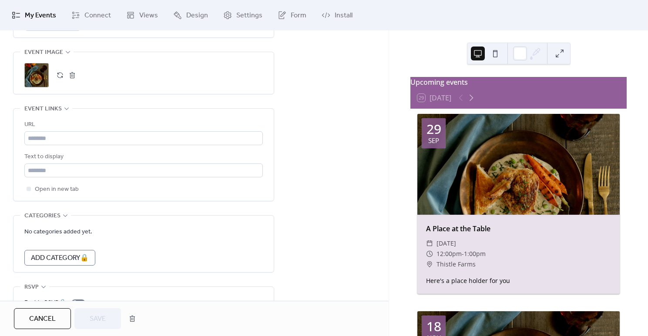
scroll to position [443, 0]
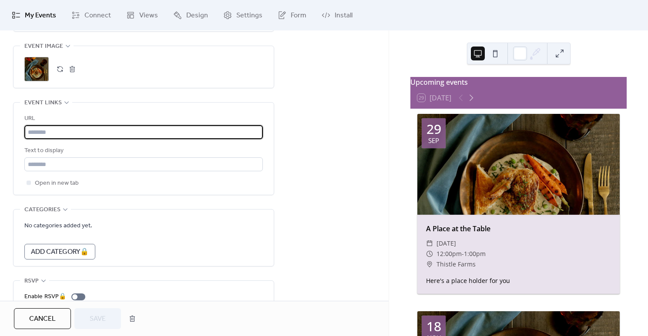
click at [101, 134] on input "text" at bounding box center [143, 132] width 238 height 14
paste input "**********"
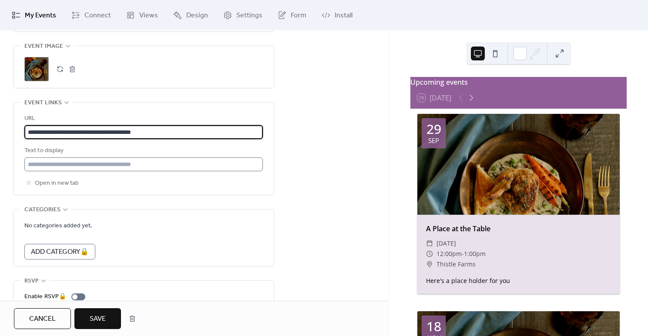
type input "**********"
click at [113, 168] on input "text" at bounding box center [143, 165] width 238 height 14
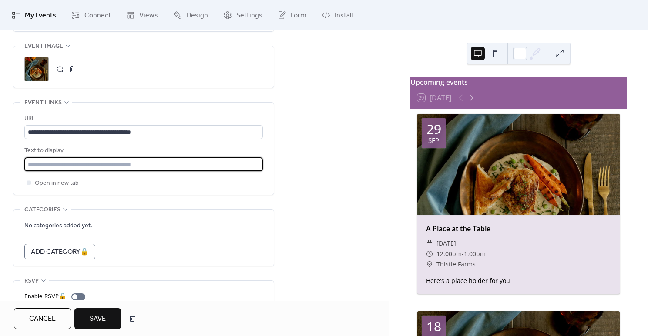
click at [113, 168] on input "text" at bounding box center [143, 165] width 238 height 14
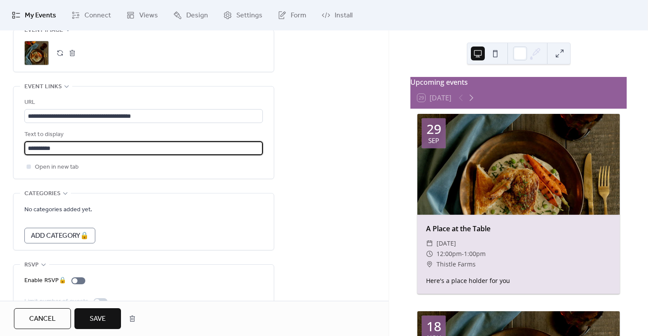
type input "**********"
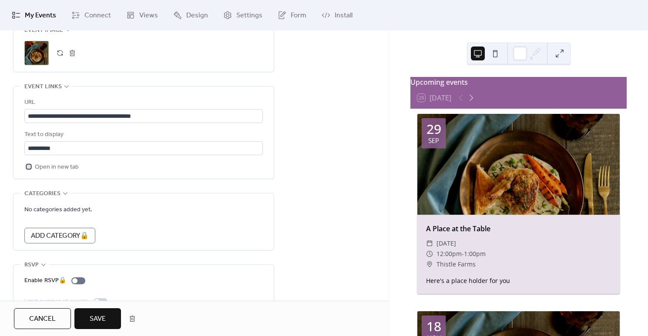
click at [27, 166] on icon at bounding box center [28, 166] width 3 height 3
click at [110, 324] on button "Save" at bounding box center [97, 319] width 47 height 21
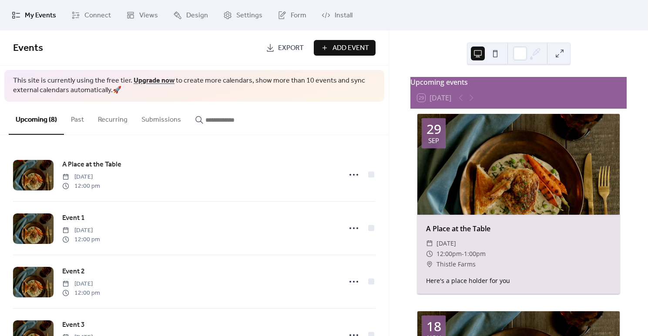
click at [478, 170] on div at bounding box center [518, 164] width 202 height 101
